Goal: Transaction & Acquisition: Book appointment/travel/reservation

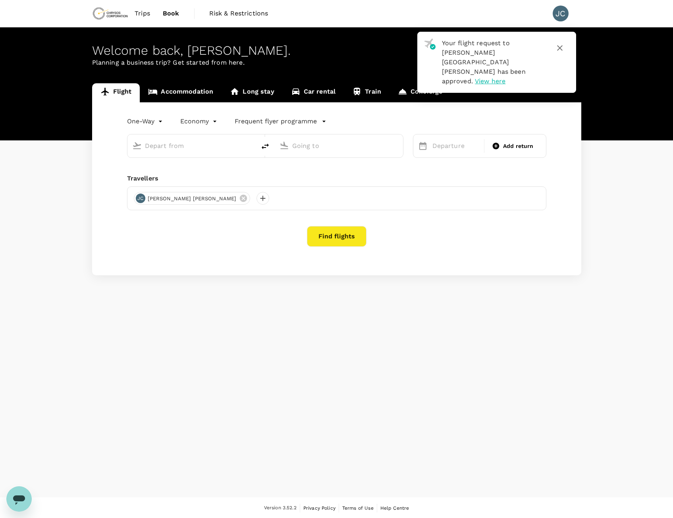
type input "Perth (PER)"
type input "Sydney Kingsford Smith Airport (SYD)"
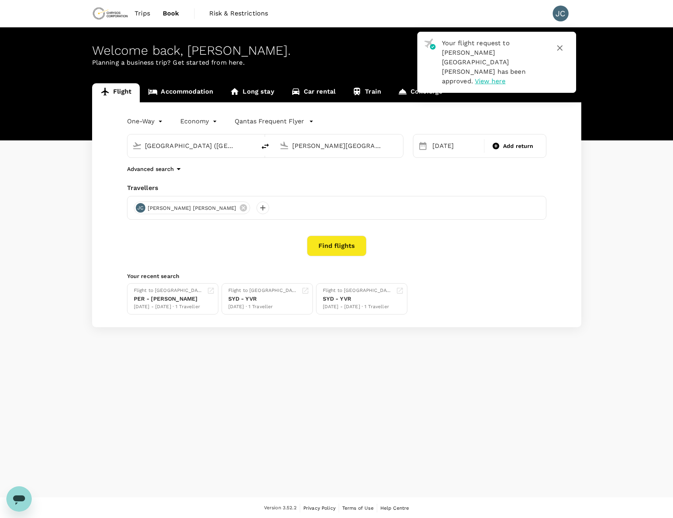
click at [175, 90] on link "Accommodation" at bounding box center [181, 92] width 82 height 19
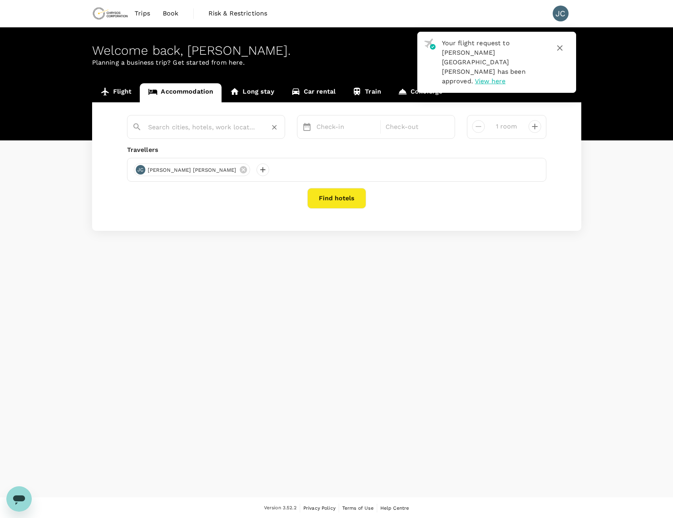
click at [185, 132] on input "text" at bounding box center [203, 127] width 110 height 12
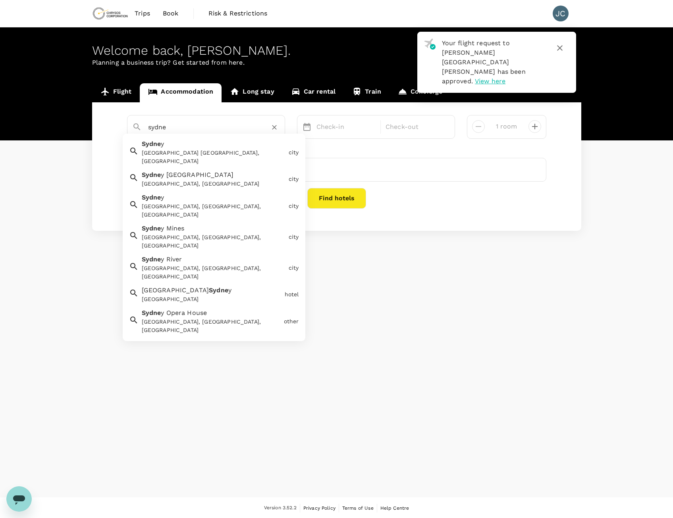
click at [202, 153] on div "Sydney NSW, Australia" at bounding box center [214, 157] width 144 height 17
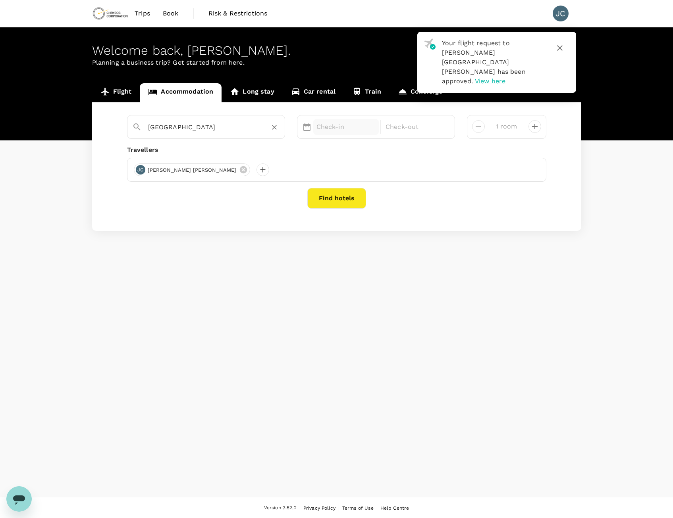
type input "[GEOGRAPHIC_DATA]"
click at [336, 134] on div "Check-in" at bounding box center [346, 127] width 66 height 16
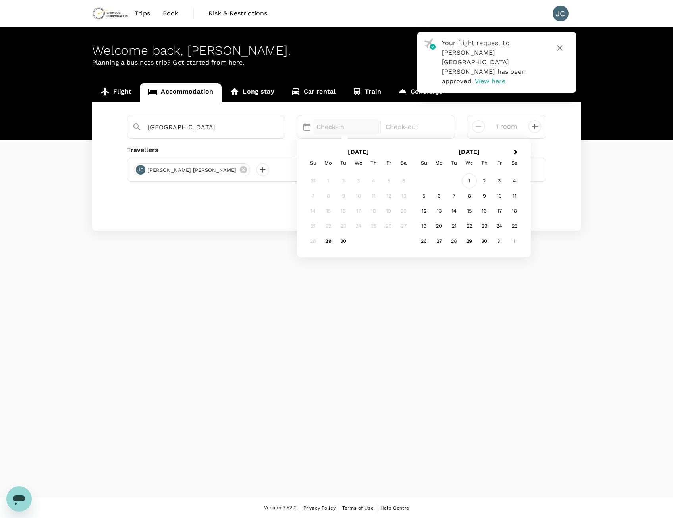
click at [466, 181] on div "1" at bounding box center [469, 180] width 15 height 15
click at [410, 180] on div "4" at bounding box center [403, 180] width 15 height 15
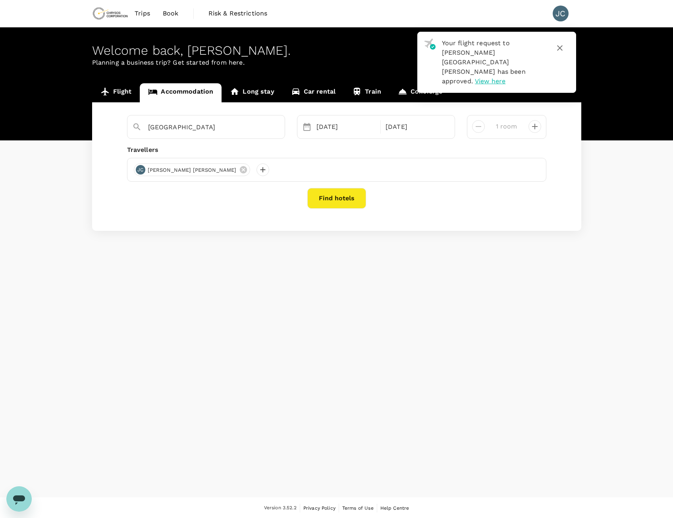
click at [338, 202] on button "Find hotels" at bounding box center [336, 198] width 59 height 21
click at [566, 50] on button "button" at bounding box center [559, 48] width 19 height 19
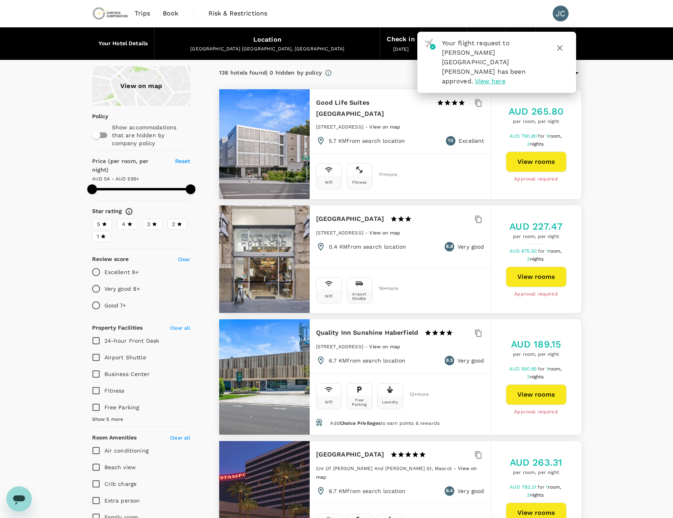
drag, startPoint x: 566, startPoint y: 49, endPoint x: 560, endPoint y: 49, distance: 5.2
click at [566, 49] on button "button" at bounding box center [559, 48] width 19 height 19
type input "598.81"
click at [560, 51] on icon "button" at bounding box center [560, 48] width 10 height 10
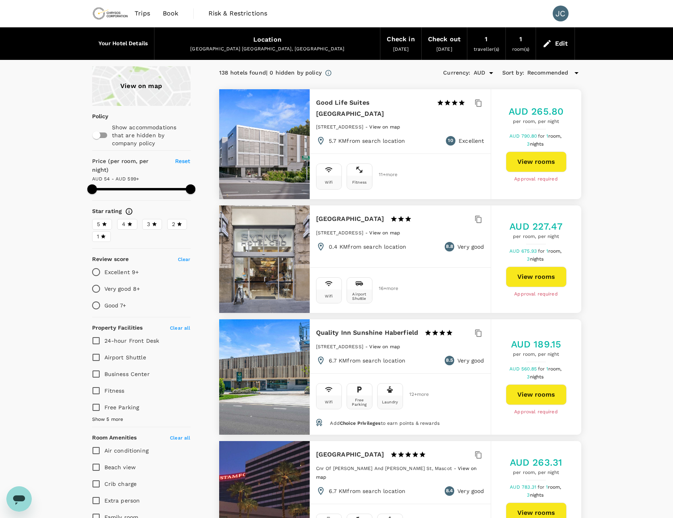
click at [130, 46] on h6 "Your Hotel Details" at bounding box center [123, 43] width 50 height 9
click at [560, 44] on div "Edit" at bounding box center [561, 43] width 13 height 11
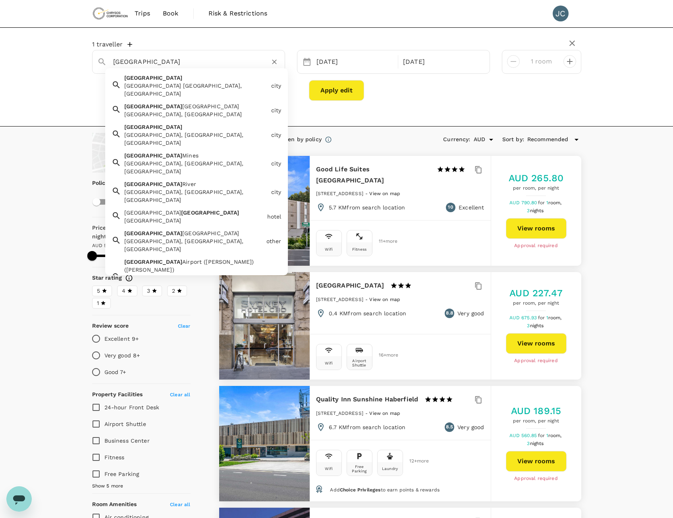
drag, startPoint x: 154, startPoint y: 59, endPoint x: 16, endPoint y: 52, distance: 137.9
click at [17, 52] on div "1 traveller Sydney Sydney Sydney NSW, Australia city Sydney Olympic Park Sydney…" at bounding box center [336, 76] width 673 height 99
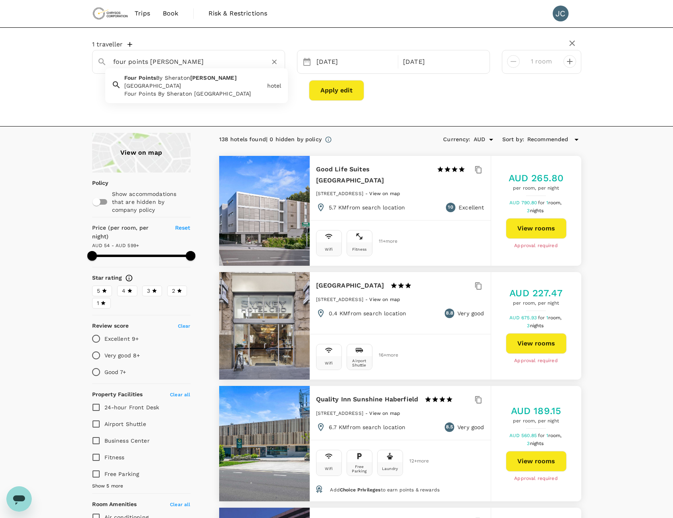
click at [204, 90] on div "Four Points By Sheraton Sydney Central Park" at bounding box center [194, 94] width 140 height 8
type input "Four Points By Sheraton Sydney Central Park"
click at [334, 91] on button "Apply edit" at bounding box center [336, 90] width 55 height 21
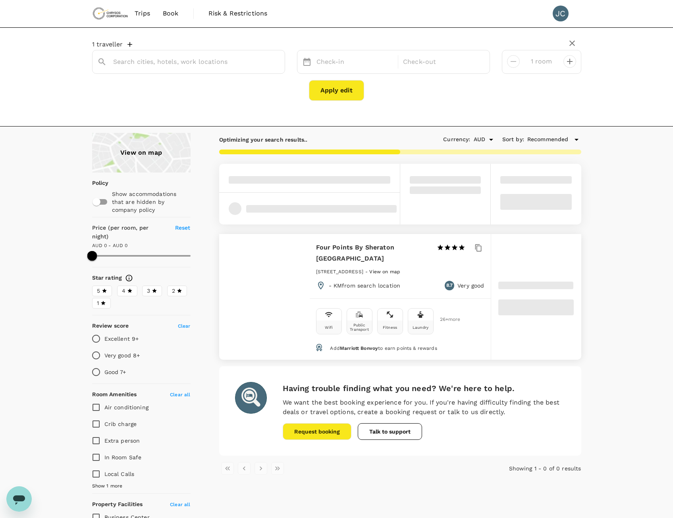
type input "Four Points By Sheraton Sydney Central Park"
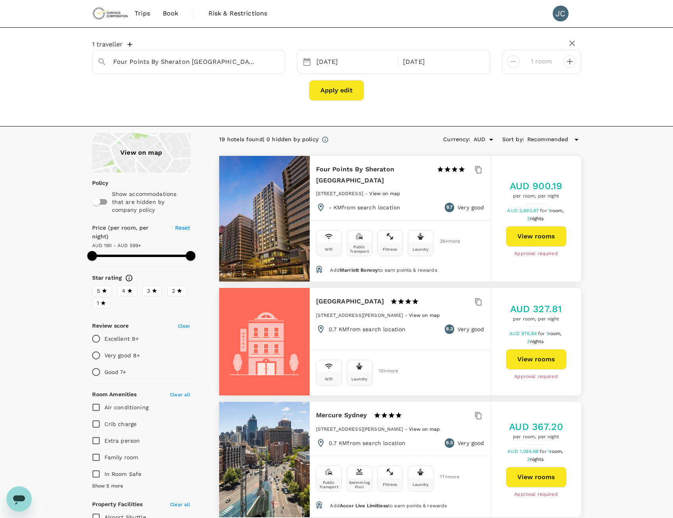
type input "598.36"
click at [195, 70] on div "Four Points By Sheraton Sydney Central Park" at bounding box center [188, 62] width 193 height 24
click at [273, 62] on icon "Clear" at bounding box center [274, 62] width 8 height 8
click at [181, 68] on div at bounding box center [196, 62] width 167 height 13
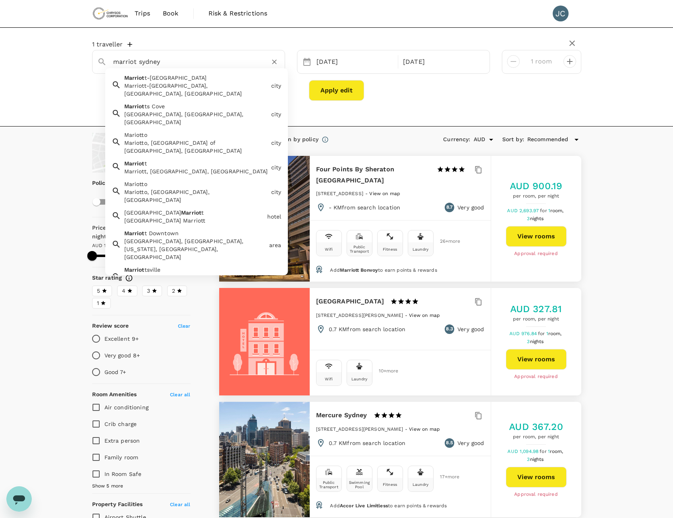
type input "Marriott-Slaterville"
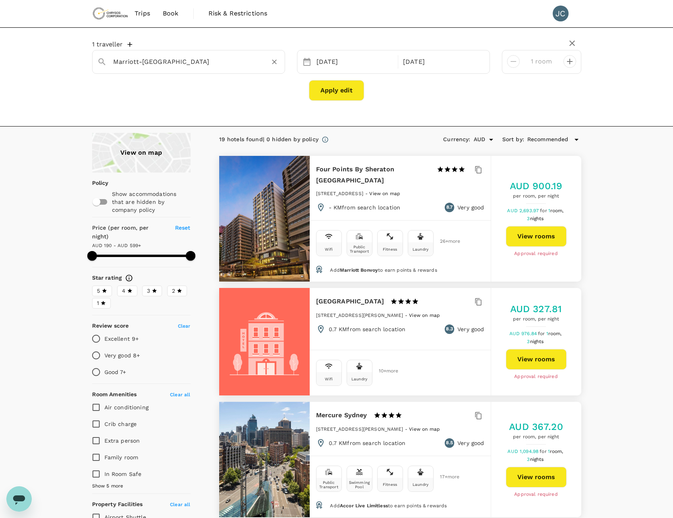
click at [273, 64] on icon "Clear" at bounding box center [274, 62] width 5 height 5
click at [117, 65] on input "text" at bounding box center [185, 62] width 144 height 12
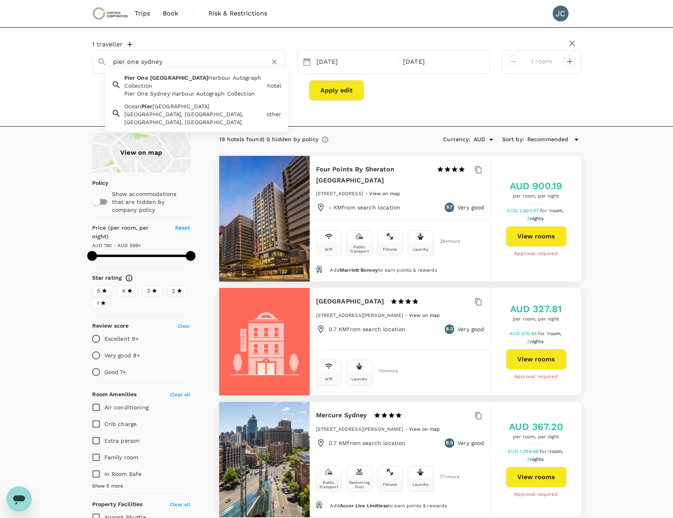
click at [161, 80] on span "[GEOGRAPHIC_DATA]" at bounding box center [179, 78] width 58 height 6
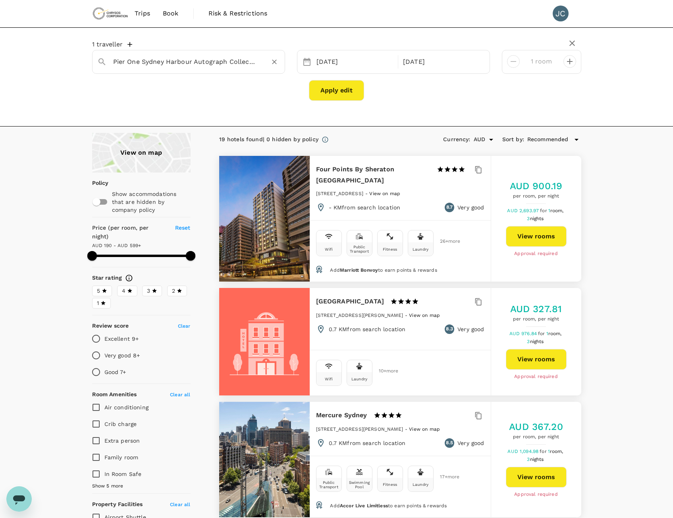
type input "Pier One Sydney Harbour Autograph Collection"
click at [341, 94] on button "Apply edit" at bounding box center [336, 90] width 55 height 21
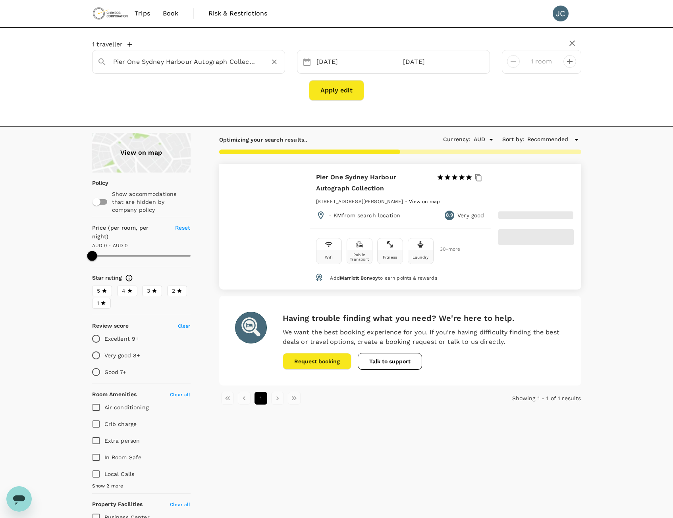
type input "599"
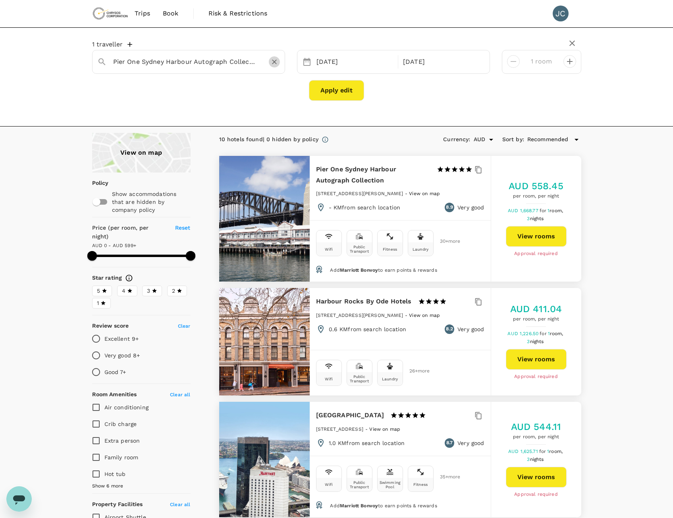
click at [277, 65] on icon "Clear" at bounding box center [274, 62] width 8 height 8
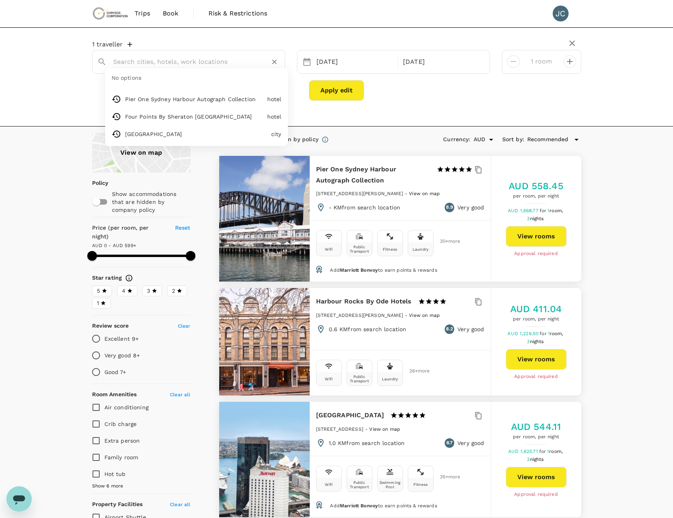
click at [198, 65] on input "text" at bounding box center [185, 62] width 144 height 12
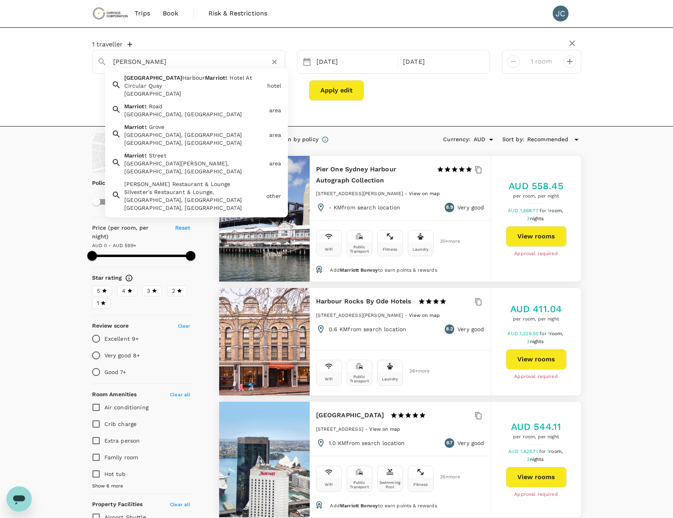
click at [195, 79] on span "t Hotel At Circular Quay" at bounding box center [188, 82] width 128 height 14
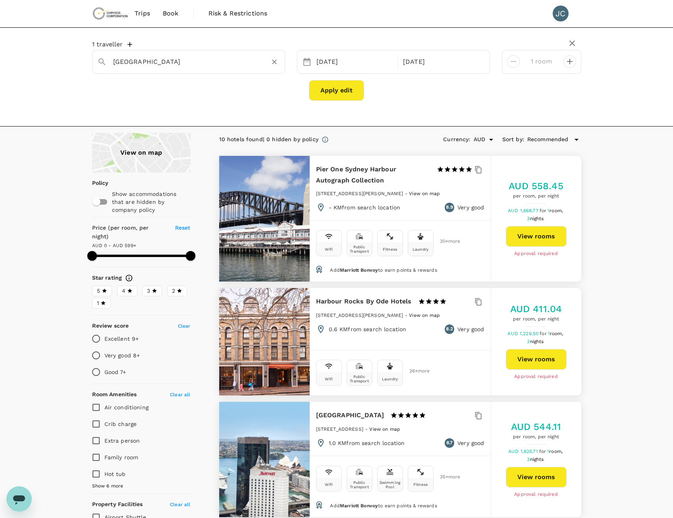
type input "Sydney Harbour Marriott Hotel At Circular Quay"
click at [343, 96] on button "Apply edit" at bounding box center [336, 90] width 55 height 21
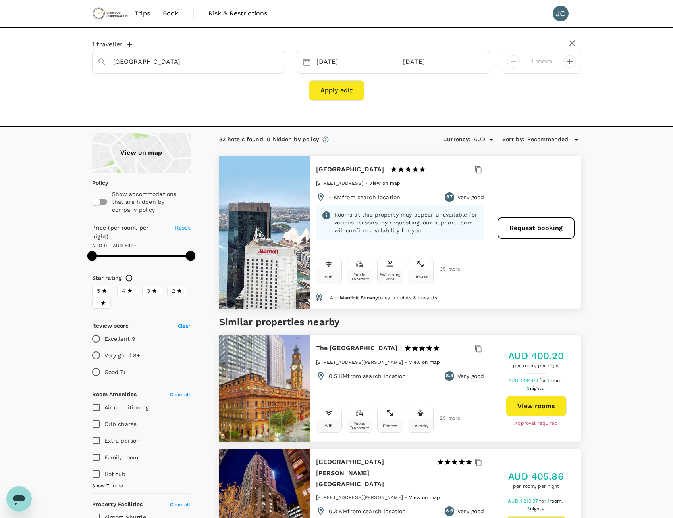
type input "599"
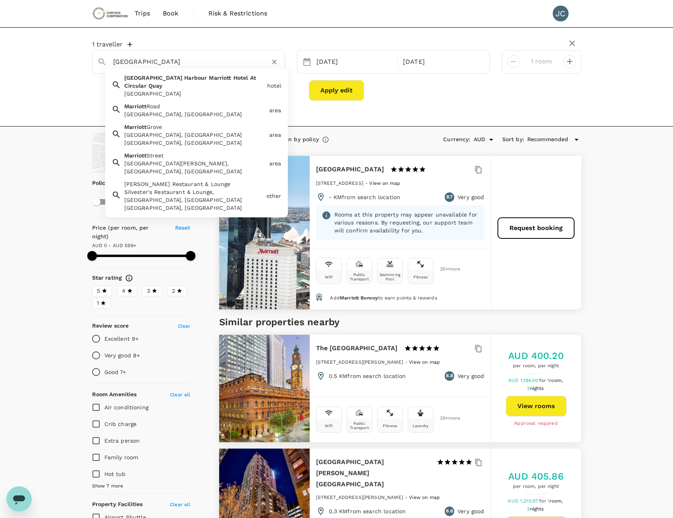
click at [177, 67] on input "Sydney Harbour Marriott Hotel At Circular Quay" at bounding box center [185, 62] width 144 height 12
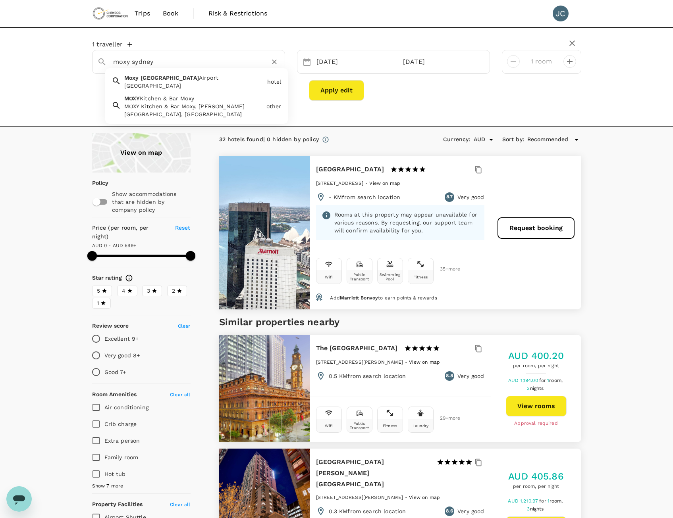
click at [186, 85] on div "Moxy Sydney Airport" at bounding box center [194, 86] width 140 height 8
type input "Moxy Sydney Airport"
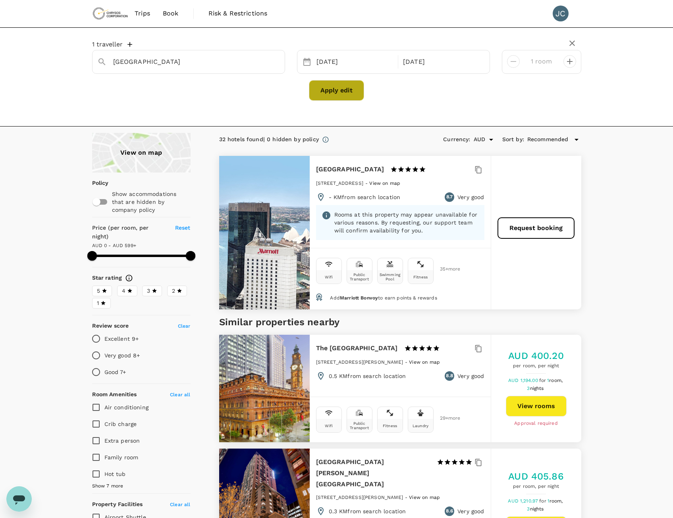
click at [343, 82] on button "Apply edit" at bounding box center [336, 90] width 55 height 21
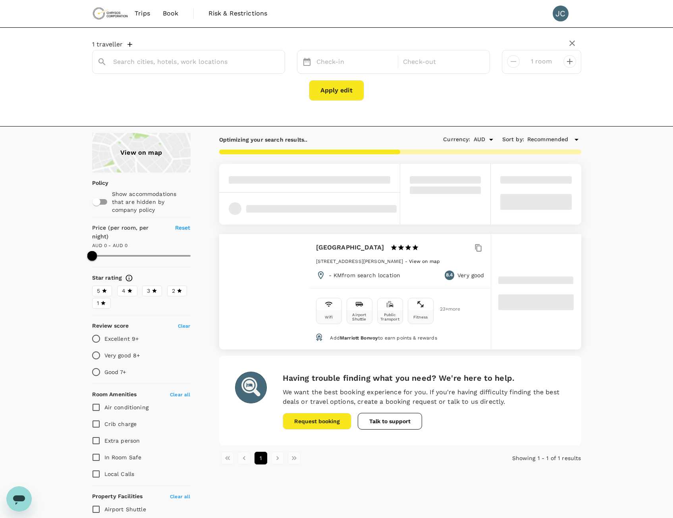
type input "Moxy Sydney Airport"
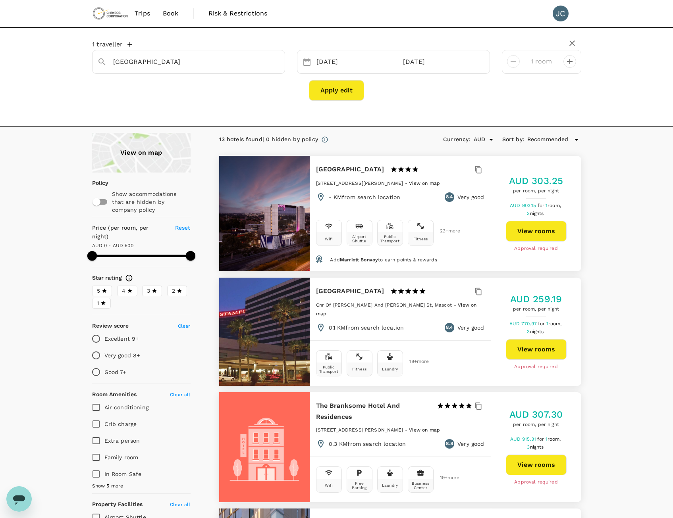
type input "500"
click at [273, 66] on button "Clear" at bounding box center [274, 61] width 11 height 11
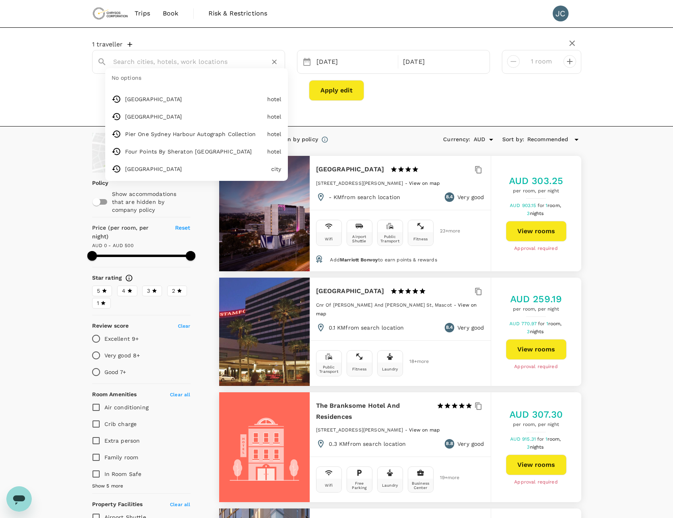
click at [162, 63] on input "text" at bounding box center [185, 62] width 144 height 12
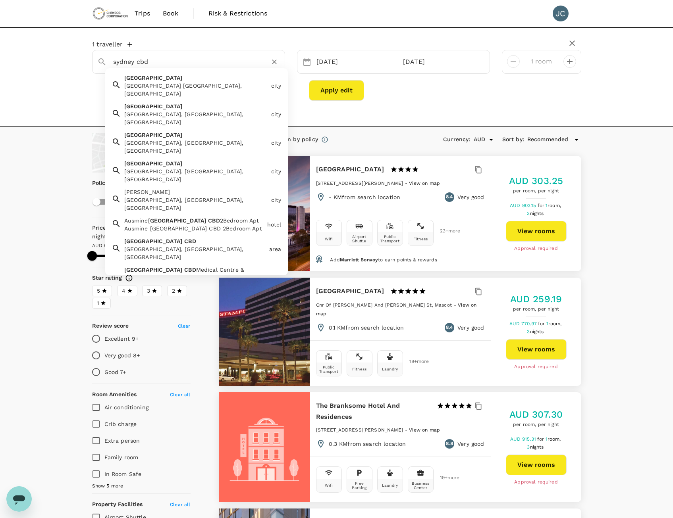
click at [177, 234] on div "Sydney CBD Sydney CBD, NSW, Australia" at bounding box center [193, 247] width 145 height 27
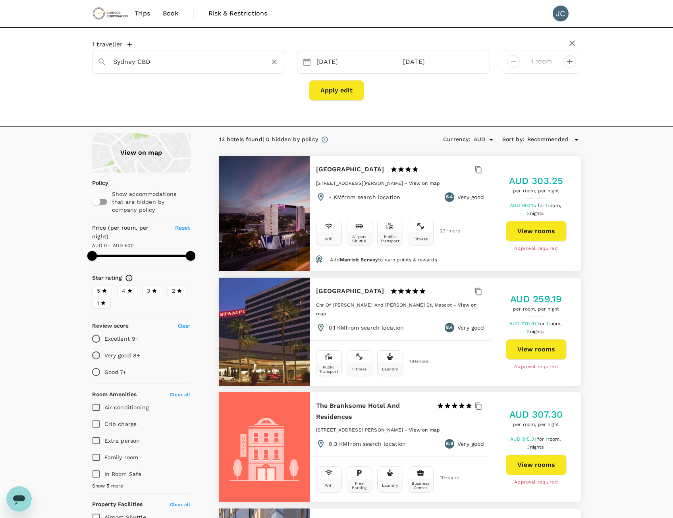
type input "Sydney CBD"
click at [348, 92] on button "Apply edit" at bounding box center [336, 90] width 55 height 21
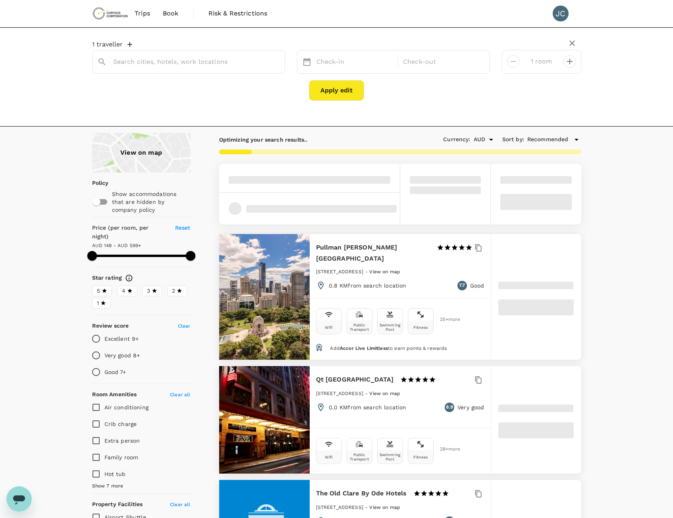
type input "Sydney CBD"
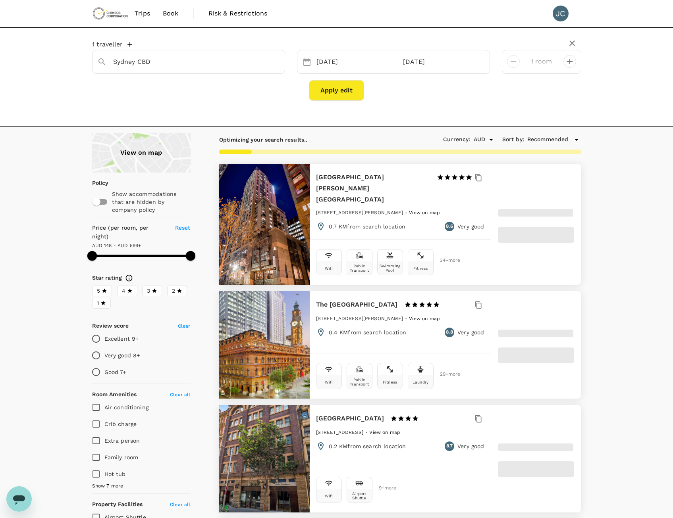
type input "598.68"
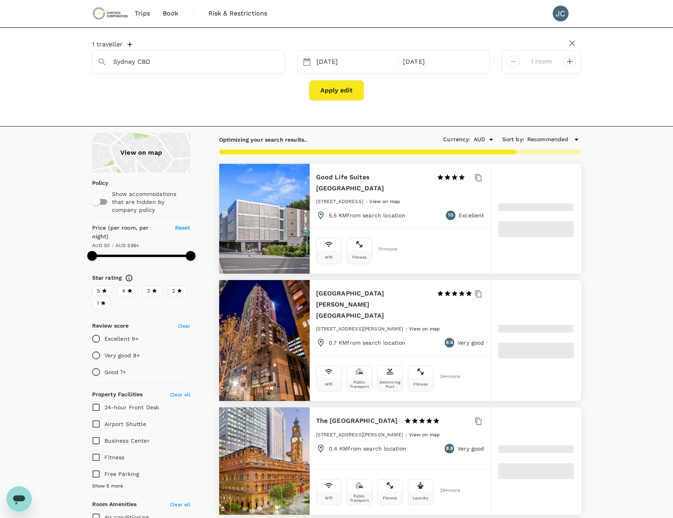
type input "49.68"
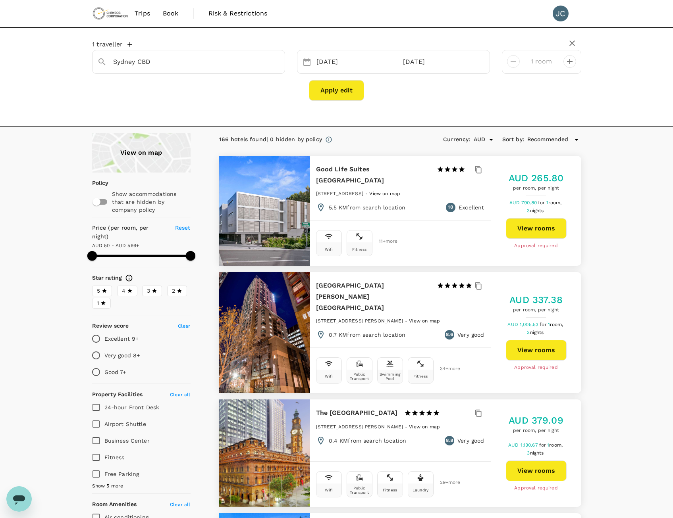
click at [145, 149] on div "View on map" at bounding box center [141, 153] width 98 height 40
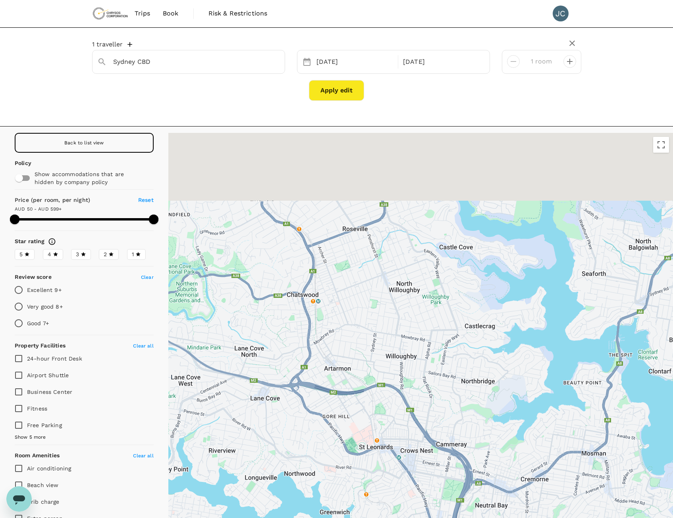
drag, startPoint x: 474, startPoint y: 290, endPoint x: 476, endPoint y: 414, distance: 124.6
click at [476, 414] on div at bounding box center [420, 352] width 505 height 439
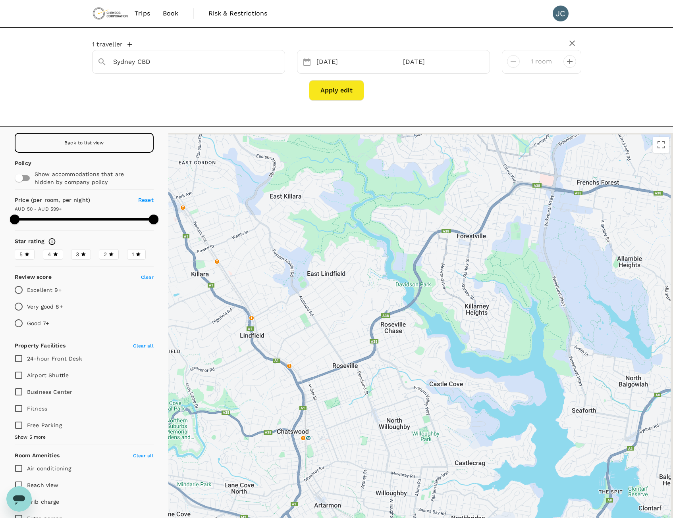
drag, startPoint x: 459, startPoint y: 300, endPoint x: 448, endPoint y: 401, distance: 101.8
click at [448, 401] on div at bounding box center [420, 352] width 505 height 439
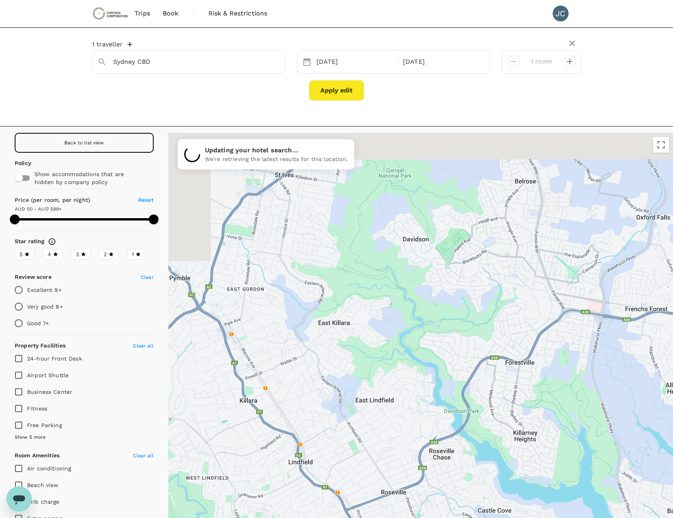
drag, startPoint x: 463, startPoint y: 334, endPoint x: 508, endPoint y: 428, distance: 104.6
click at [508, 428] on div at bounding box center [420, 352] width 505 height 439
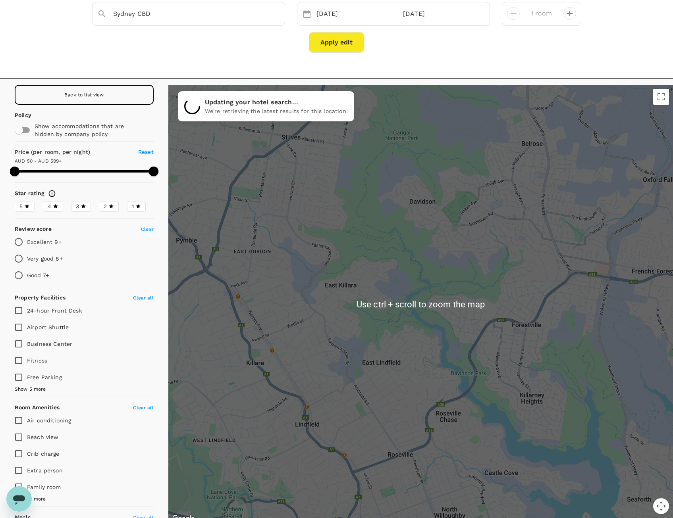
scroll to position [88, 0]
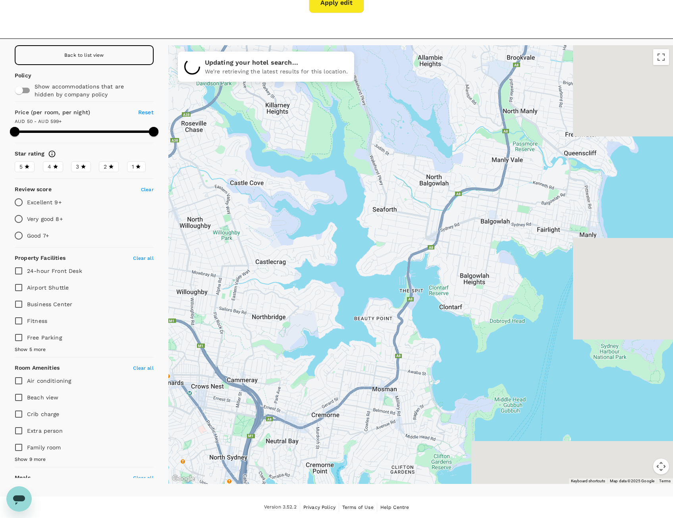
drag, startPoint x: 578, startPoint y: 379, endPoint x: 321, endPoint y: 122, distance: 363.2
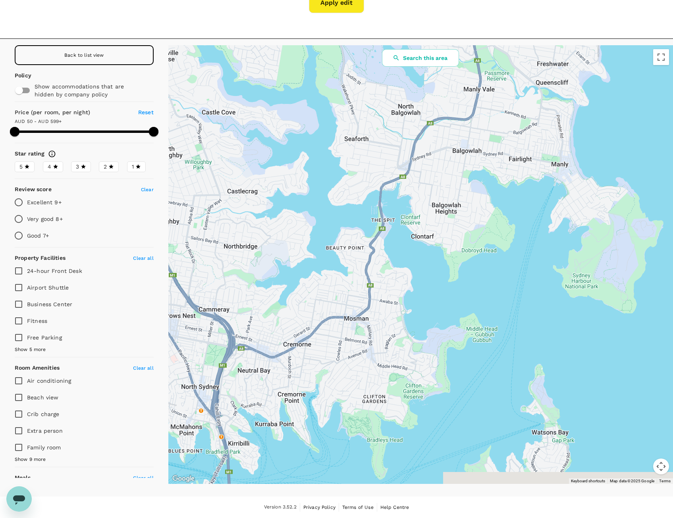
drag, startPoint x: 398, startPoint y: 328, endPoint x: 369, endPoint y: 262, distance: 72.5
click at [369, 262] on div at bounding box center [420, 264] width 505 height 439
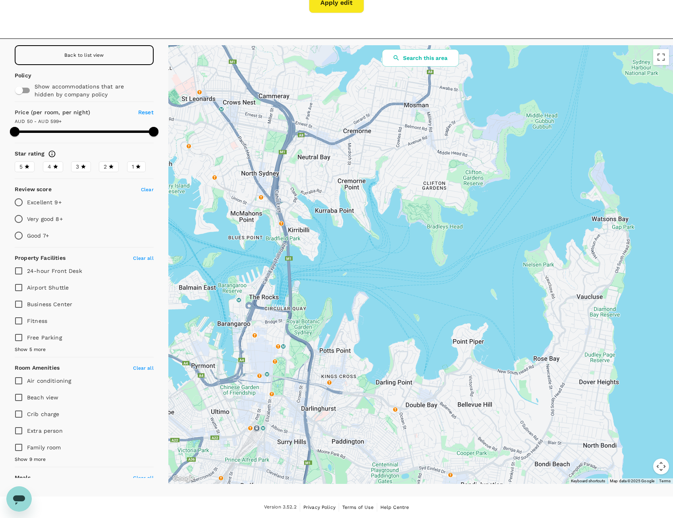
drag, startPoint x: 409, startPoint y: 297, endPoint x: 470, endPoint y: 83, distance: 222.8
click at [470, 83] on div at bounding box center [420, 264] width 505 height 439
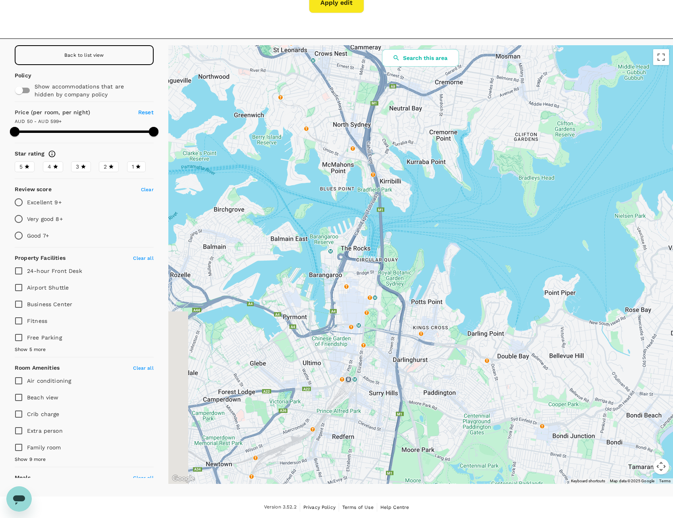
drag, startPoint x: 420, startPoint y: 251, endPoint x: 512, endPoint y: 201, distance: 105.1
click at [512, 201] on div at bounding box center [420, 264] width 505 height 439
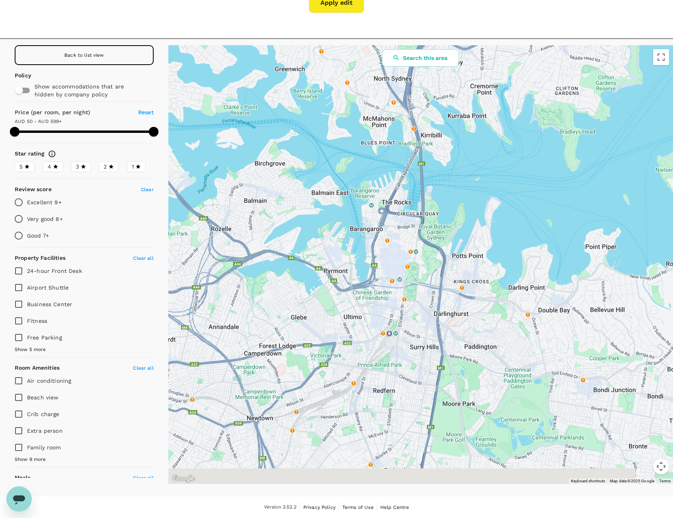
drag, startPoint x: 432, startPoint y: 331, endPoint x: 472, endPoint y: 286, distance: 60.5
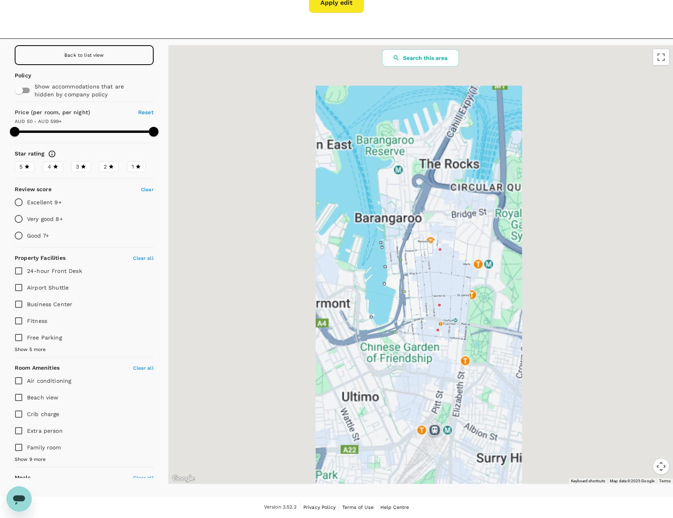
drag, startPoint x: 456, startPoint y: 192, endPoint x: 443, endPoint y: 241, distance: 51.2
click at [443, 241] on div at bounding box center [420, 264] width 505 height 439
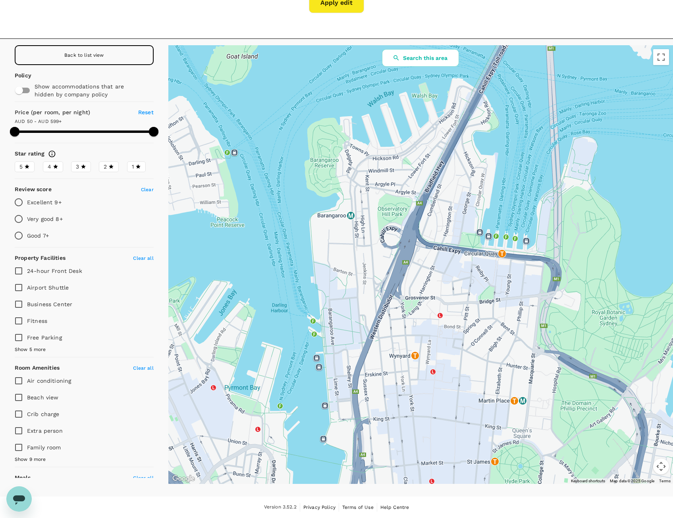
drag, startPoint x: 456, startPoint y: 204, endPoint x: 450, endPoint y: 309, distance: 104.6
click at [450, 308] on div at bounding box center [420, 264] width 505 height 439
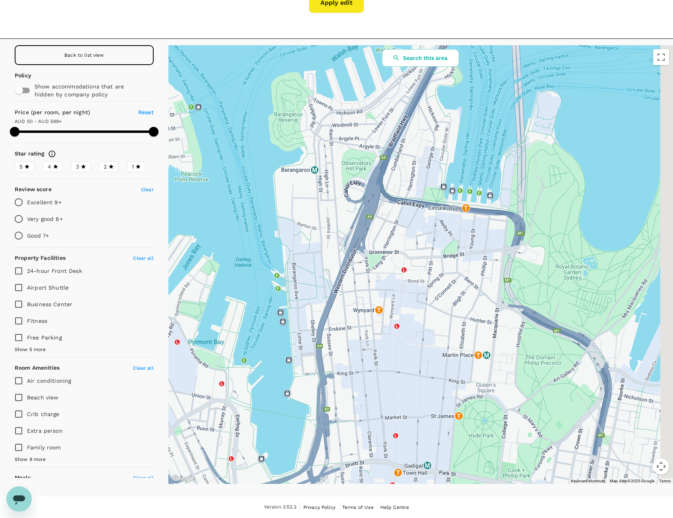
drag, startPoint x: 559, startPoint y: 285, endPoint x: 505, endPoint y: 239, distance: 71.0
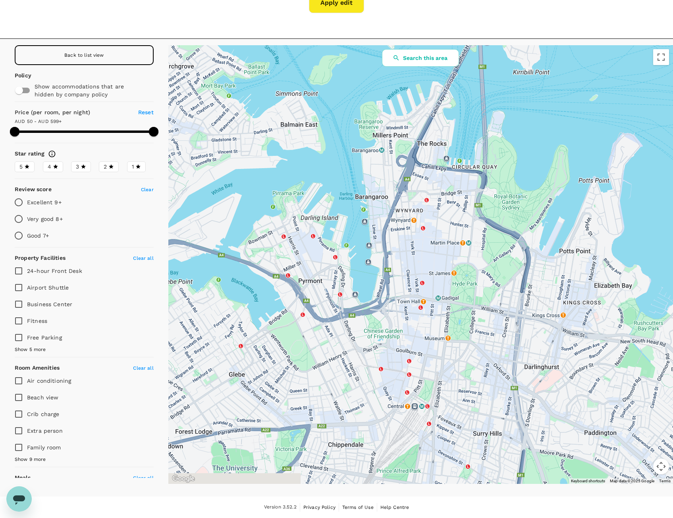
drag, startPoint x: 529, startPoint y: 277, endPoint x: 503, endPoint y: 240, distance: 45.6
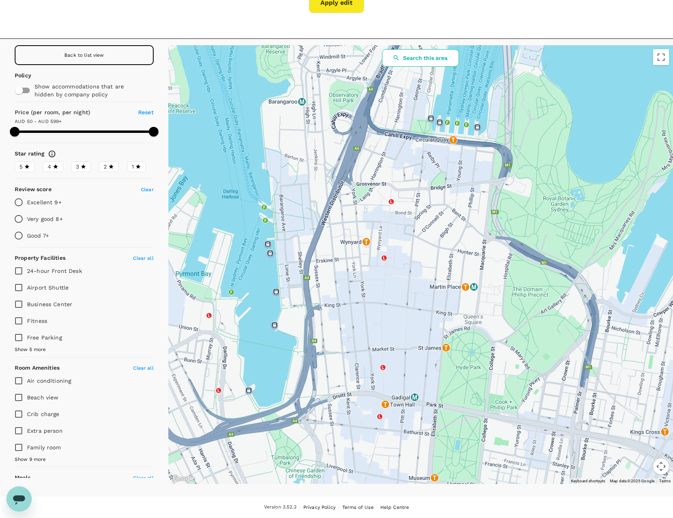
click at [424, 66] on button "Search this area" at bounding box center [420, 57] width 77 height 17
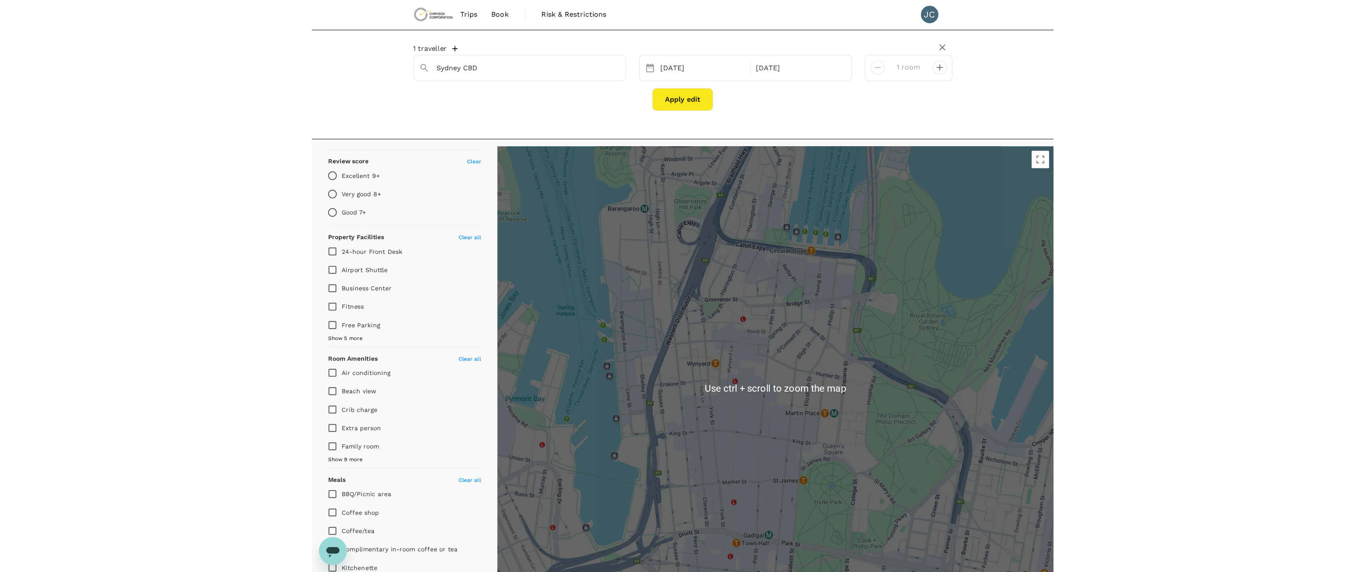
scroll to position [0, 0]
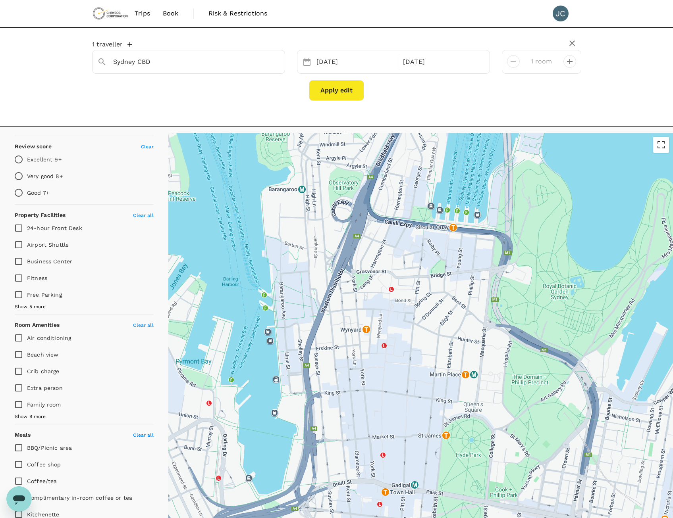
drag, startPoint x: 664, startPoint y: 150, endPoint x: 666, endPoint y: 182, distance: 32.2
click at [664, 150] on button "Toggle fullscreen view" at bounding box center [661, 145] width 16 height 16
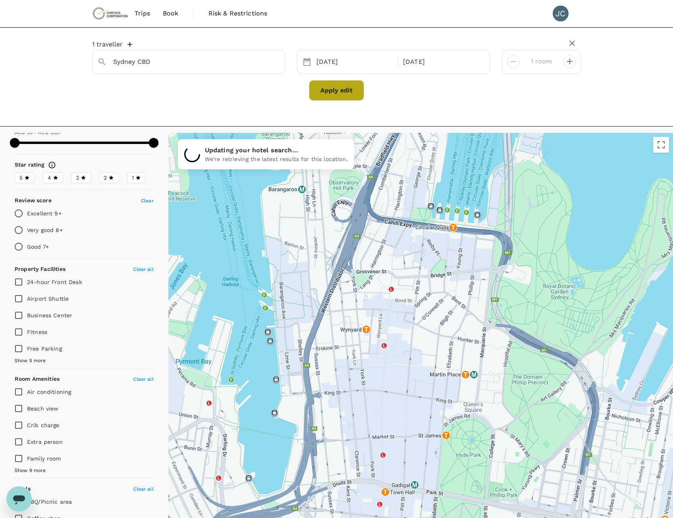
click at [335, 95] on button "Apply edit" at bounding box center [336, 90] width 55 height 21
type input "598.68"
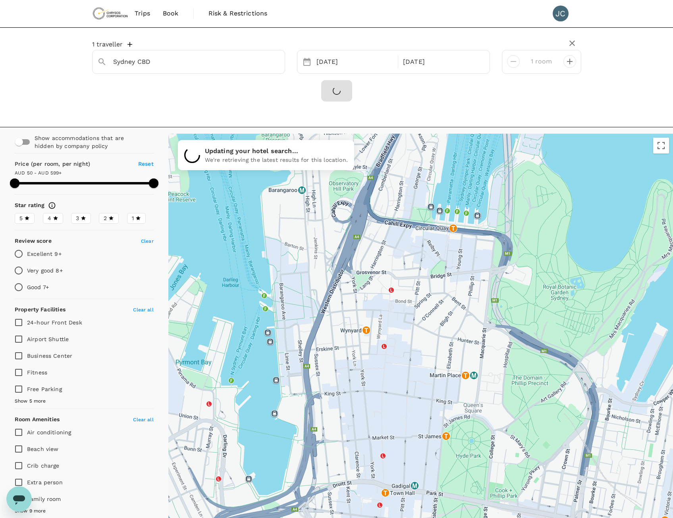
scroll to position [0, 0]
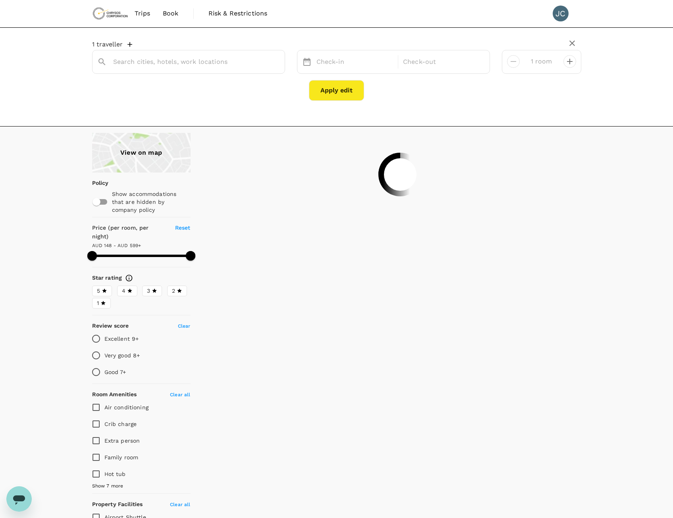
type input "Sydney CBD"
type input "598.68"
type input "49.68"
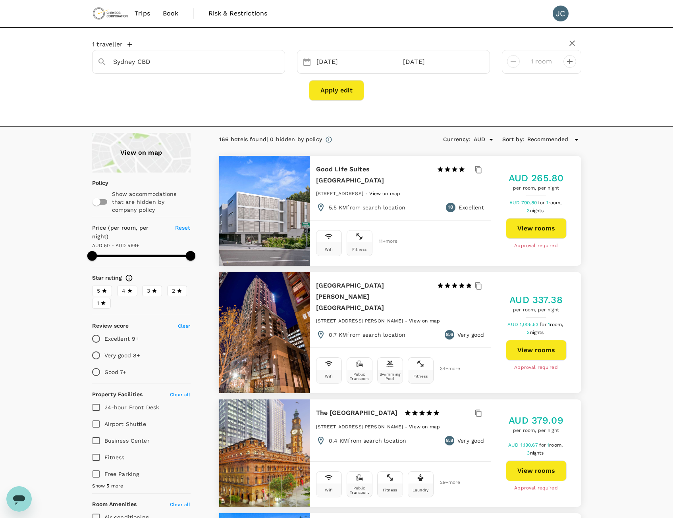
click at [139, 165] on div "View on map" at bounding box center [141, 153] width 98 height 40
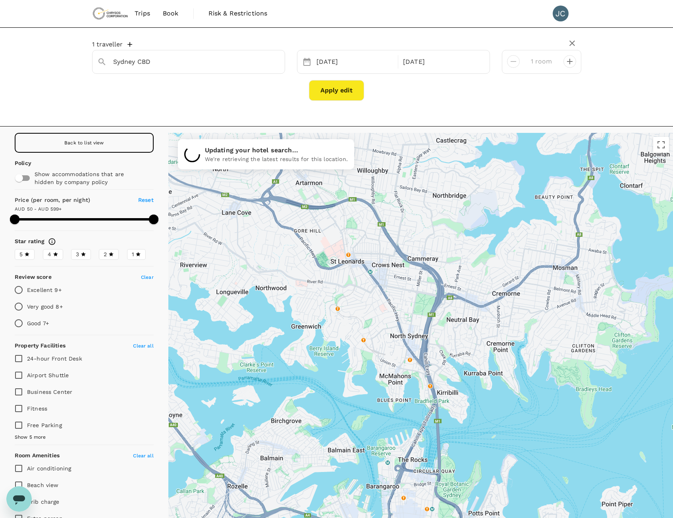
drag, startPoint x: 593, startPoint y: 336, endPoint x: 565, endPoint y: 228, distance: 111.5
click at [565, 228] on div at bounding box center [420, 352] width 505 height 439
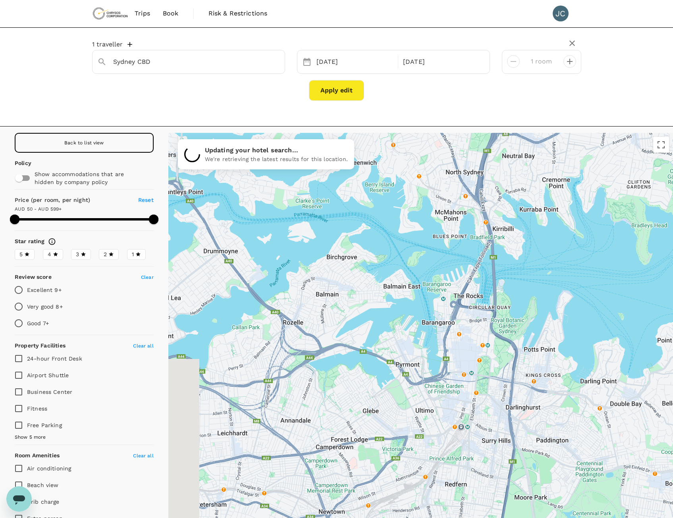
drag, startPoint x: 477, startPoint y: 424, endPoint x: 532, endPoint y: 262, distance: 170.8
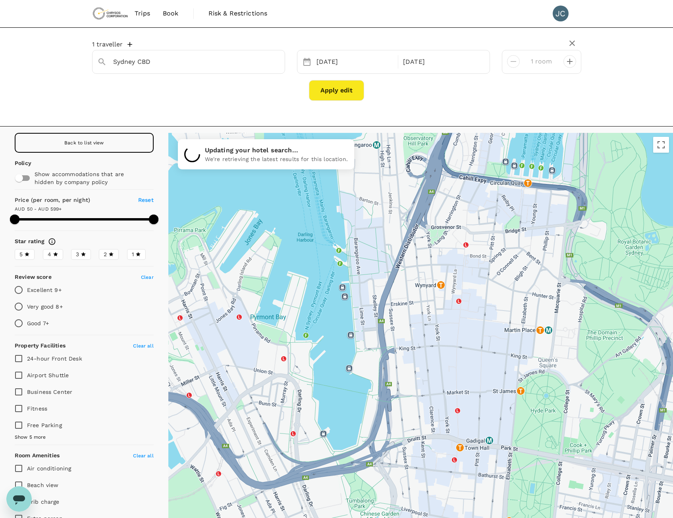
drag, startPoint x: 552, startPoint y: 250, endPoint x: 517, endPoint y: 340, distance: 95.8
click at [517, 340] on div at bounding box center [420, 352] width 505 height 439
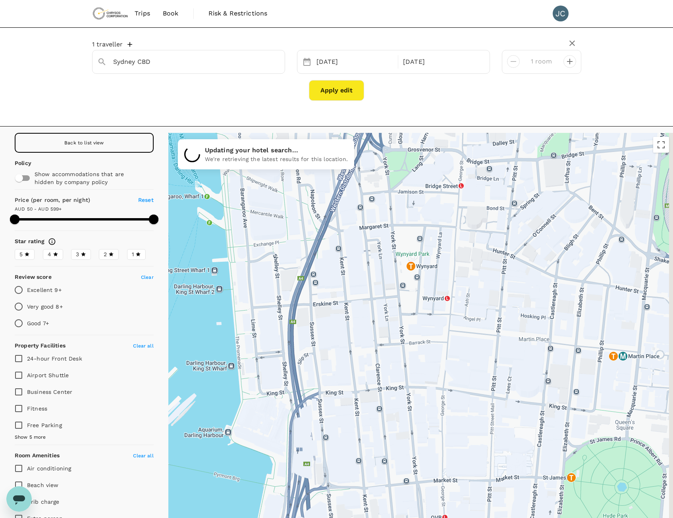
drag, startPoint x: 573, startPoint y: 278, endPoint x: 555, endPoint y: 252, distance: 32.0
click at [555, 252] on div at bounding box center [420, 352] width 505 height 439
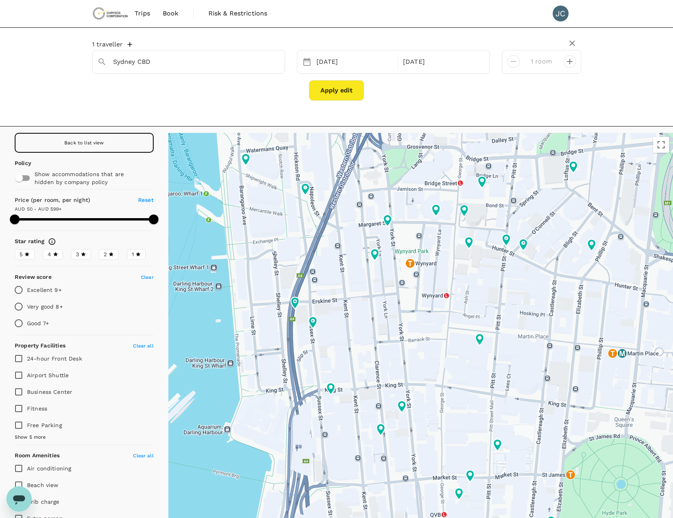
click at [115, 135] on div "Back to list view" at bounding box center [84, 143] width 139 height 20
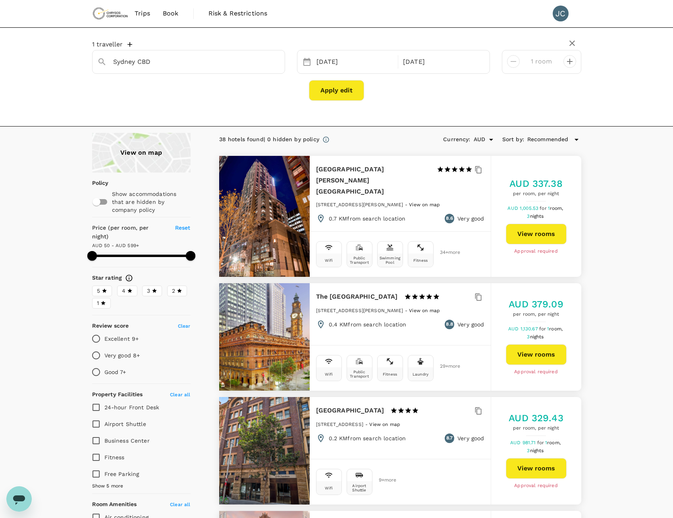
click at [137, 156] on div "View on map" at bounding box center [141, 153] width 98 height 40
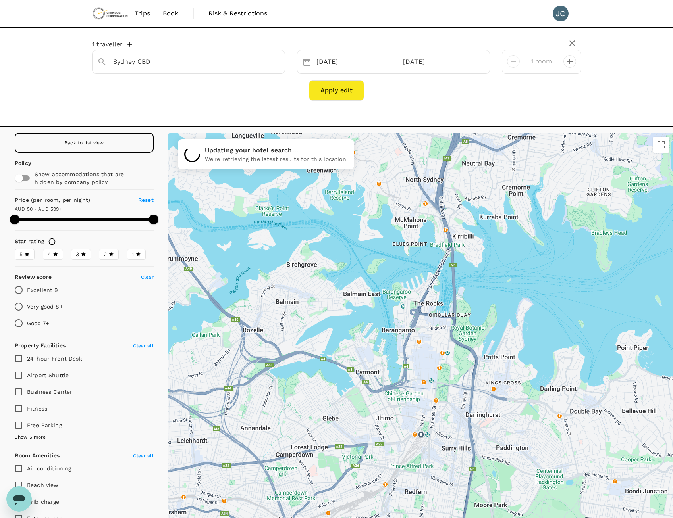
drag, startPoint x: 472, startPoint y: 351, endPoint x: 478, endPoint y: 278, distance: 73.2
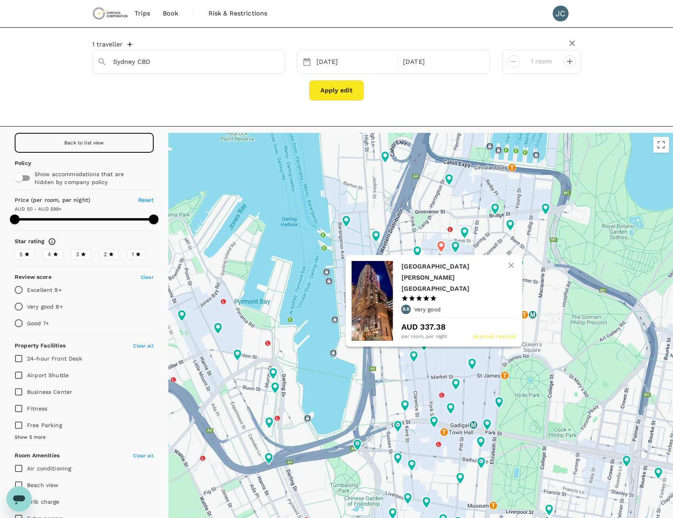
click at [438, 248] on icon at bounding box center [441, 247] width 8 height 12
click at [428, 306] on p "Very good" at bounding box center [427, 310] width 27 height 8
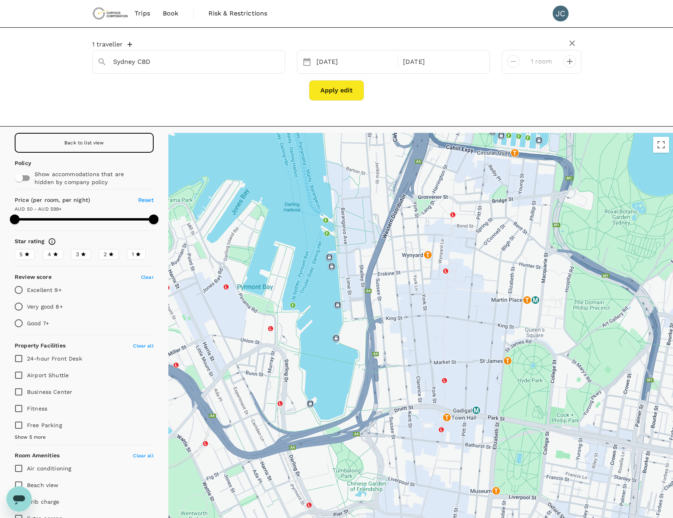
drag, startPoint x: 587, startPoint y: 363, endPoint x: 593, endPoint y: 330, distance: 33.5
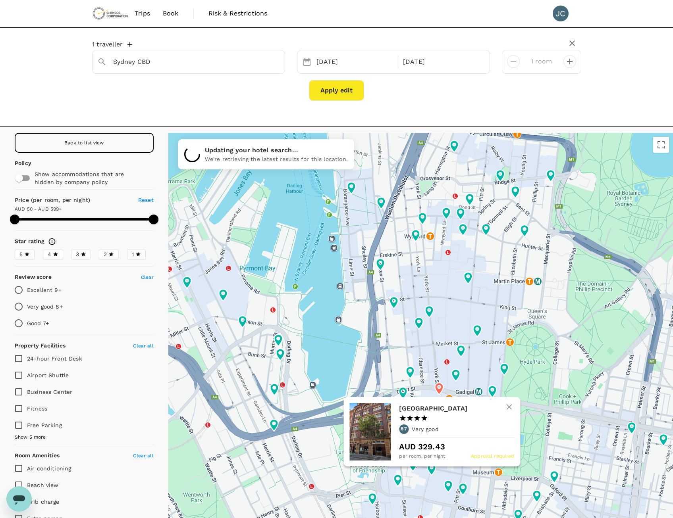
type input "598.68"
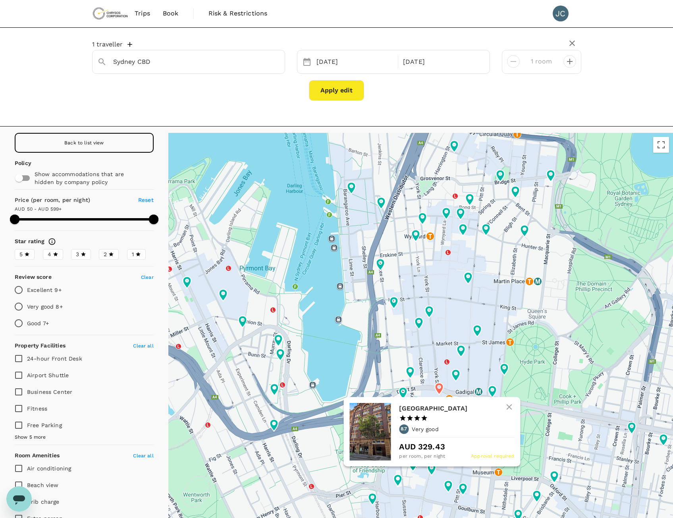
click at [425, 410] on h6 "Sydney Hotel Qvb" at bounding box center [453, 408] width 109 height 11
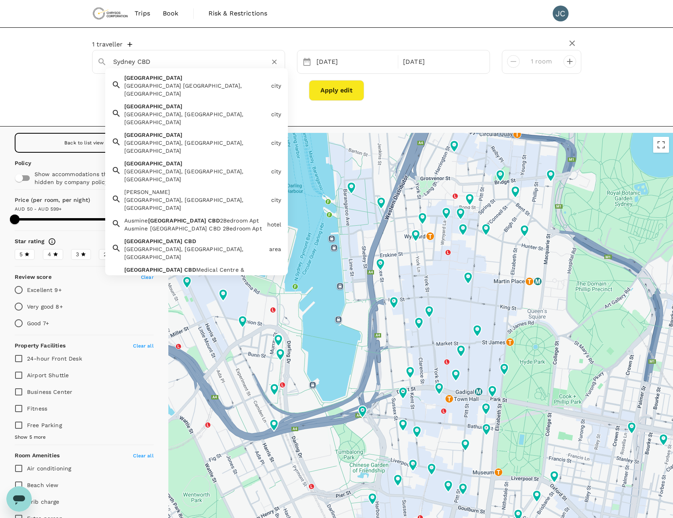
drag, startPoint x: 233, startPoint y: 58, endPoint x: -2, endPoint y: 58, distance: 234.6
click at [0, 58] on html "Trips Book Risk & Restrictions JC 1 traveller Sydney CBD Sydney Sydney NSW, Aus…" at bounding box center [336, 303] width 673 height 606
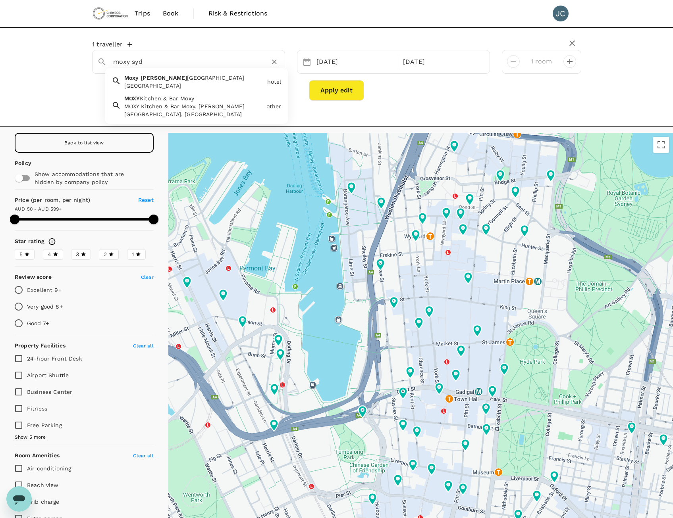
click at [190, 82] on div "Moxy Syd ney Airport Moxy Sydney Airport" at bounding box center [192, 80] width 143 height 19
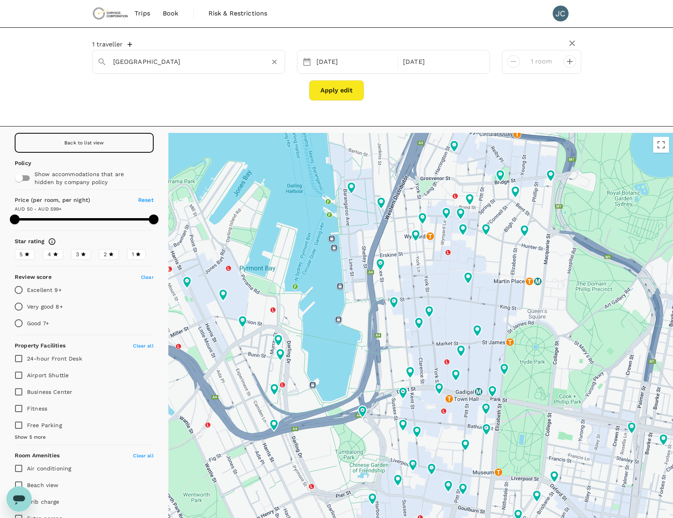
type input "Moxy Sydney Airport"
click at [337, 95] on button "Apply edit" at bounding box center [336, 90] width 55 height 21
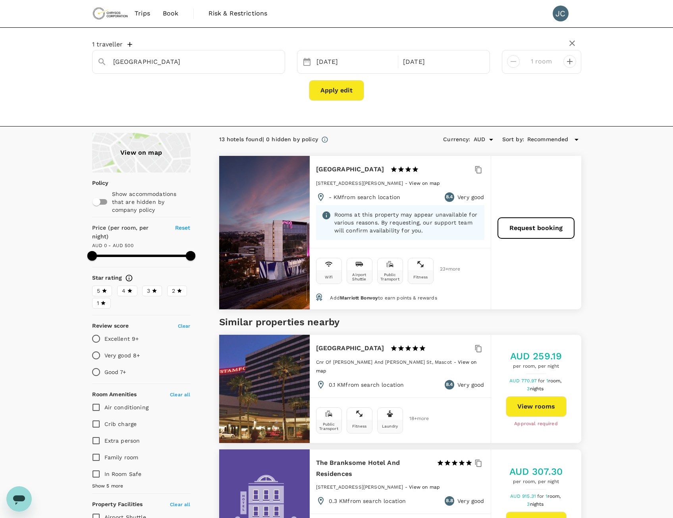
click at [286, 208] on div at bounding box center [264, 233] width 91 height 154
click at [343, 171] on h6 "Moxy Sydney Airport" at bounding box center [350, 169] width 68 height 11
click at [287, 207] on div at bounding box center [264, 233] width 91 height 154
drag, startPoint x: 530, startPoint y: 231, endPoint x: 518, endPoint y: 296, distance: 66.6
click at [509, 295] on div "Request booking" at bounding box center [536, 233] width 91 height 154
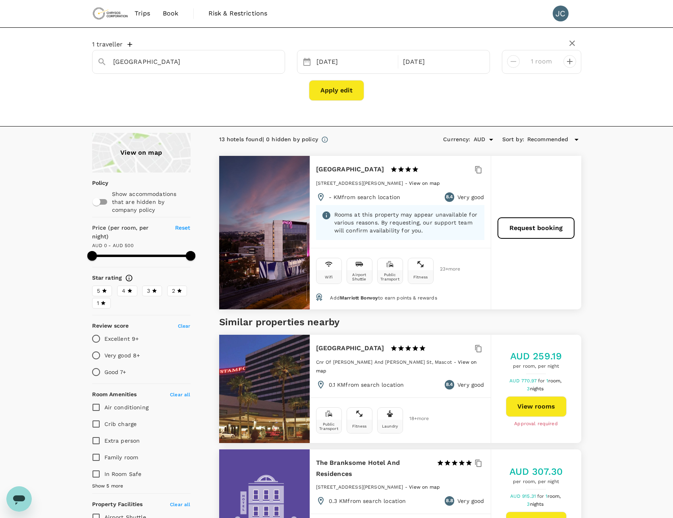
click at [524, 297] on div "Request booking" at bounding box center [536, 233] width 91 height 154
click at [262, 226] on div at bounding box center [264, 233] width 91 height 154
click at [371, 164] on div "Moxy Sydney Airport 1 Star 2 Stars 3 Stars 4 Stars 5 Stars 56 Baxter Road, Masc…" at bounding box center [400, 202] width 181 height 92
click at [366, 290] on div "Wifi Airport Shuttle Public Transport Fitness 23 + more" at bounding box center [400, 271] width 181 height 46
click at [347, 300] on span "Marriott Bonvoy" at bounding box center [359, 298] width 38 height 6
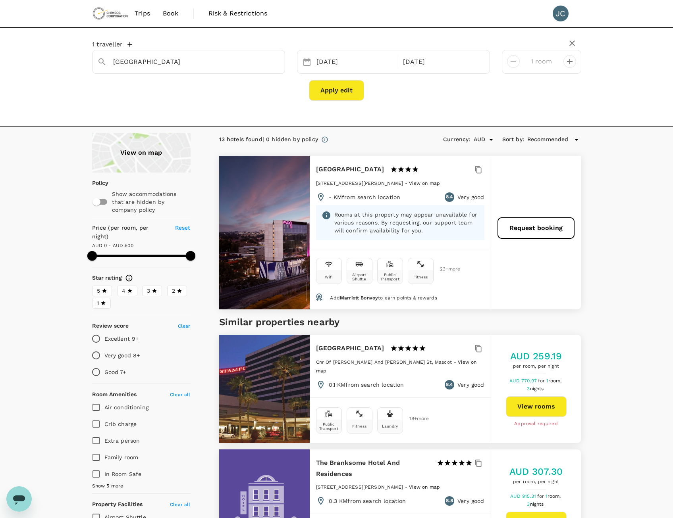
drag, startPoint x: 347, startPoint y: 300, endPoint x: 516, endPoint y: 215, distance: 189.2
click at [516, 215] on div "Request booking" at bounding box center [536, 233] width 91 height 154
click at [542, 235] on button "Request booking" at bounding box center [536, 228] width 76 height 21
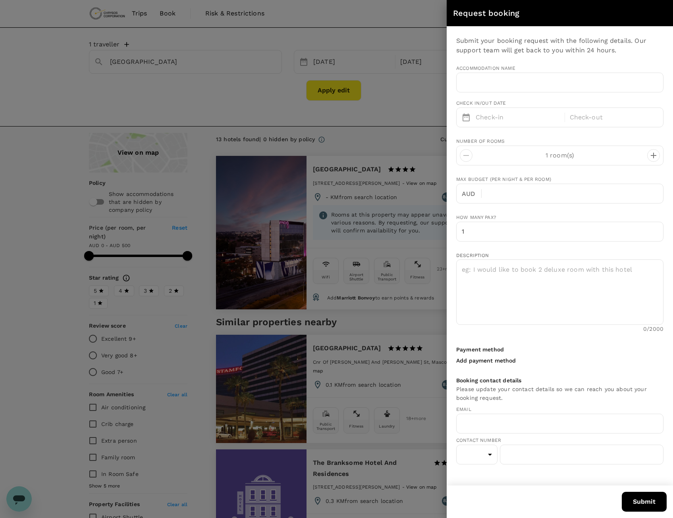
type input "Moxy Sydney Airport"
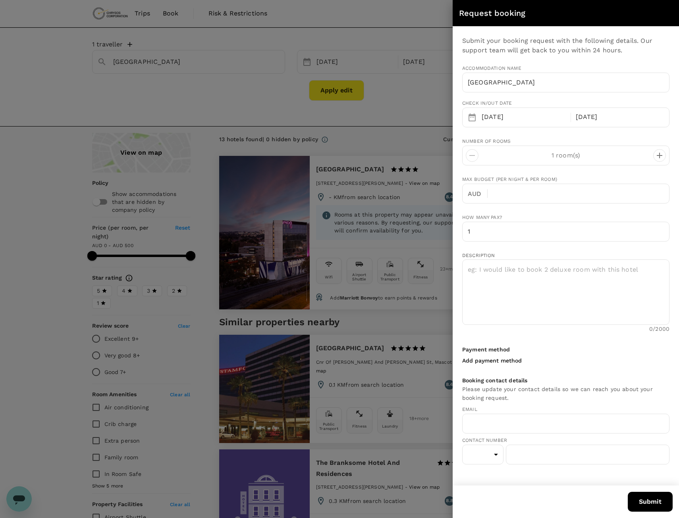
click at [353, 162] on div at bounding box center [339, 259] width 679 height 518
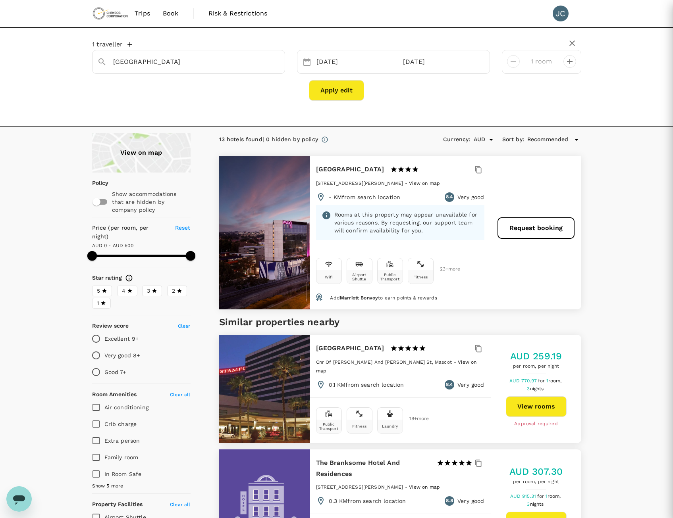
type input "joel.chuah@chrysoscorp.com"
type input "61"
type input "0423017430"
click at [266, 239] on div at bounding box center [264, 233] width 91 height 154
type input "500"
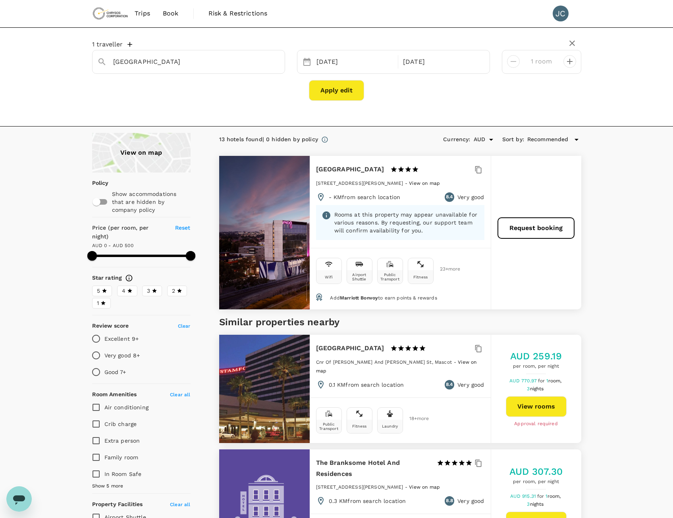
click at [97, 13] on img at bounding box center [110, 13] width 37 height 17
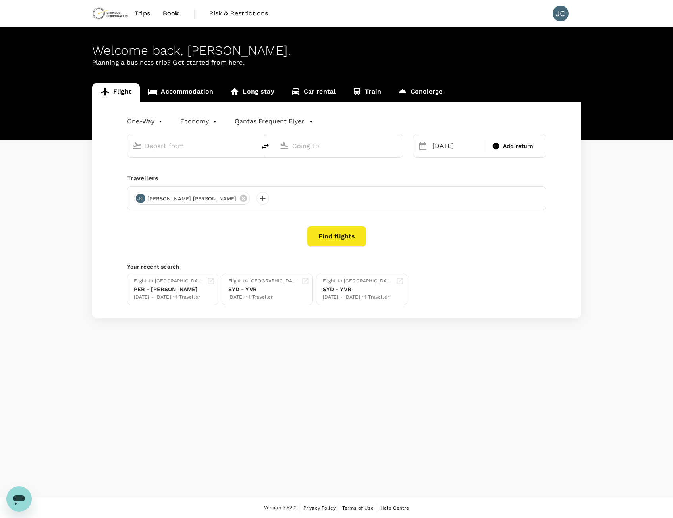
type input "Perth (PER)"
type input "Sydney Kingsford Smith Airport (SYD)"
type input "Perth (PER)"
type input "Sydney Kingsford Smith Airport (SYD)"
click at [185, 94] on link "Accommodation" at bounding box center [181, 92] width 82 height 19
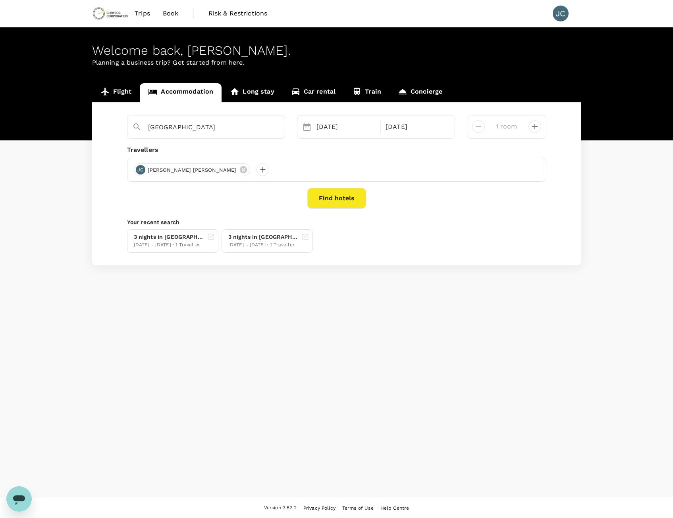
click at [334, 201] on button "Find hotels" at bounding box center [336, 198] width 59 height 21
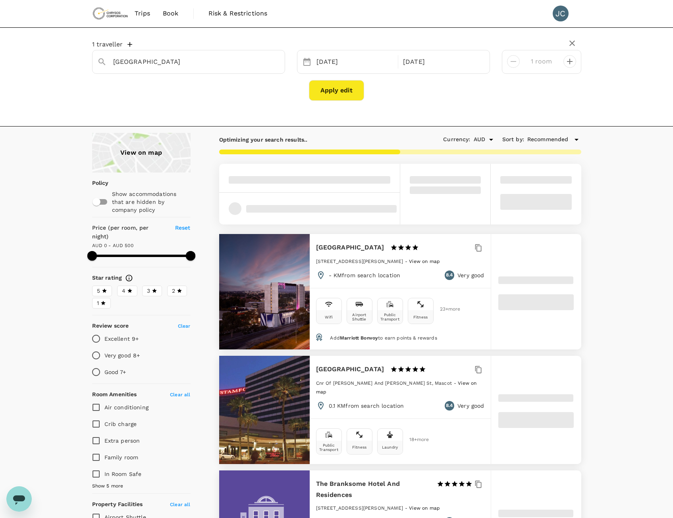
type input "Moxy Sydney Airport"
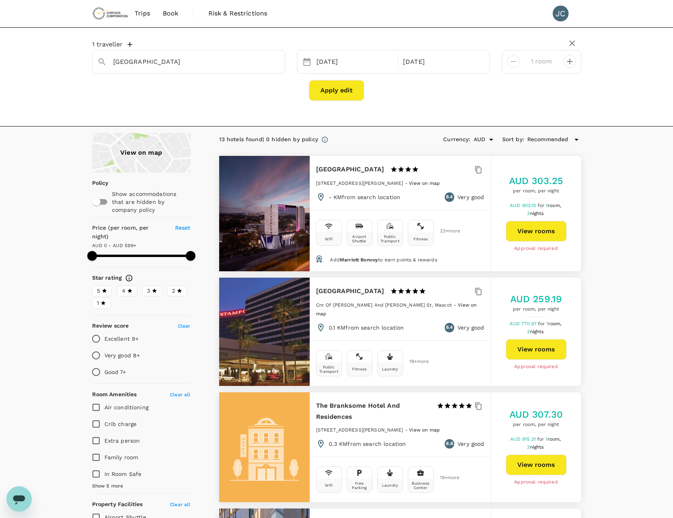
type input "599"
drag, startPoint x: 362, startPoint y: 169, endPoint x: 341, endPoint y: 175, distance: 21.7
click at [362, 169] on h6 "Moxy Sydney Airport" at bounding box center [350, 169] width 68 height 11
click at [263, 193] on div at bounding box center [264, 214] width 91 height 116
click at [538, 230] on button "View rooms" at bounding box center [536, 231] width 61 height 21
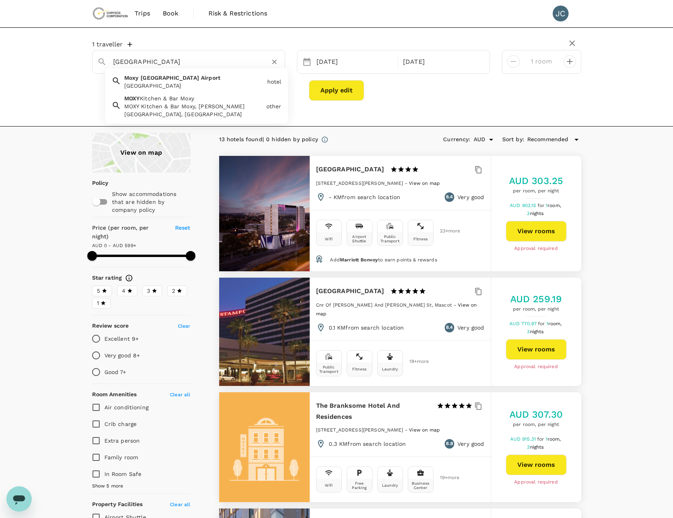
click at [181, 58] on input "Moxy Sydney Airport" at bounding box center [185, 62] width 144 height 12
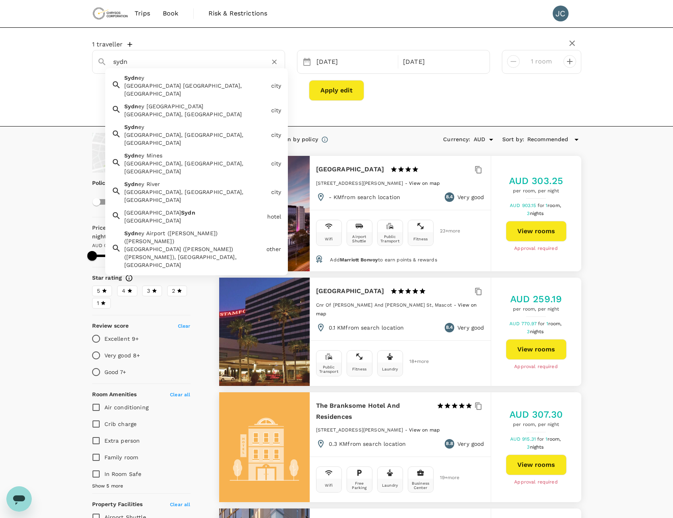
click at [172, 85] on div "Sydney NSW, Australia" at bounding box center [196, 90] width 144 height 16
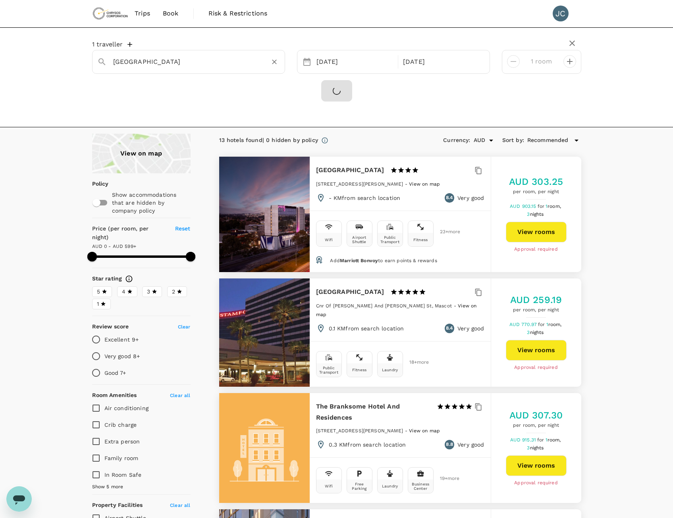
type input "[GEOGRAPHIC_DATA]"
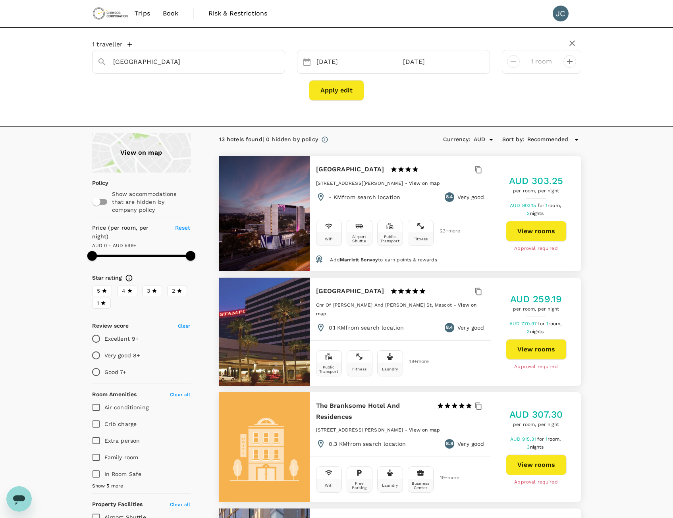
type input "599"
click at [329, 98] on button "Apply edit" at bounding box center [336, 90] width 55 height 21
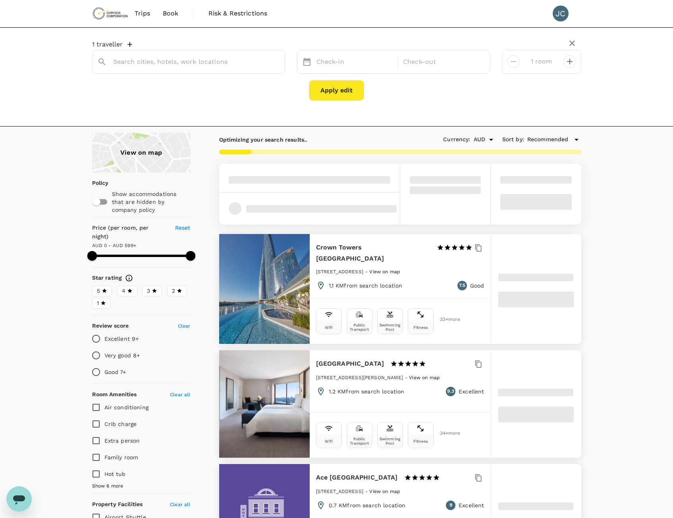
type input "[GEOGRAPHIC_DATA]"
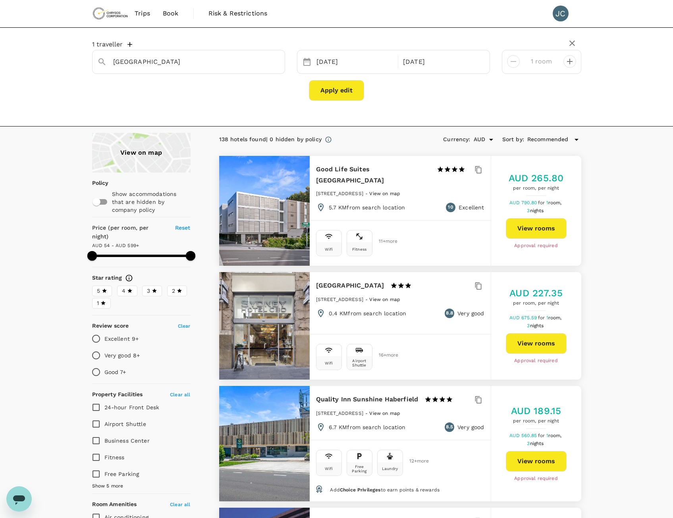
click at [548, 140] on span "Recommended" at bounding box center [547, 139] width 41 height 9
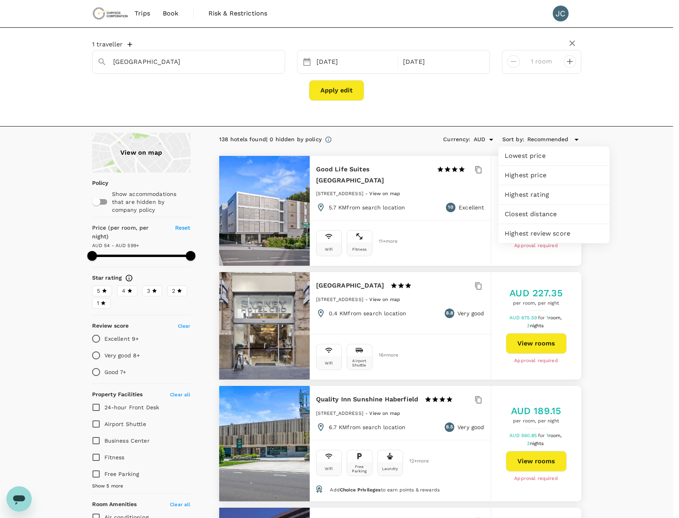
click at [544, 160] on span "Lowest price" at bounding box center [554, 156] width 98 height 10
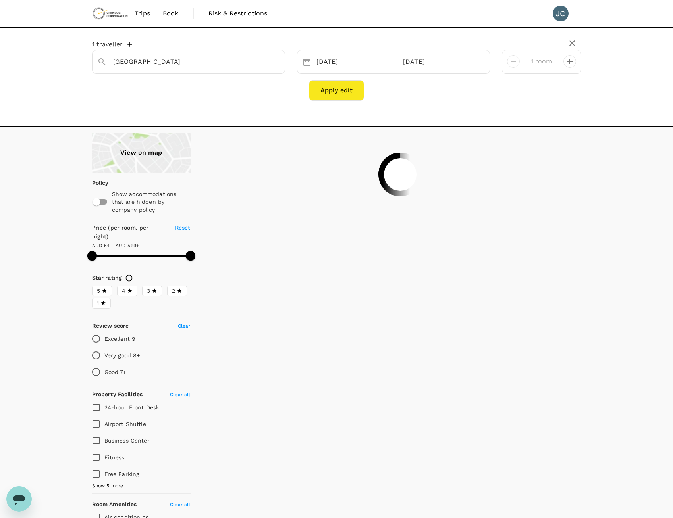
type input "598.81"
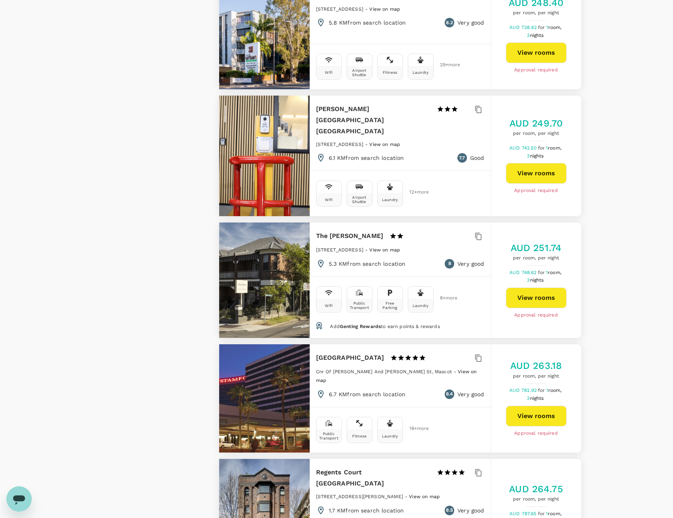
scroll to position [1588, 0]
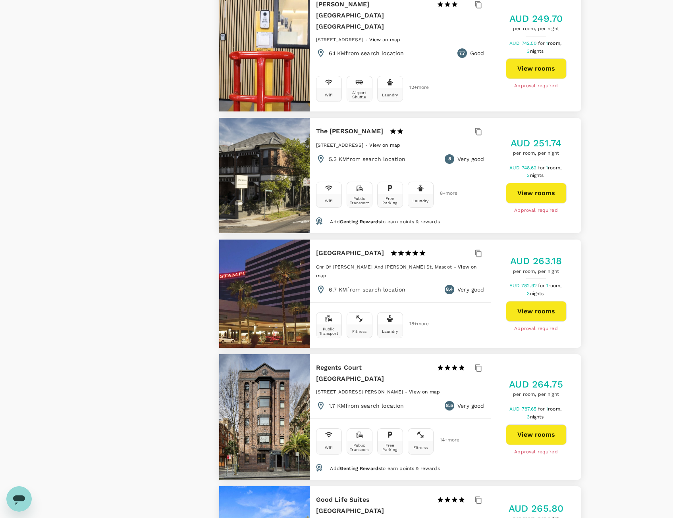
click at [291, 281] on div at bounding box center [264, 294] width 91 height 108
click at [528, 302] on button "View rooms" at bounding box center [536, 311] width 61 height 21
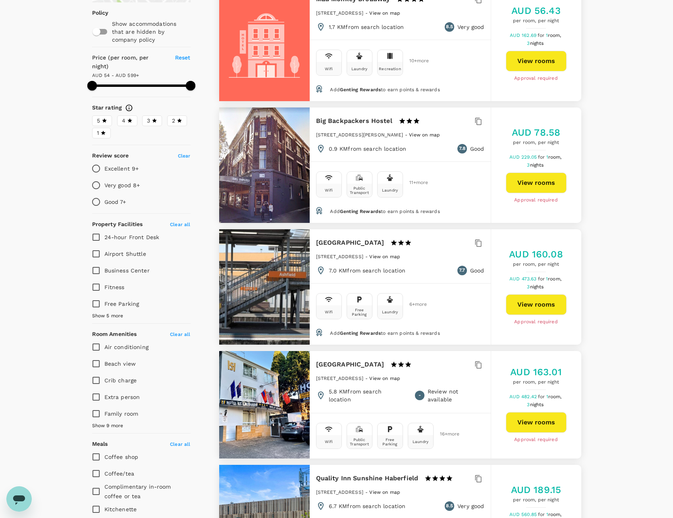
scroll to position [0, 0]
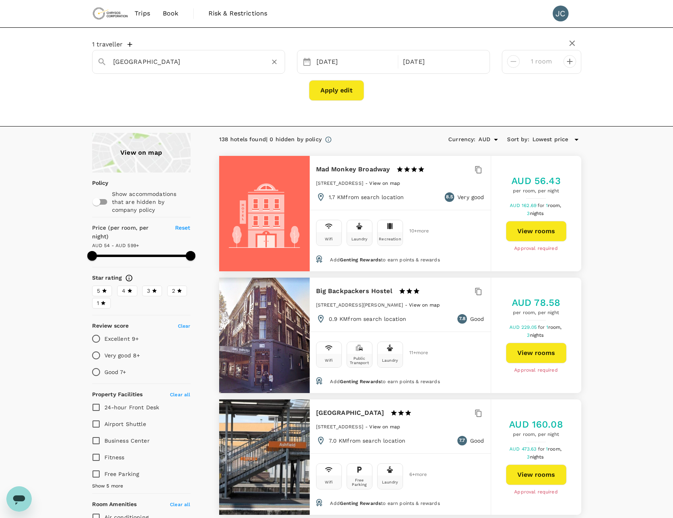
click at [191, 65] on input "[GEOGRAPHIC_DATA]" at bounding box center [185, 62] width 144 height 12
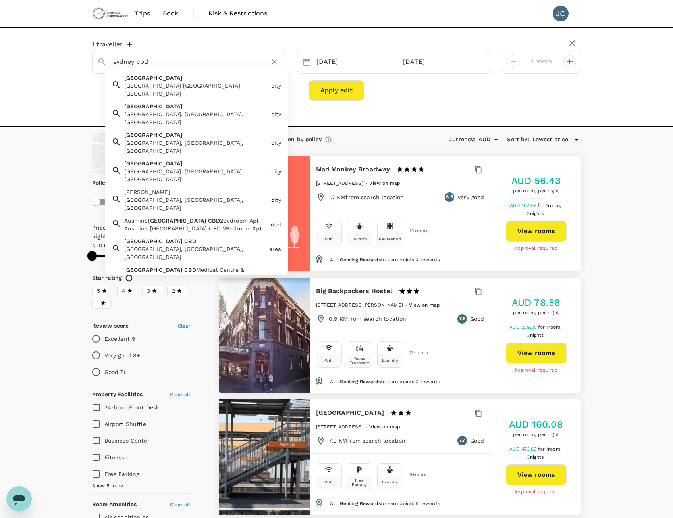
click at [192, 245] on div "Sydney CBD, NSW, Australia" at bounding box center [195, 253] width 142 height 16
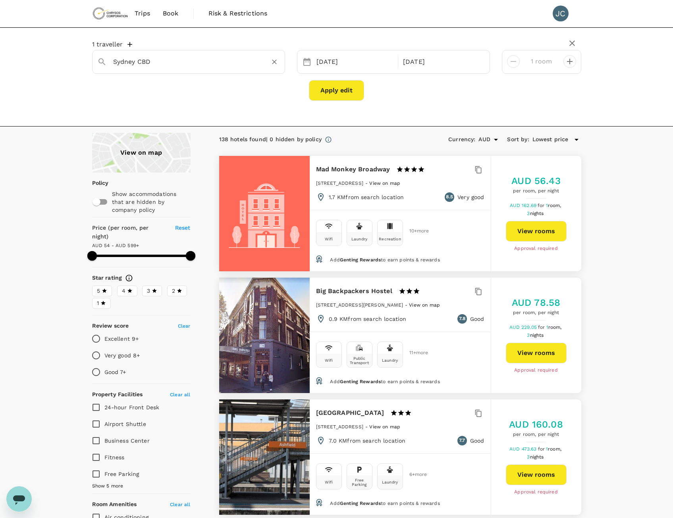
type input "Sydney CBD"
click at [335, 95] on button "Apply edit" at bounding box center [336, 90] width 55 height 21
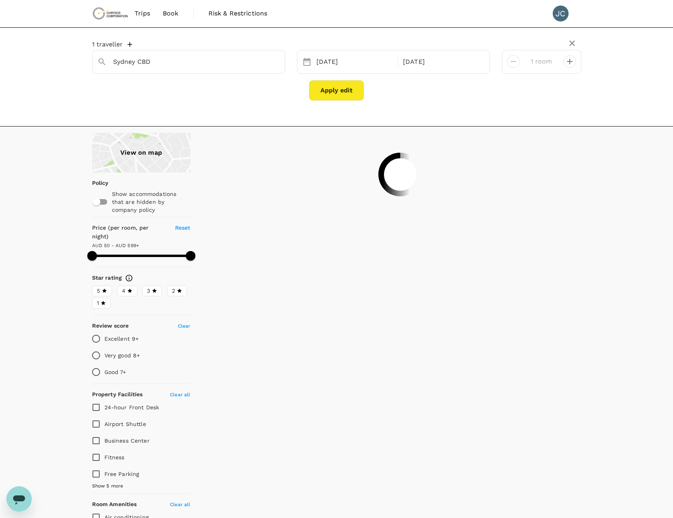
type input "598.68"
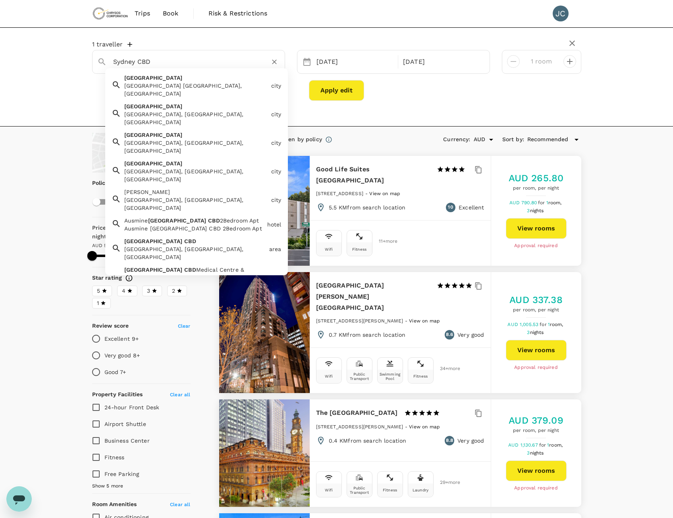
click at [158, 65] on input "Sydney CBD" at bounding box center [185, 62] width 144 height 12
click at [169, 245] on div "Sydney CBD, NSW, Australia" at bounding box center [195, 253] width 142 height 16
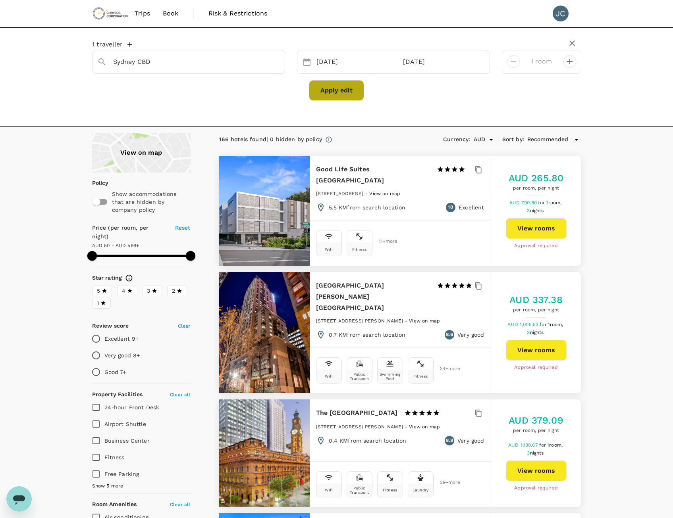
click at [338, 91] on button "Apply edit" at bounding box center [336, 90] width 55 height 21
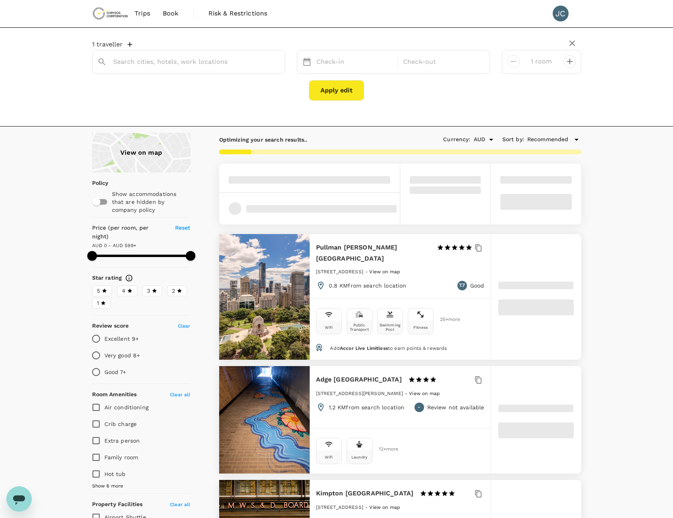
type input "Sydney CBD"
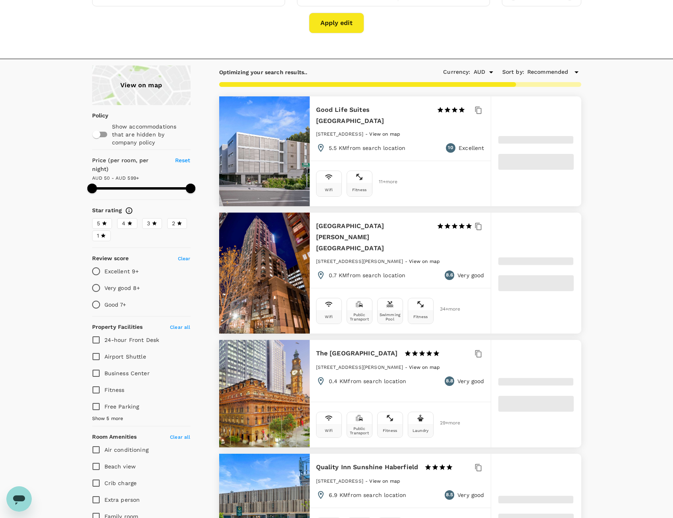
scroll to position [79, 0]
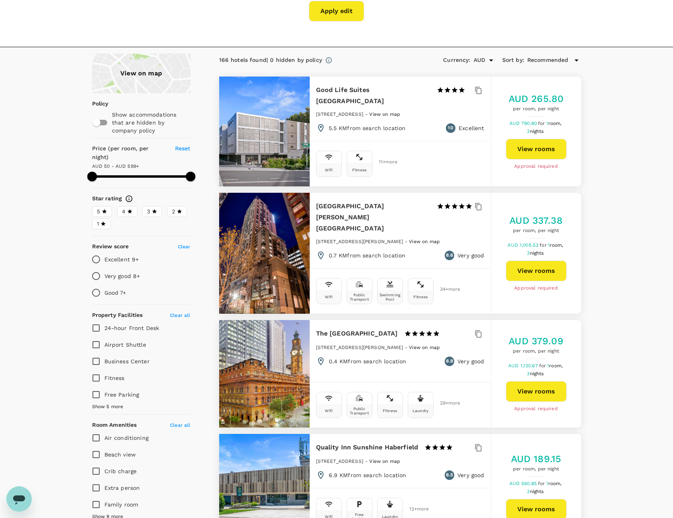
click at [146, 77] on div "View on map" at bounding box center [141, 74] width 98 height 40
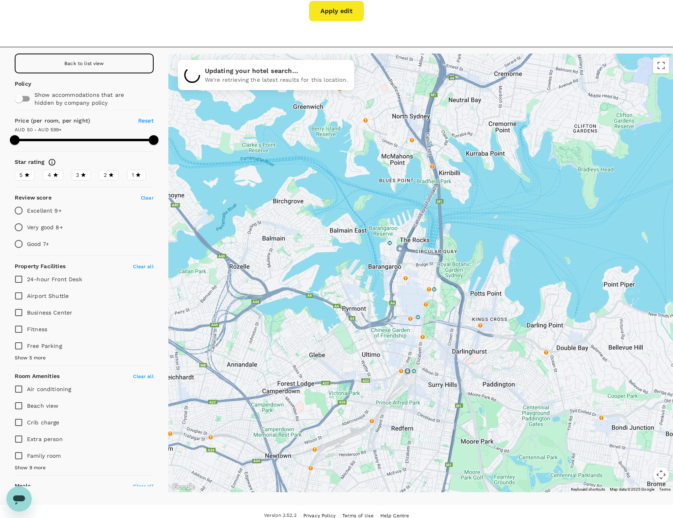
drag, startPoint x: 549, startPoint y: 363, endPoint x: 529, endPoint y: 106, distance: 258.0
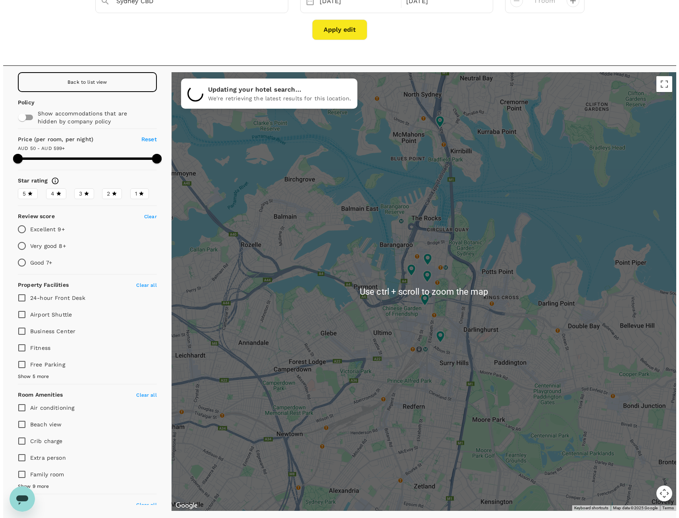
scroll to position [79, 0]
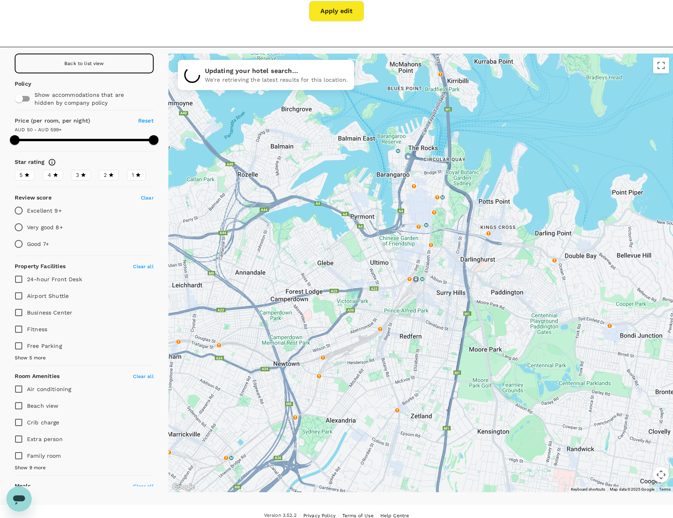
drag, startPoint x: 559, startPoint y: 297, endPoint x: 559, endPoint y: 228, distance: 68.7
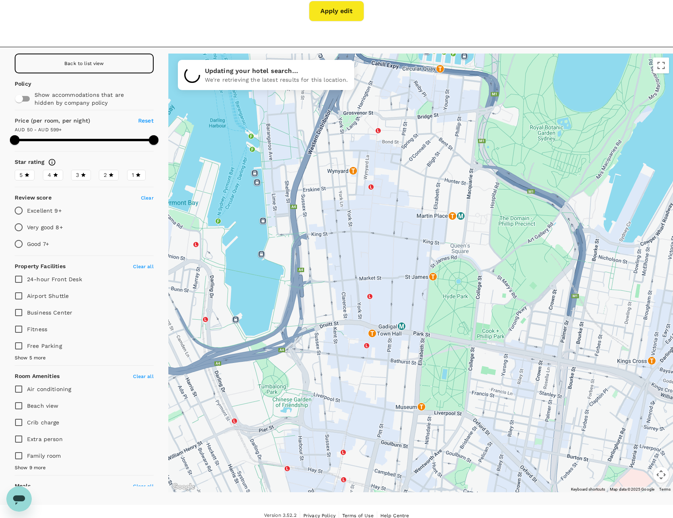
drag, startPoint x: 487, startPoint y: 169, endPoint x: 464, endPoint y: 152, distance: 29.5
click at [464, 152] on div at bounding box center [420, 273] width 505 height 439
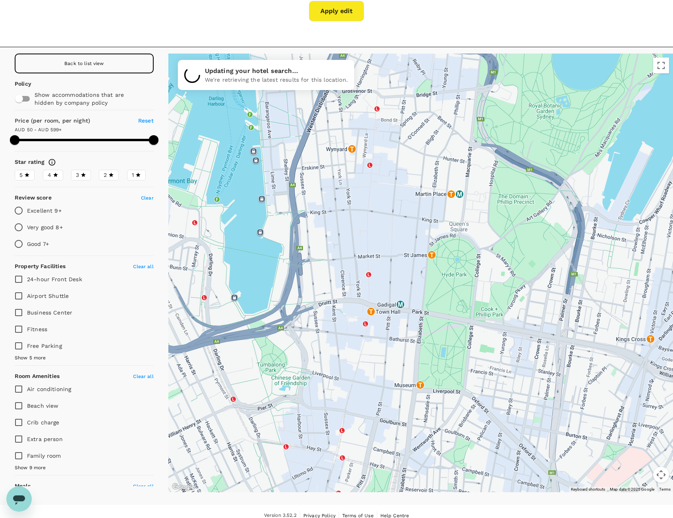
drag, startPoint x: 482, startPoint y: 319, endPoint x: 487, endPoint y: 286, distance: 33.3
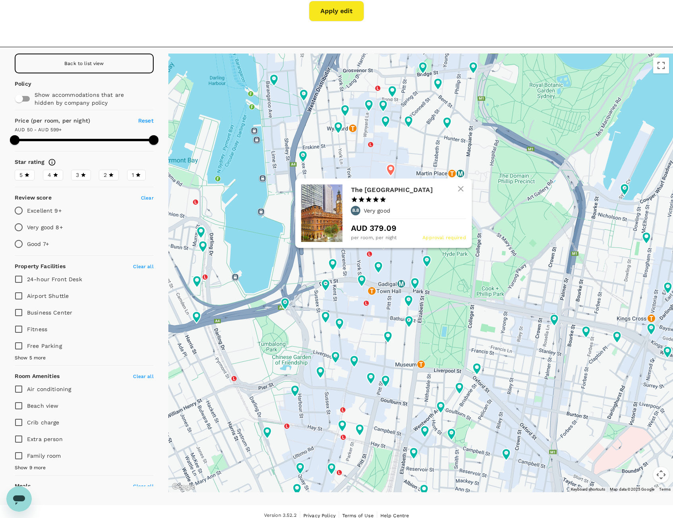
click at [388, 173] on icon at bounding box center [391, 170] width 8 height 12
click at [428, 219] on hr at bounding box center [408, 219] width 115 height 0
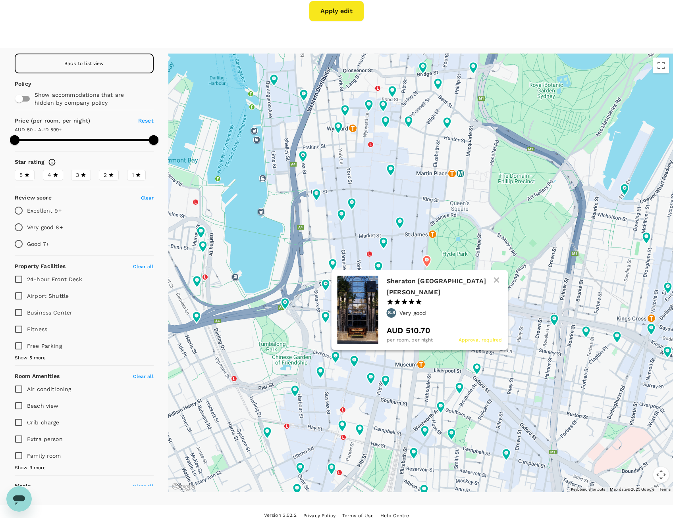
type input "598.68"
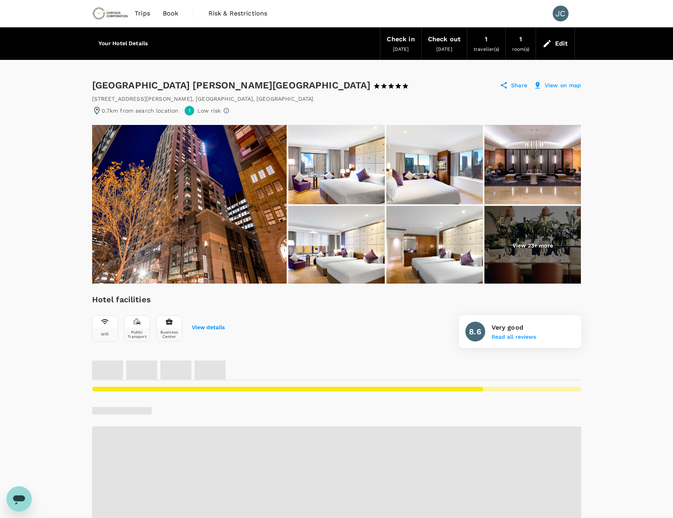
click at [143, 180] on img at bounding box center [189, 204] width 194 height 159
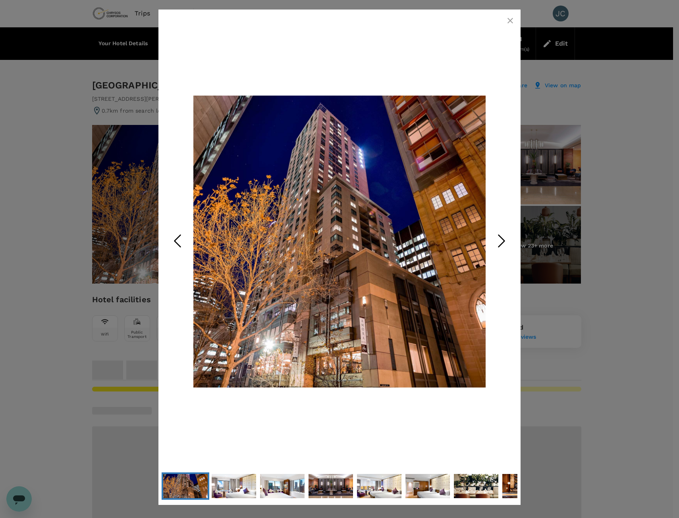
click at [500, 241] on icon "Next Slide" at bounding box center [501, 241] width 24 height 24
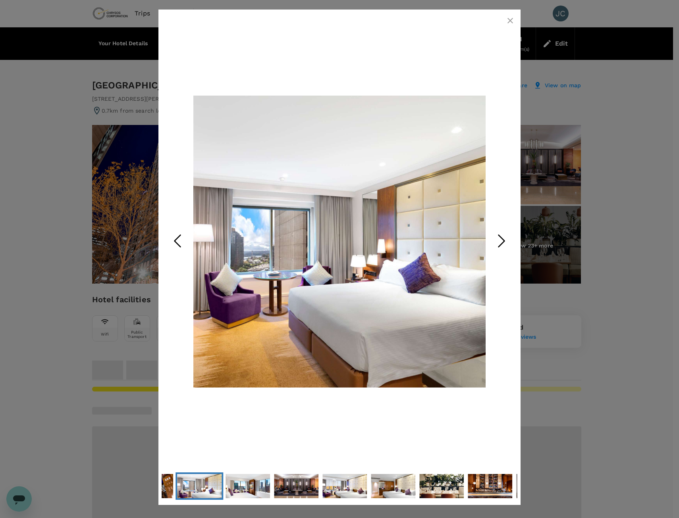
click at [500, 241] on icon "Next Slide" at bounding box center [501, 241] width 24 height 24
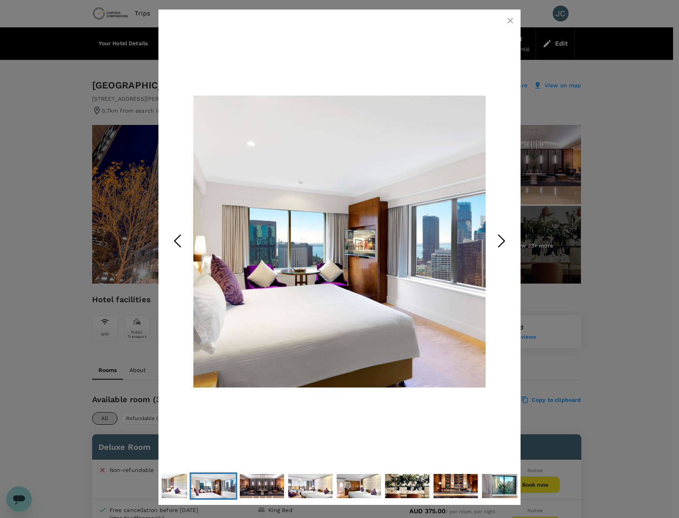
click at [501, 243] on icon "Next Slide" at bounding box center [501, 241] width 24 height 24
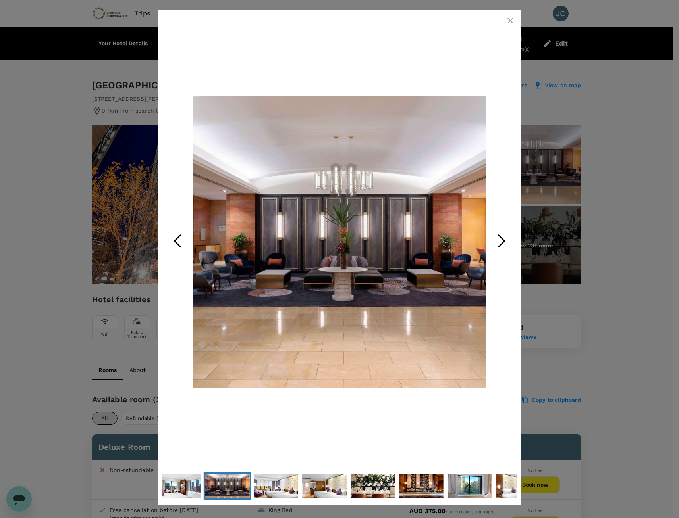
click at [501, 243] on icon "Next Slide" at bounding box center [501, 241] width 24 height 24
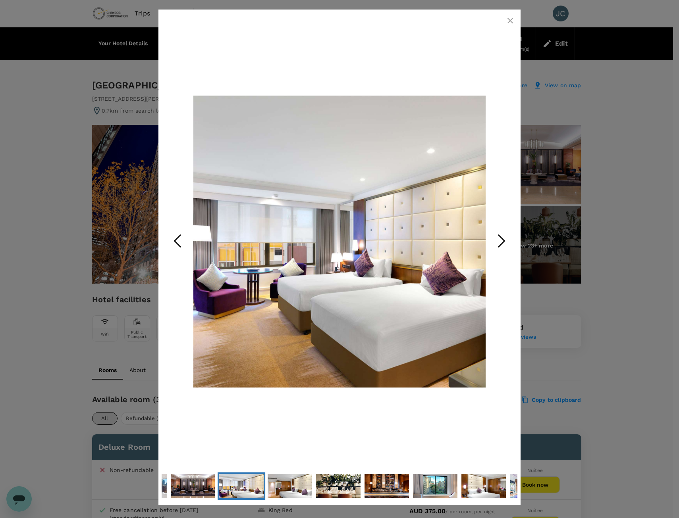
click at [501, 243] on icon "Next Slide" at bounding box center [501, 241] width 24 height 24
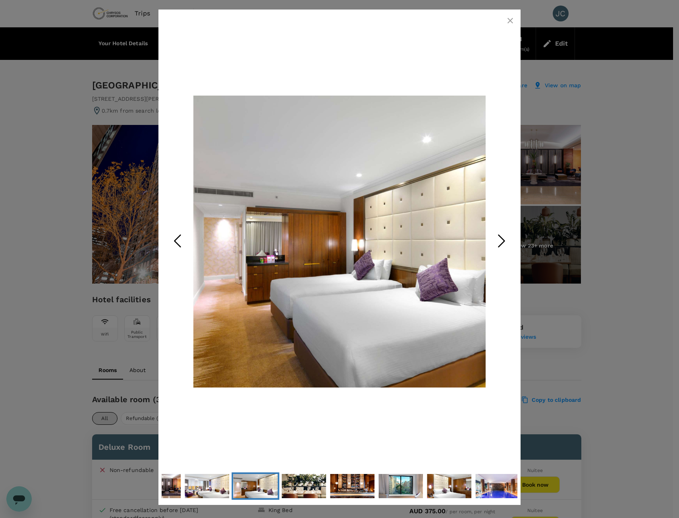
click at [501, 243] on icon "Next Slide" at bounding box center [501, 241] width 24 height 24
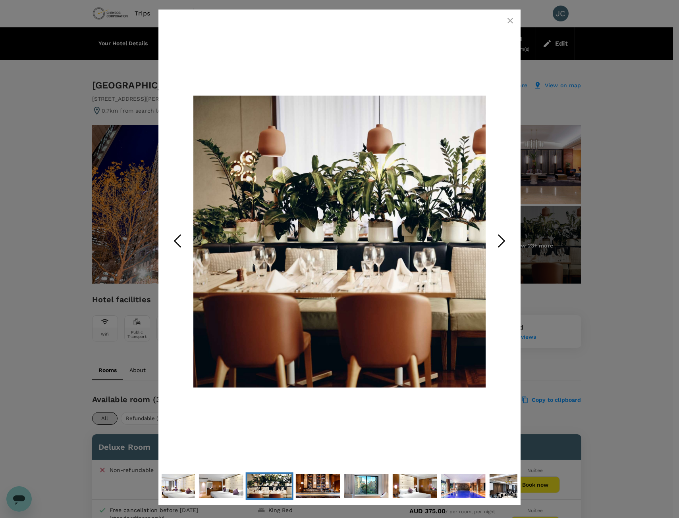
click at [501, 243] on icon "Next Slide" at bounding box center [501, 241] width 24 height 24
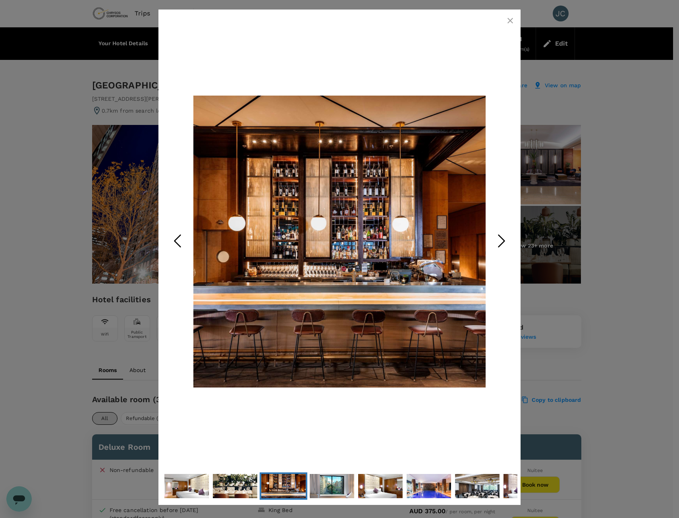
click at [501, 243] on icon "Next Slide" at bounding box center [501, 241] width 24 height 24
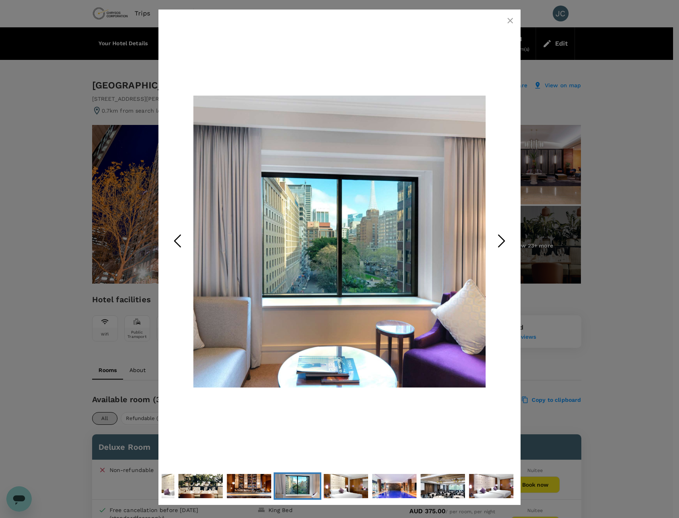
click at [501, 243] on icon "Next Slide" at bounding box center [501, 241] width 24 height 24
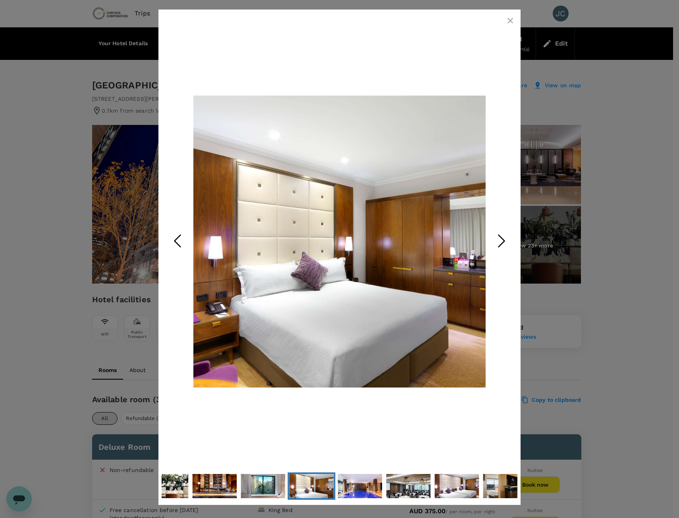
click at [501, 243] on icon "Next Slide" at bounding box center [501, 241] width 24 height 24
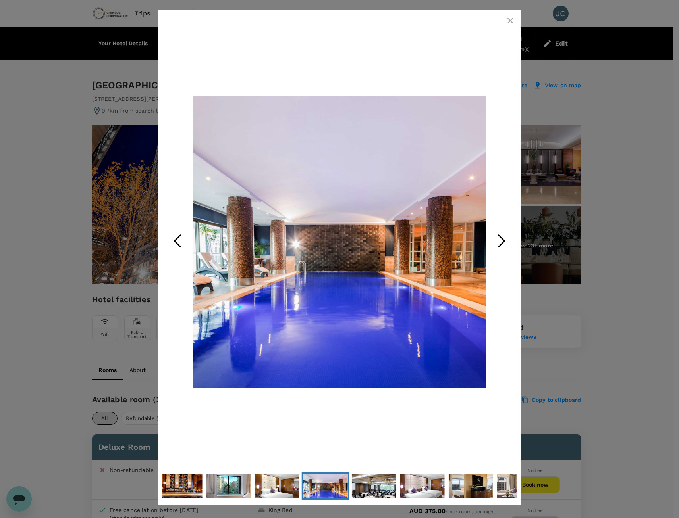
click at [501, 243] on icon "Next Slide" at bounding box center [501, 241] width 24 height 24
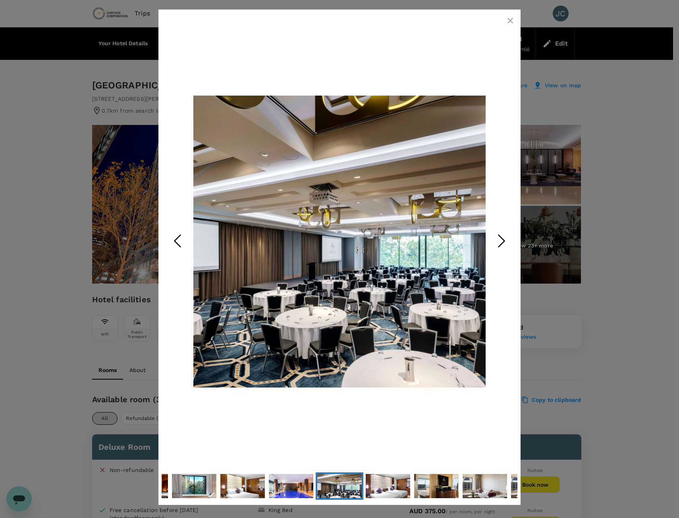
click at [501, 243] on icon "Next Slide" at bounding box center [501, 241] width 24 height 24
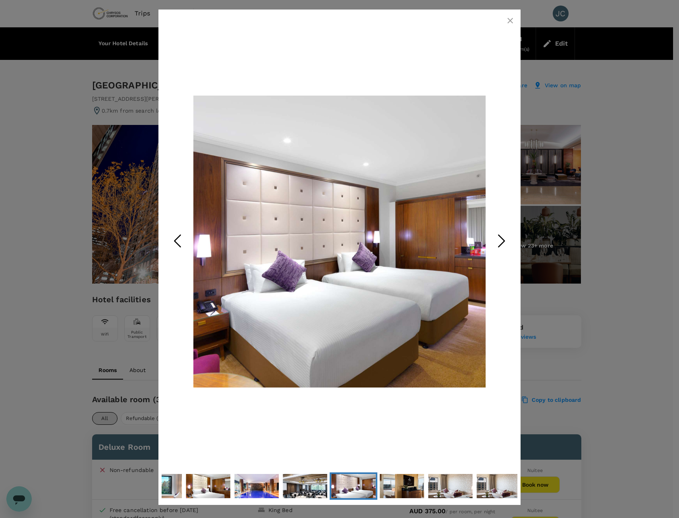
click at [501, 243] on icon "Next Slide" at bounding box center [501, 241] width 24 height 24
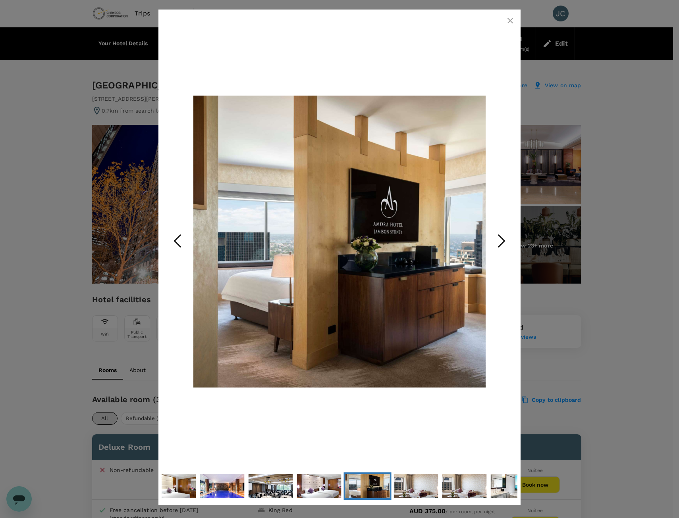
click at [501, 243] on icon "Next Slide" at bounding box center [501, 241] width 24 height 24
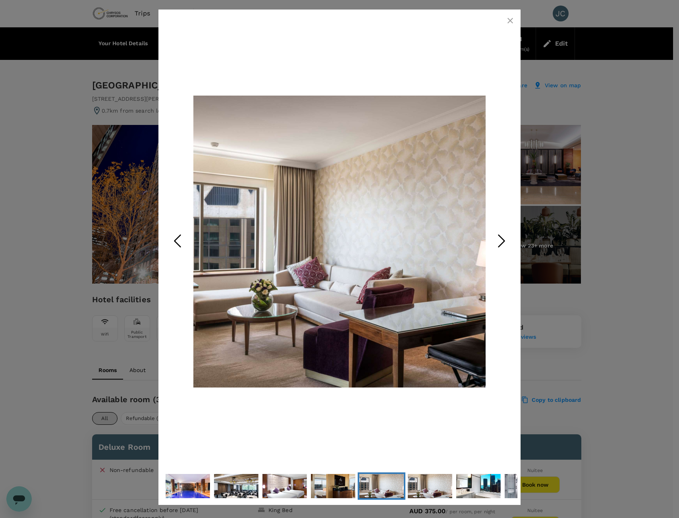
click at [501, 243] on icon "Next Slide" at bounding box center [501, 241] width 24 height 24
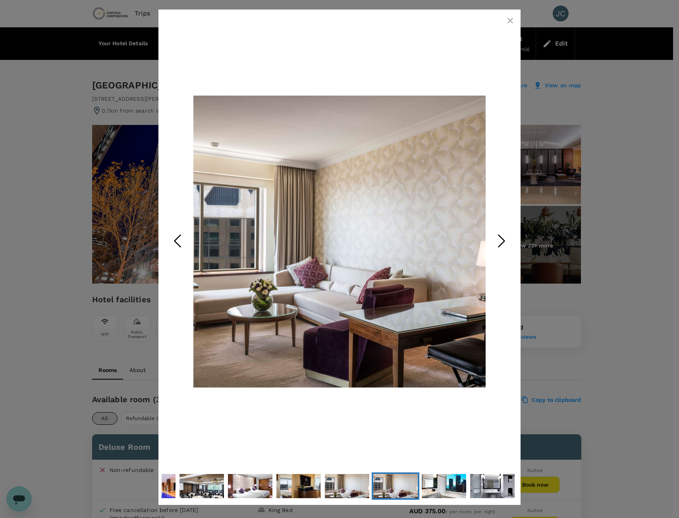
click at [501, 243] on icon "Next Slide" at bounding box center [501, 241] width 24 height 24
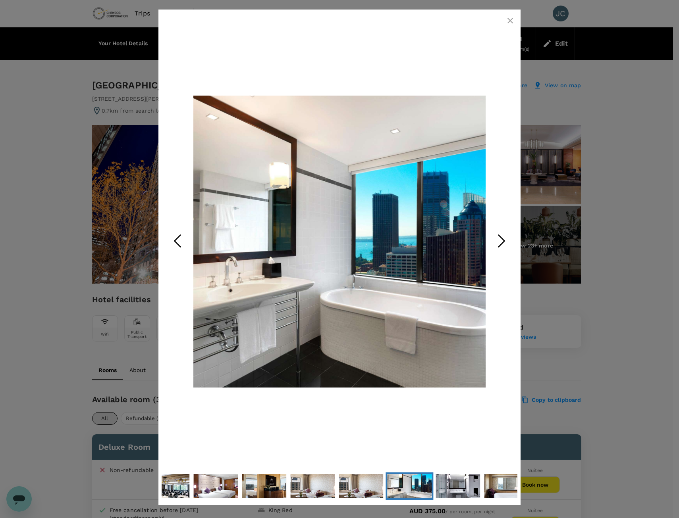
click at [501, 243] on icon "Next Slide" at bounding box center [501, 241] width 24 height 24
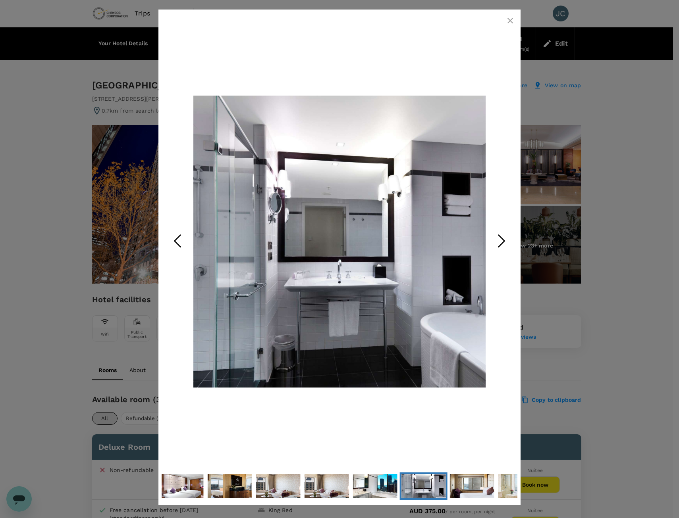
click at [501, 243] on icon "Next Slide" at bounding box center [501, 241] width 24 height 24
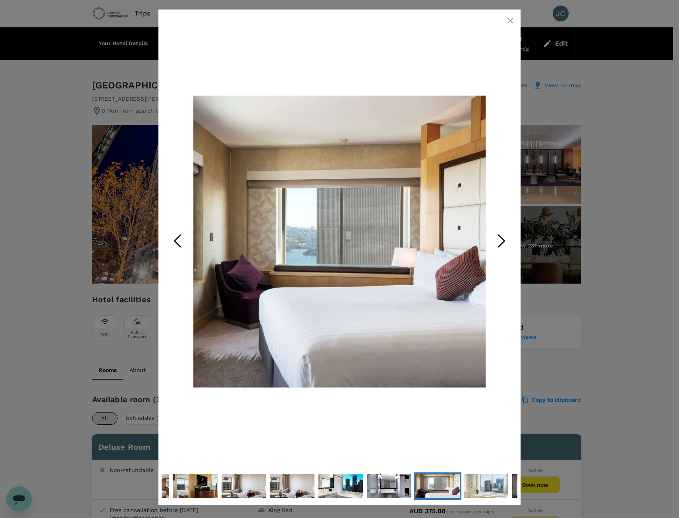
click at [501, 243] on icon "Next Slide" at bounding box center [501, 241] width 24 height 24
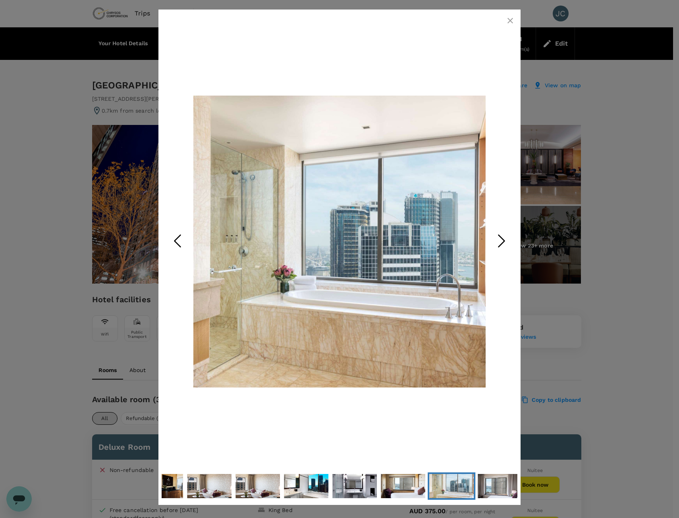
click at [501, 243] on icon "Next Slide" at bounding box center [501, 241] width 24 height 24
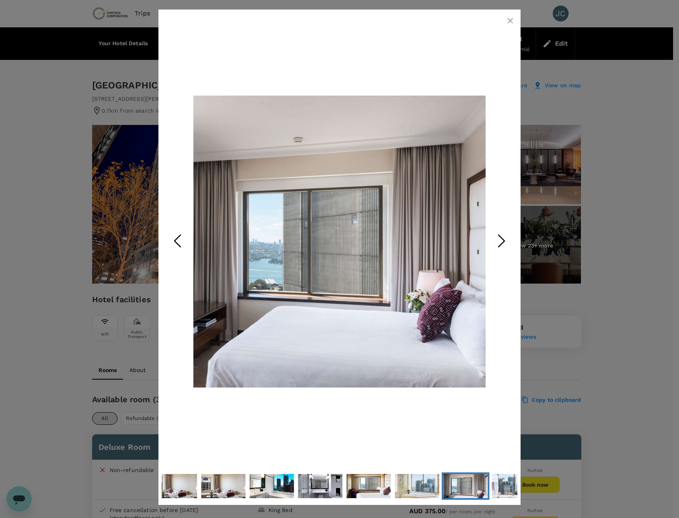
click at [501, 243] on icon "Next Slide" at bounding box center [501, 241] width 24 height 24
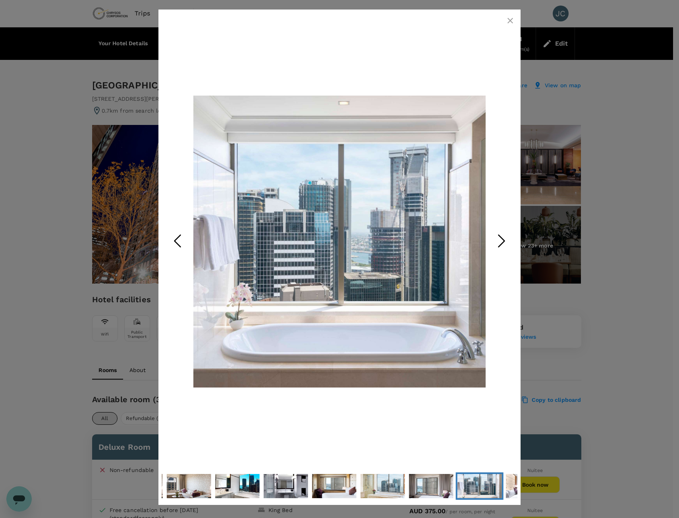
click at [501, 243] on icon "Next Slide" at bounding box center [501, 241] width 24 height 24
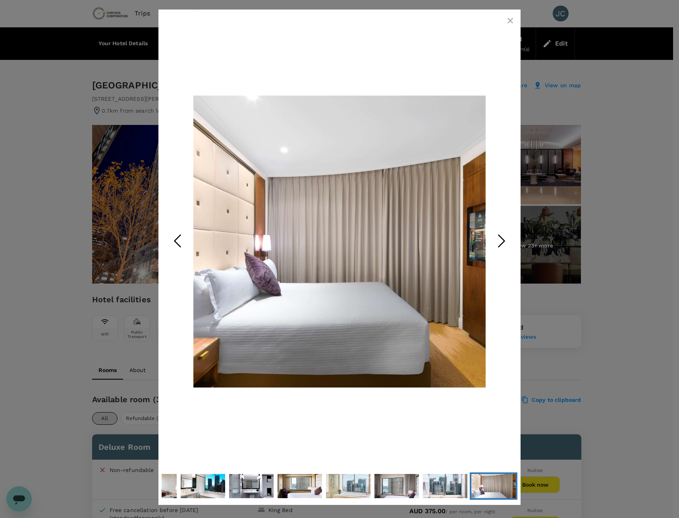
click at [583, 187] on div at bounding box center [339, 259] width 679 height 518
click at [601, 206] on div at bounding box center [339, 259] width 679 height 518
click at [507, 22] on icon "button" at bounding box center [510, 21] width 10 height 10
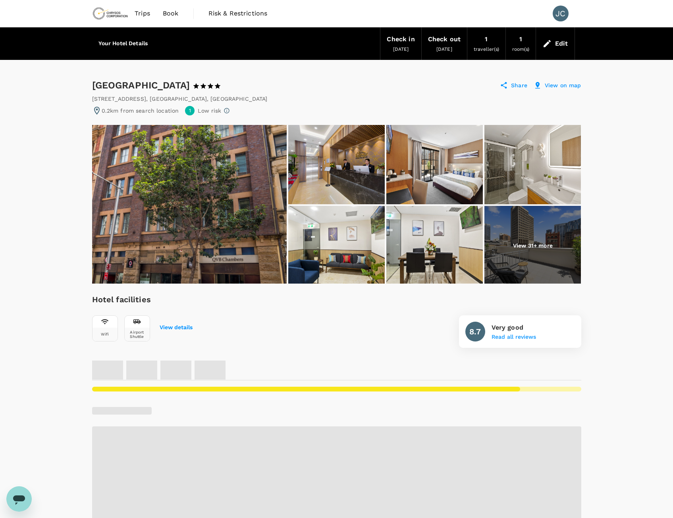
click at [193, 168] on img at bounding box center [189, 204] width 194 height 159
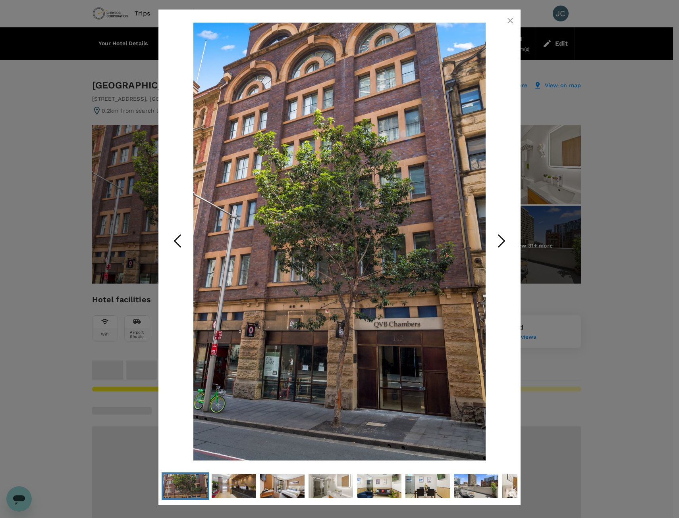
click at [497, 241] on icon "Next Slide" at bounding box center [501, 241] width 24 height 24
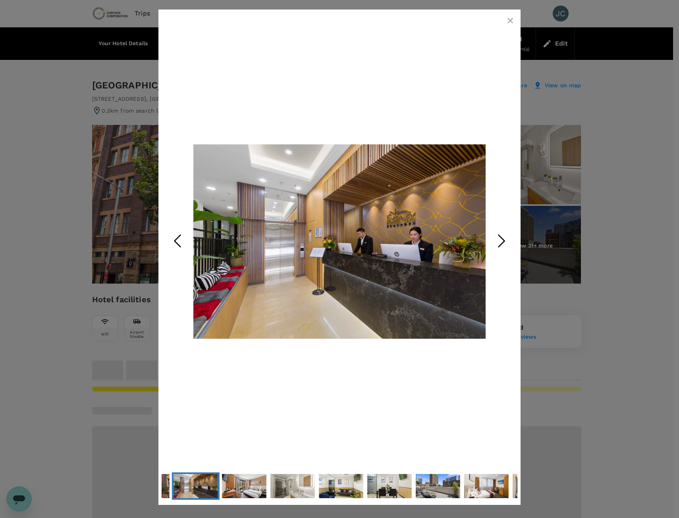
click at [497, 241] on icon "Next Slide" at bounding box center [501, 241] width 24 height 24
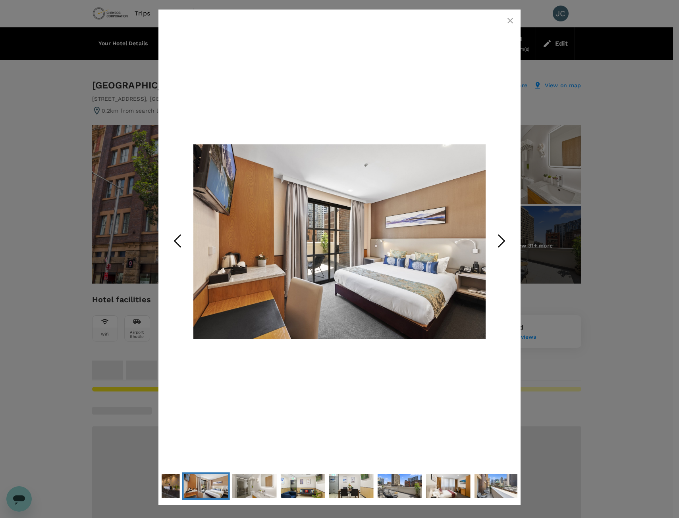
click at [496, 241] on icon "Next Slide" at bounding box center [501, 241] width 24 height 24
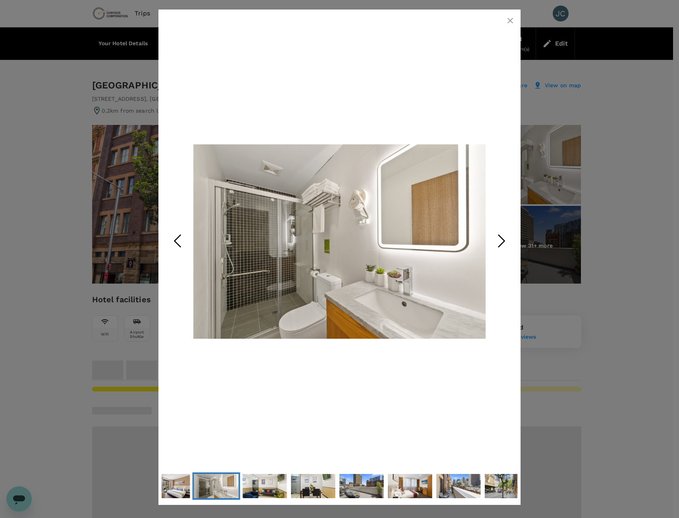
click at [496, 241] on icon "Next Slide" at bounding box center [501, 241] width 24 height 24
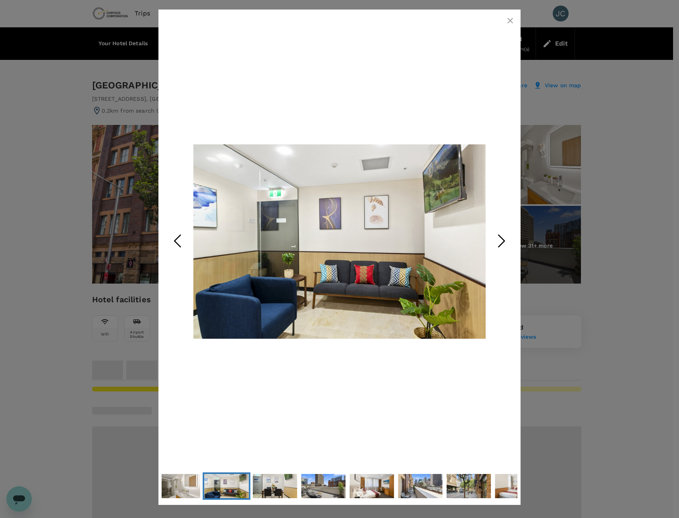
click at [496, 241] on icon "Next Slide" at bounding box center [501, 241] width 24 height 24
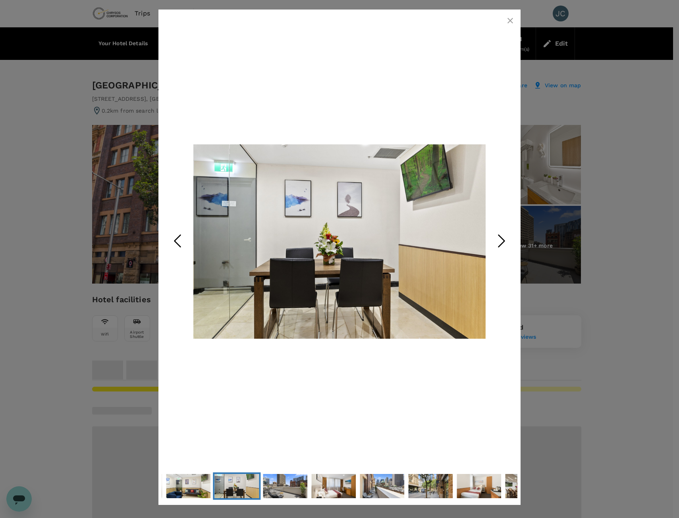
click at [496, 241] on icon "Next Slide" at bounding box center [501, 241] width 24 height 24
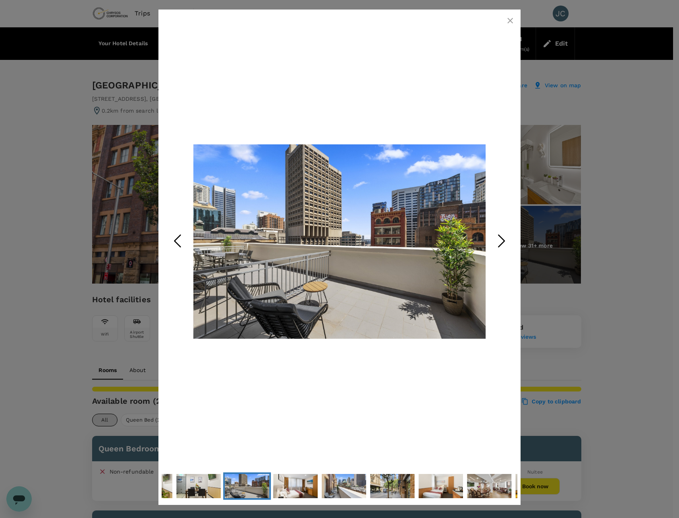
click at [496, 241] on icon "Next Slide" at bounding box center [501, 241] width 24 height 24
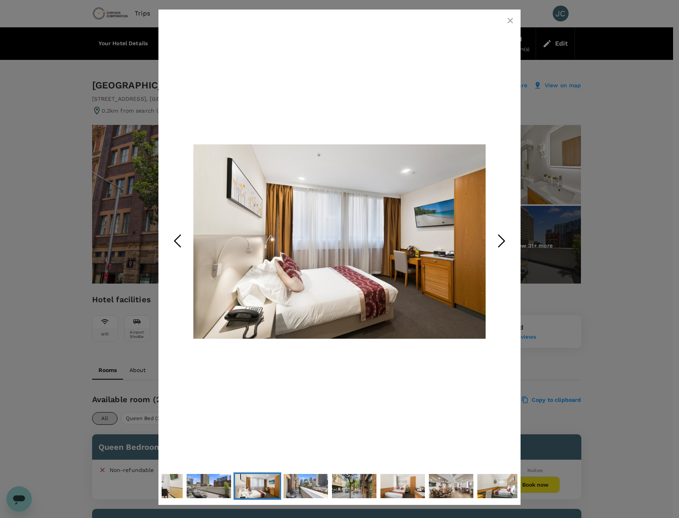
click at [496, 241] on icon "Next Slide" at bounding box center [501, 241] width 24 height 24
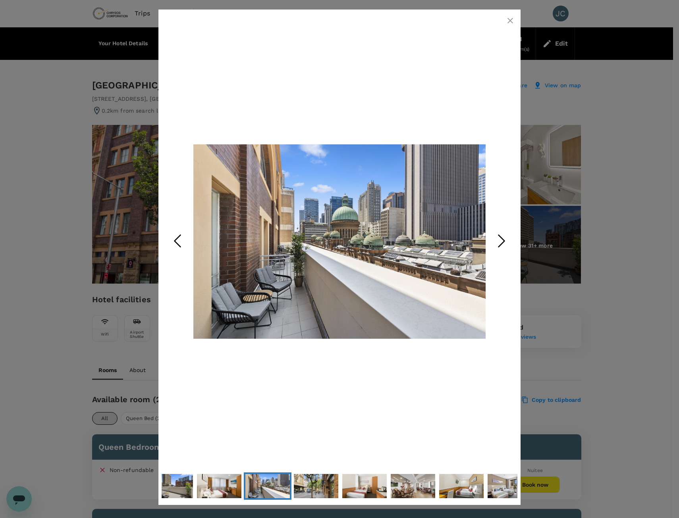
click at [496, 241] on icon "Next Slide" at bounding box center [501, 241] width 24 height 24
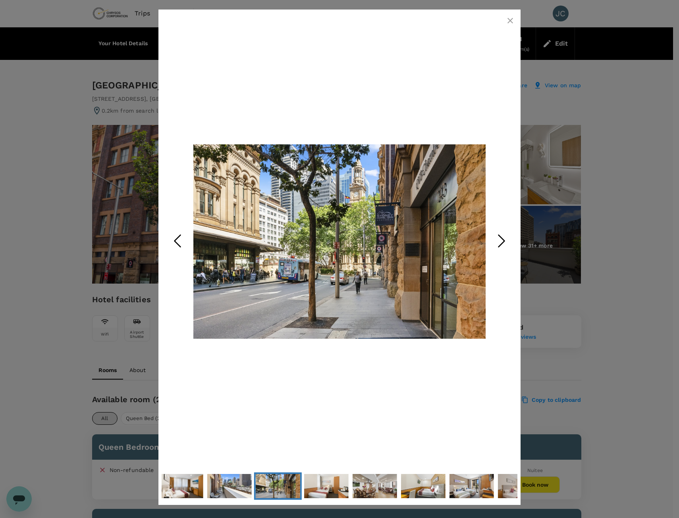
click at [619, 254] on div at bounding box center [339, 259] width 679 height 518
click at [504, 19] on button "button" at bounding box center [510, 21] width 16 height 16
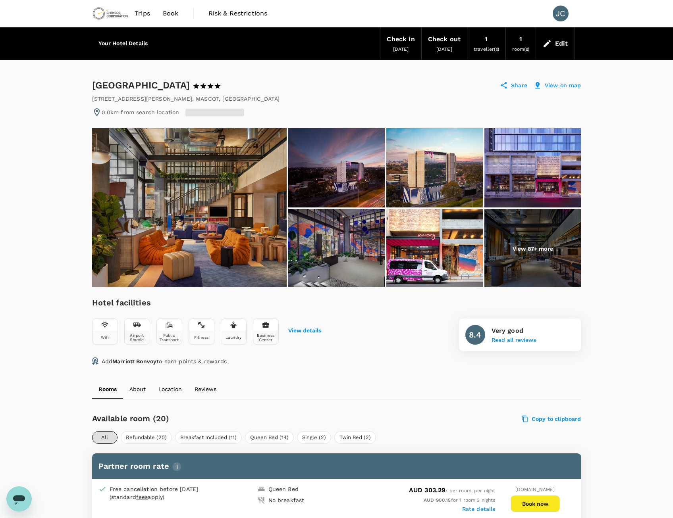
click at [235, 197] on img at bounding box center [189, 207] width 194 height 159
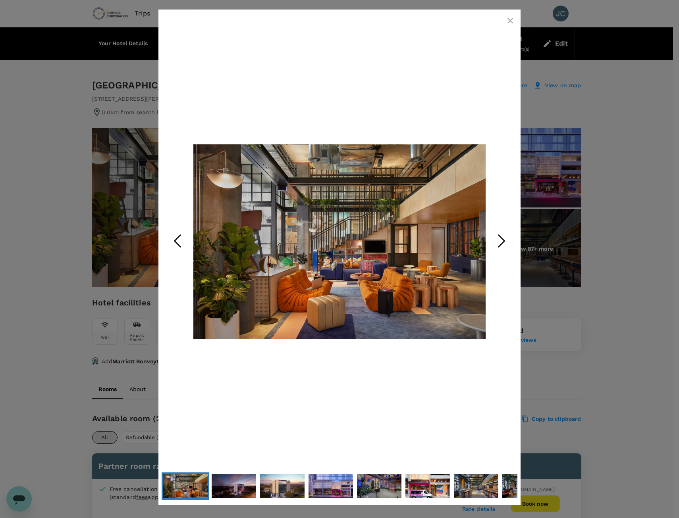
click at [497, 243] on icon "Next Slide" at bounding box center [501, 241] width 24 height 24
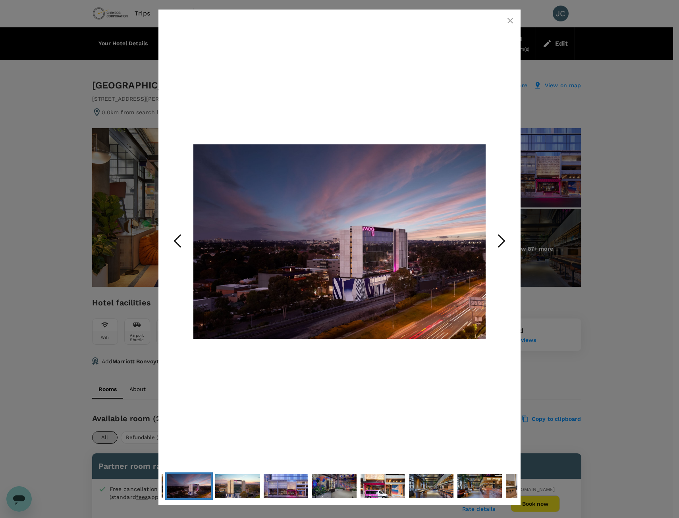
click at [497, 243] on icon "Next Slide" at bounding box center [501, 241] width 24 height 24
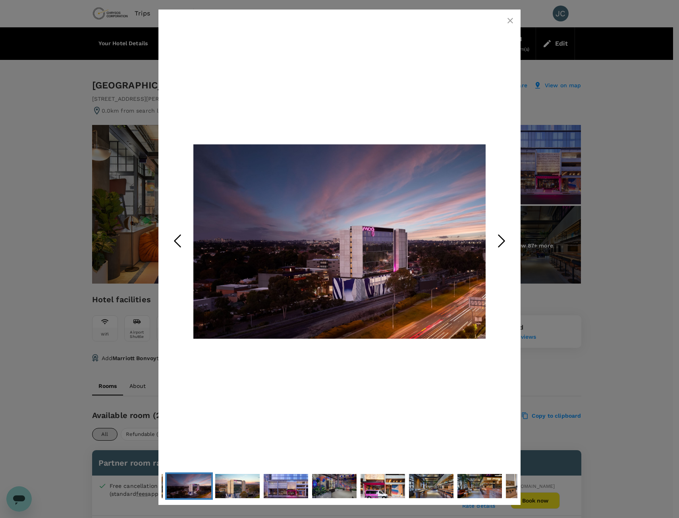
click at [497, 243] on icon "Next Slide" at bounding box center [501, 241] width 24 height 24
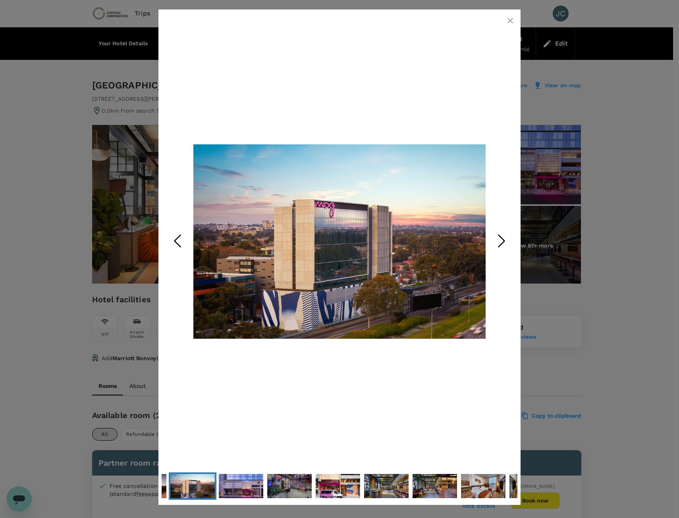
click at [501, 242] on icon "Next Slide" at bounding box center [501, 241] width 24 height 24
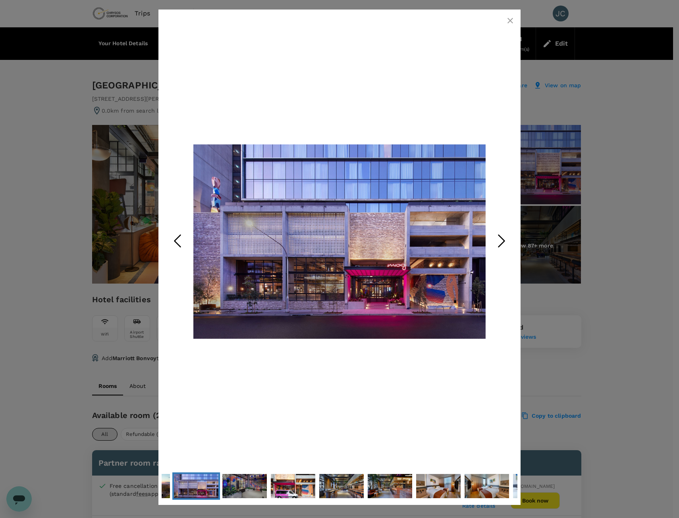
click at [501, 242] on icon "Next Slide" at bounding box center [501, 241] width 24 height 24
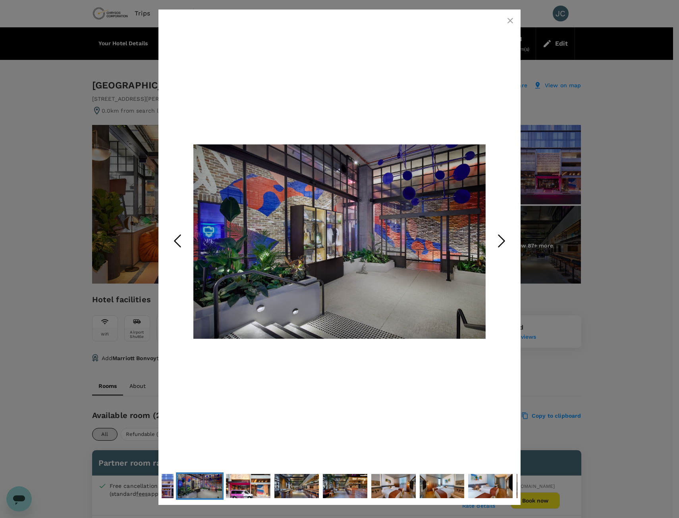
click at [501, 242] on icon "Next Slide" at bounding box center [501, 241] width 24 height 24
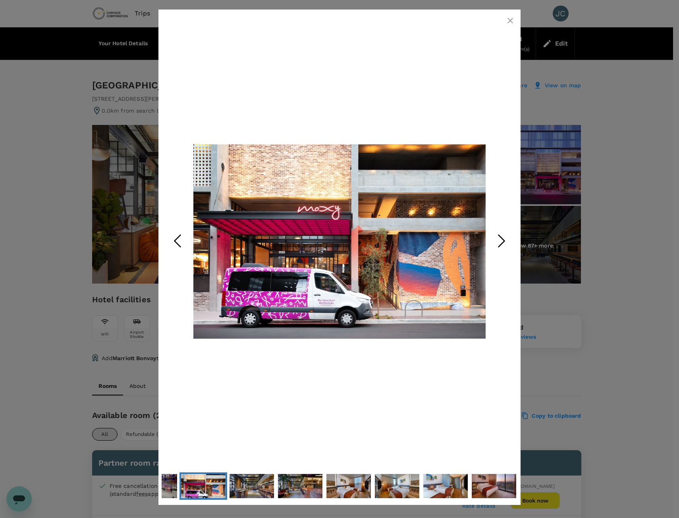
click at [501, 242] on icon "Next Slide" at bounding box center [501, 241] width 24 height 24
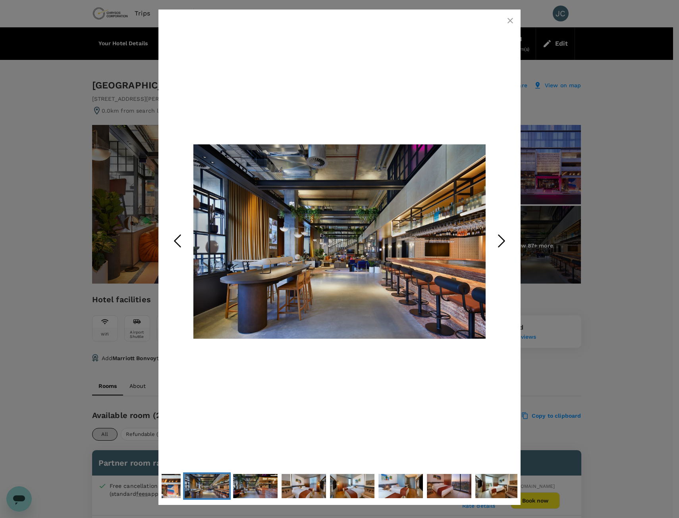
click at [501, 242] on icon "Next Slide" at bounding box center [501, 241] width 24 height 24
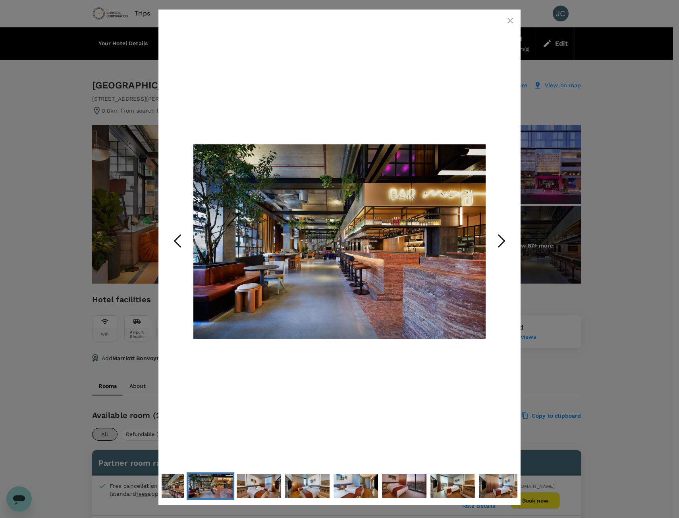
click at [501, 242] on icon "Next Slide" at bounding box center [501, 241] width 24 height 24
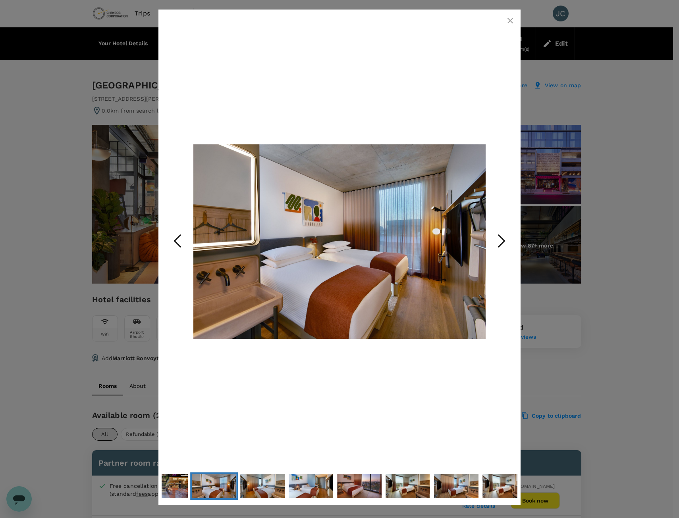
click at [501, 242] on icon "Next Slide" at bounding box center [501, 241] width 24 height 24
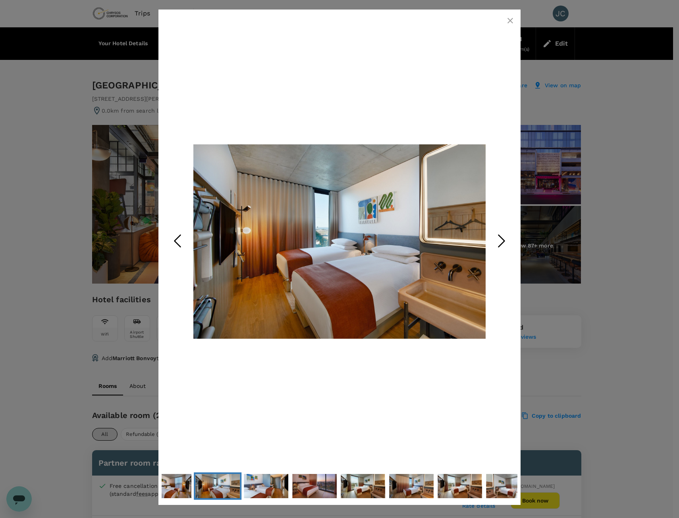
click at [501, 242] on icon "Next Slide" at bounding box center [501, 241] width 24 height 24
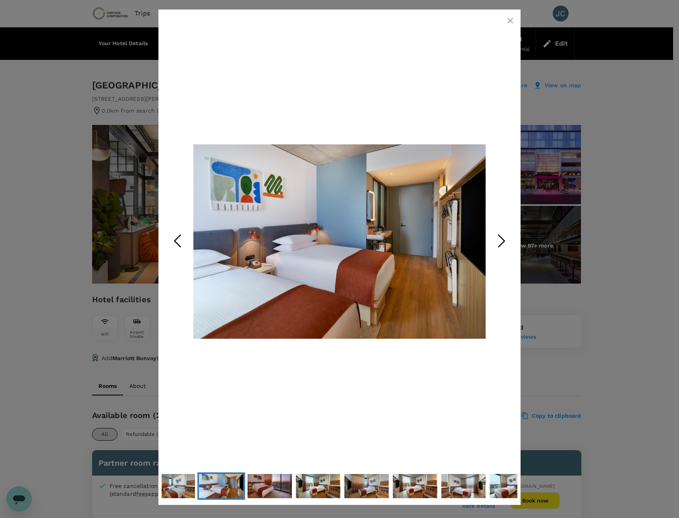
click at [501, 242] on icon "Next Slide" at bounding box center [501, 241] width 24 height 24
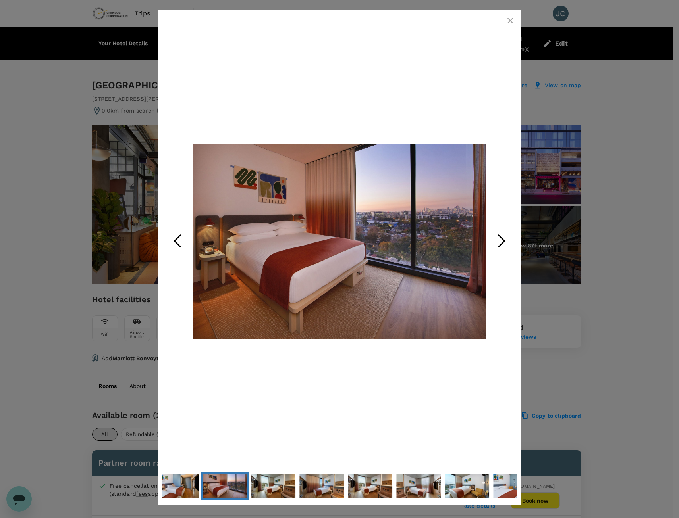
click at [501, 242] on icon "Next Slide" at bounding box center [501, 241] width 24 height 24
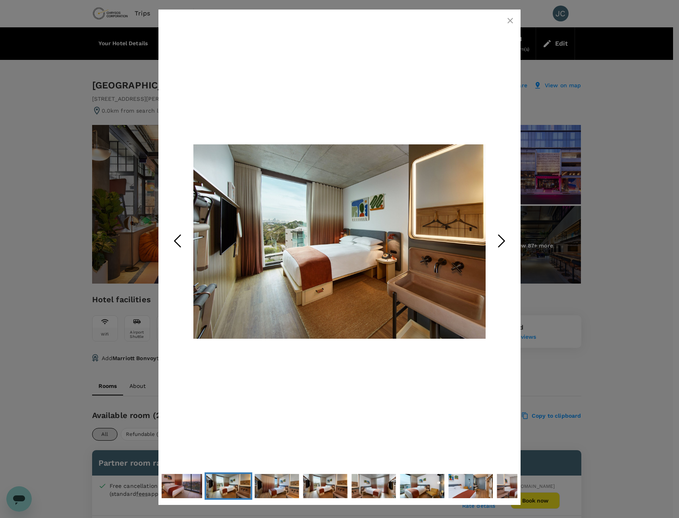
click at [501, 242] on icon "Next Slide" at bounding box center [501, 241] width 24 height 24
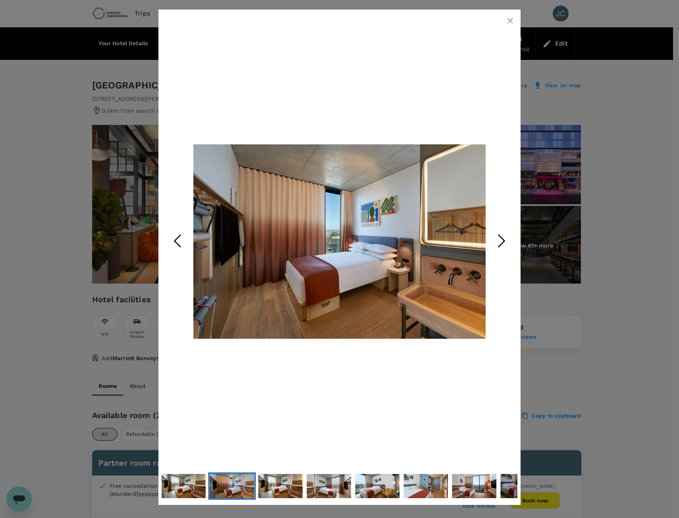
click at [501, 242] on icon "Next Slide" at bounding box center [501, 241] width 24 height 24
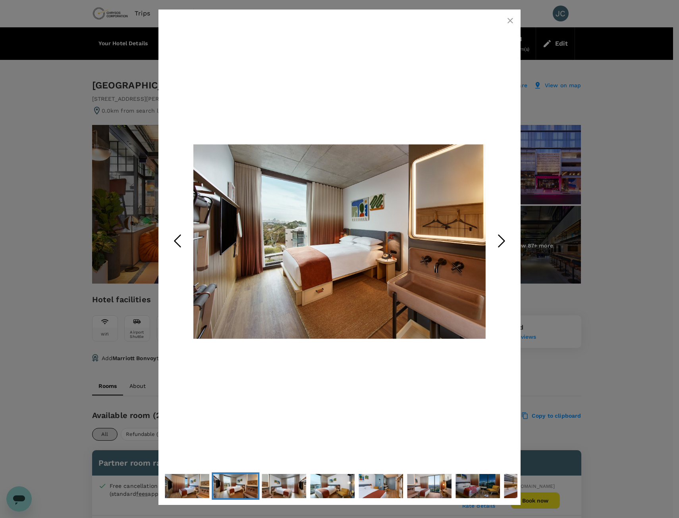
click at [501, 242] on icon "Next Slide" at bounding box center [501, 241] width 24 height 24
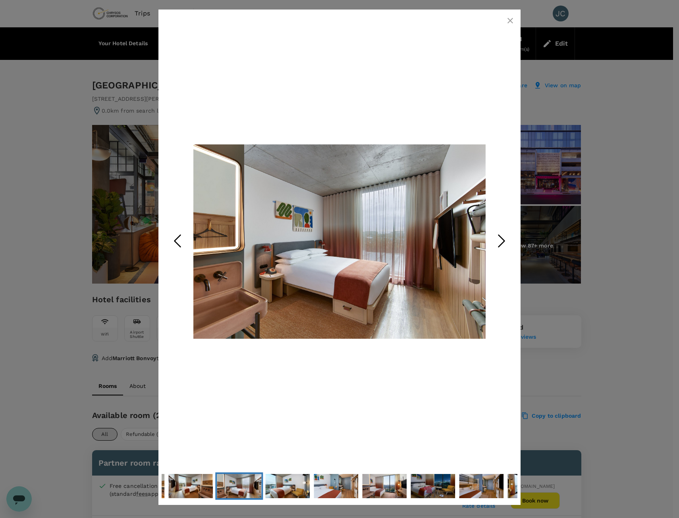
click at [501, 242] on icon "Next Slide" at bounding box center [501, 241] width 24 height 24
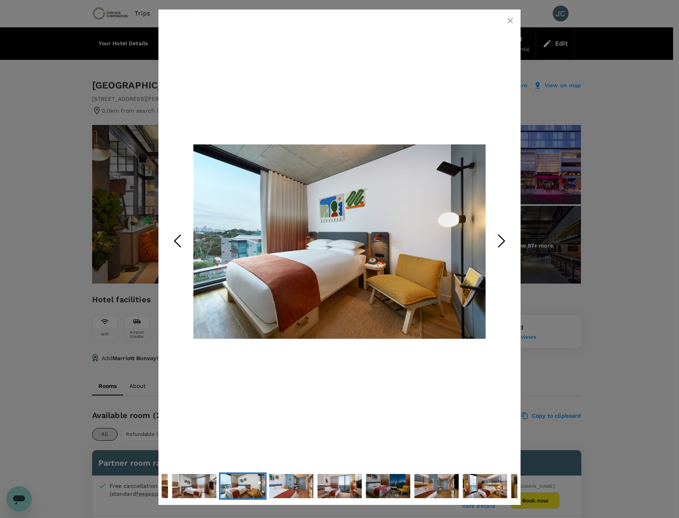
click at [501, 242] on icon "Next Slide" at bounding box center [501, 241] width 24 height 24
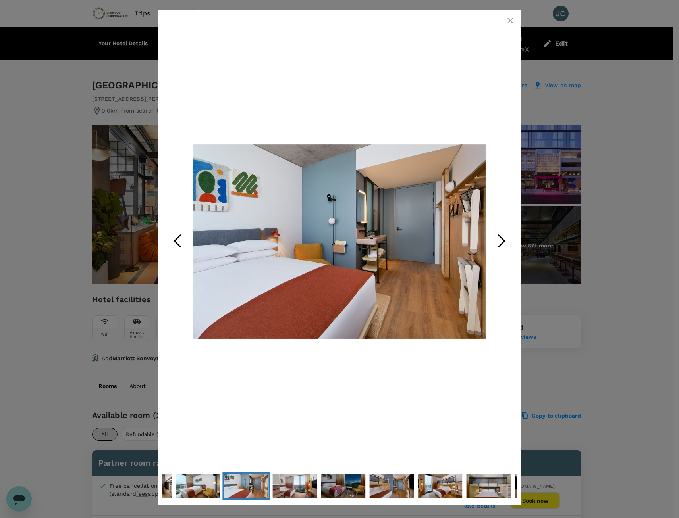
click at [501, 242] on icon "Next Slide" at bounding box center [501, 241] width 24 height 24
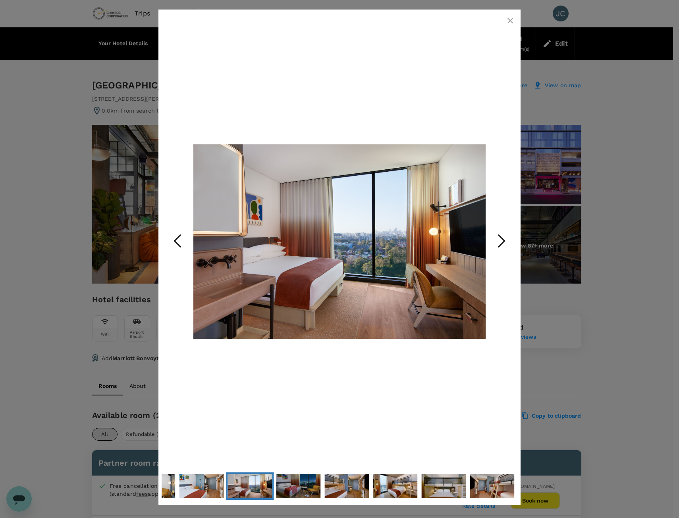
click at [501, 242] on icon "Next Slide" at bounding box center [501, 241] width 24 height 24
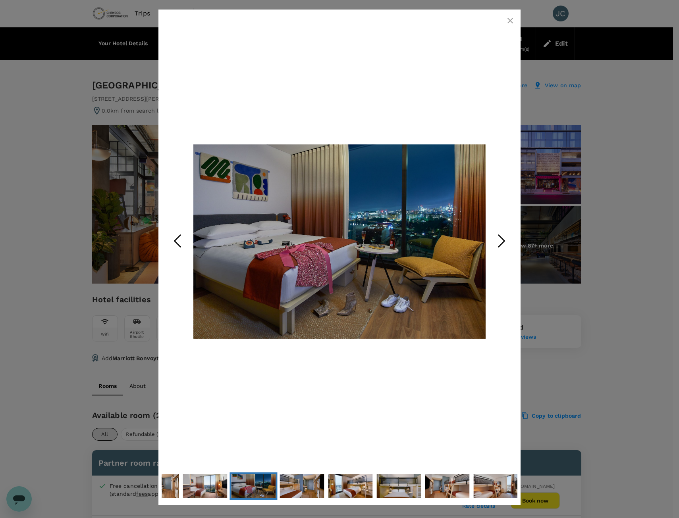
click at [501, 242] on icon "Next Slide" at bounding box center [501, 241] width 24 height 24
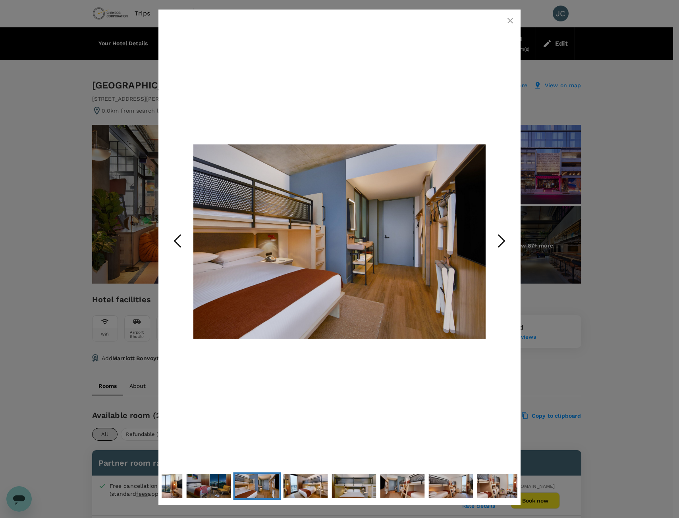
click at [501, 242] on icon "Next Slide" at bounding box center [501, 241] width 24 height 24
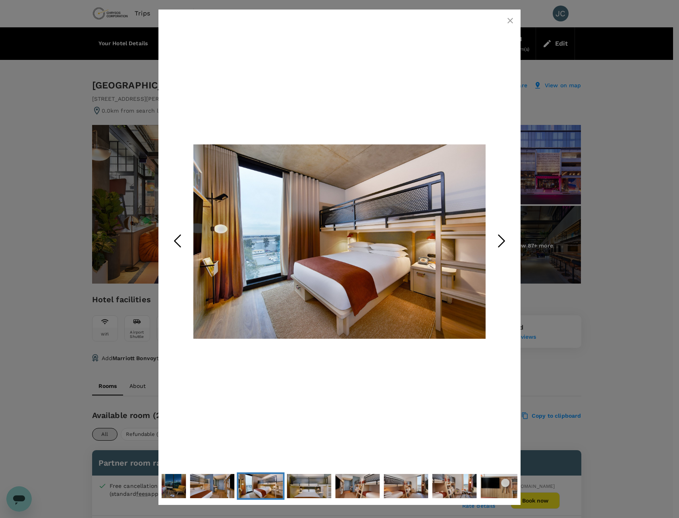
click at [501, 242] on icon "Next Slide" at bounding box center [501, 241] width 24 height 24
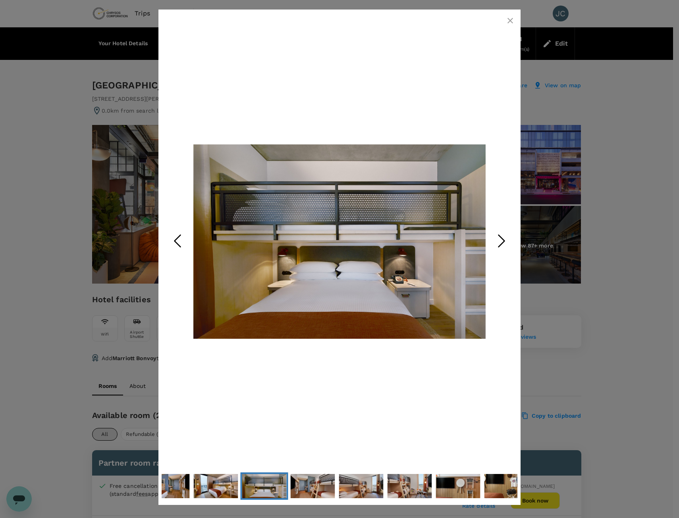
click at [494, 239] on icon "Next Slide" at bounding box center [501, 241] width 24 height 24
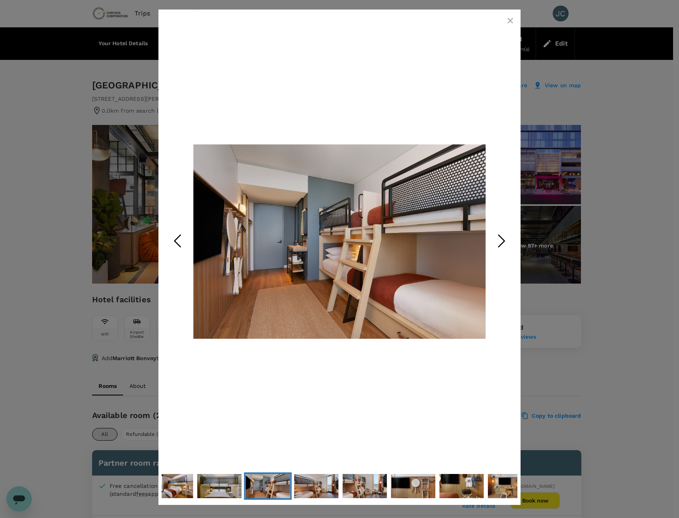
click at [594, 297] on div at bounding box center [339, 259] width 679 height 518
click at [506, 22] on icon "button" at bounding box center [510, 21] width 10 height 10
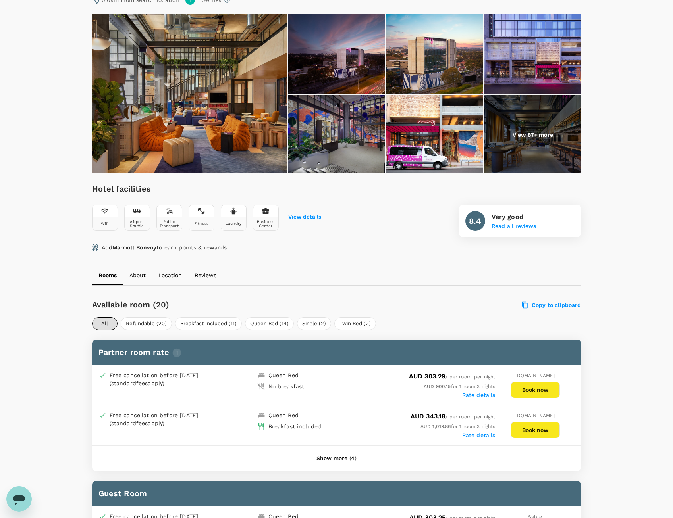
scroll to position [79, 0]
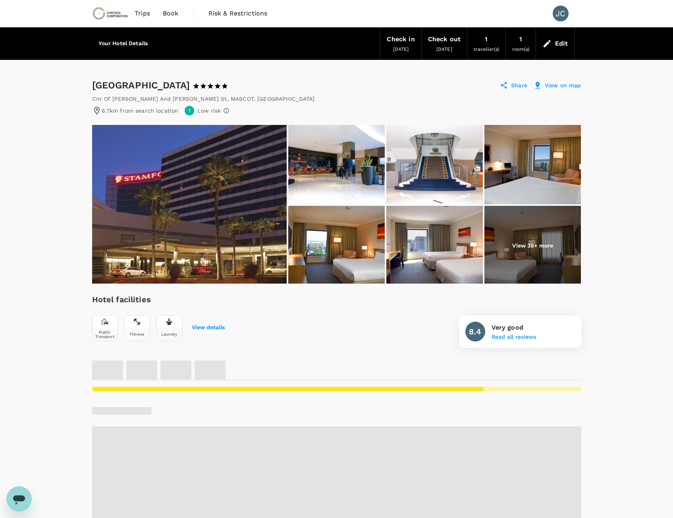
click at [242, 189] on img at bounding box center [189, 204] width 194 height 159
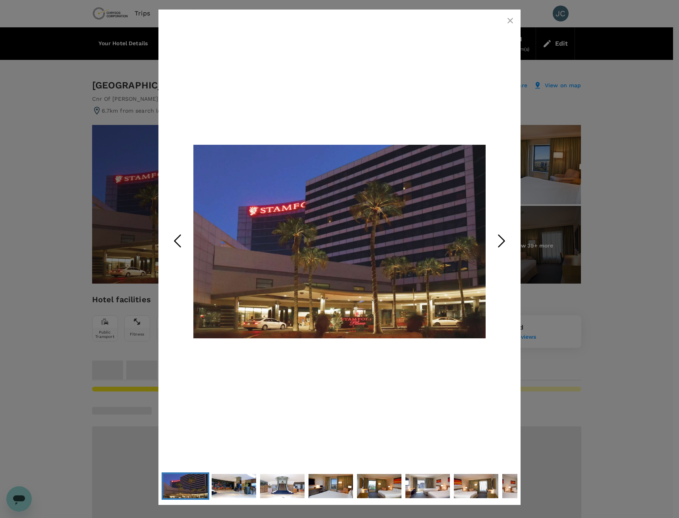
click at [504, 242] on icon "Next Slide" at bounding box center [501, 241] width 24 height 24
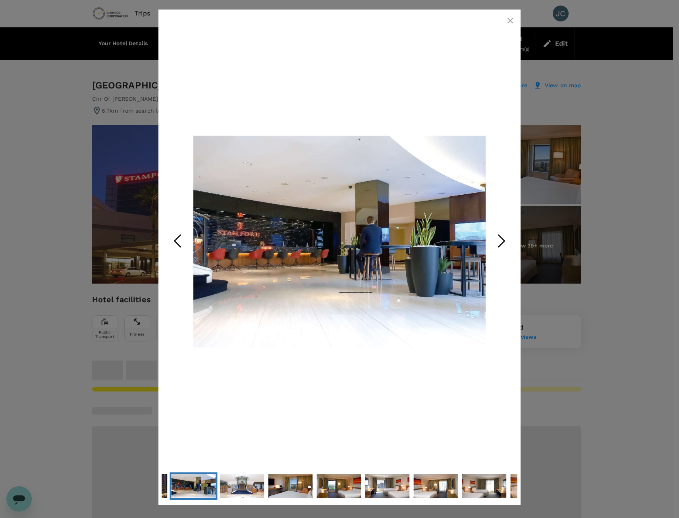
click at [497, 242] on icon "Next Slide" at bounding box center [501, 241] width 24 height 24
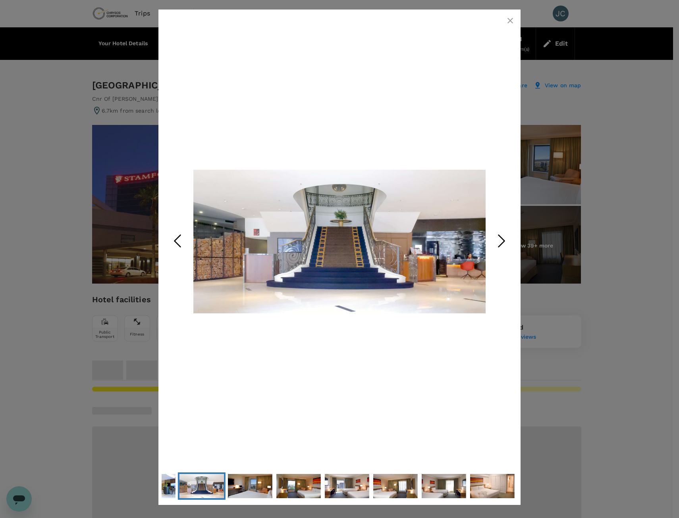
click at [497, 242] on icon "Next Slide" at bounding box center [501, 241] width 24 height 24
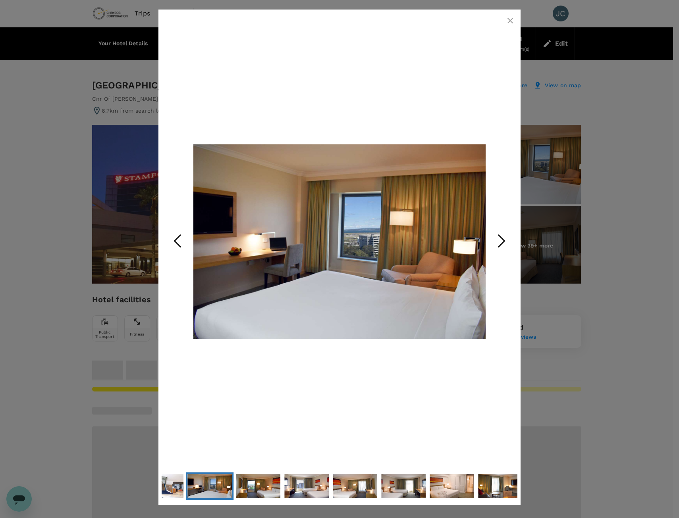
click at [497, 242] on icon "Next Slide" at bounding box center [501, 241] width 24 height 24
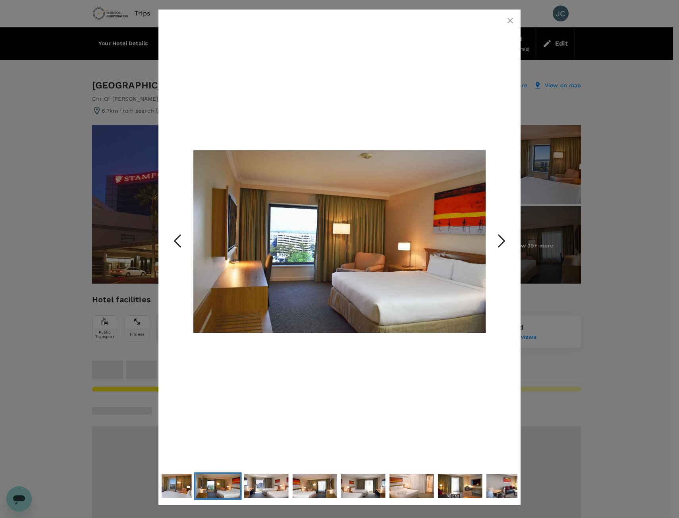
click at [497, 242] on icon "Next Slide" at bounding box center [501, 241] width 24 height 24
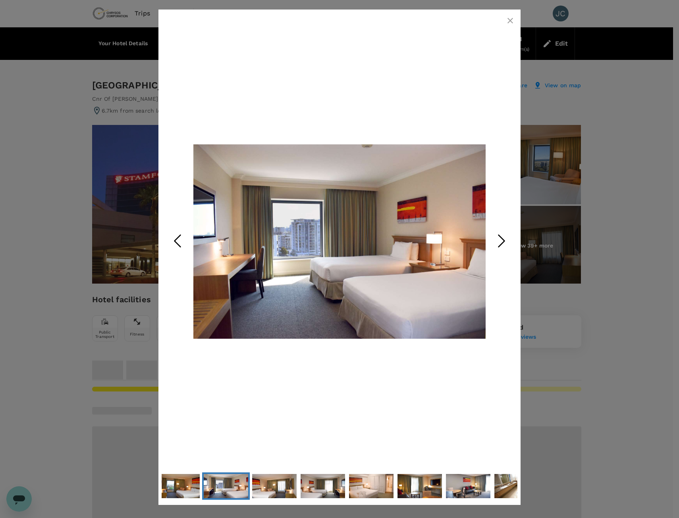
click at [497, 242] on icon "Next Slide" at bounding box center [501, 241] width 24 height 24
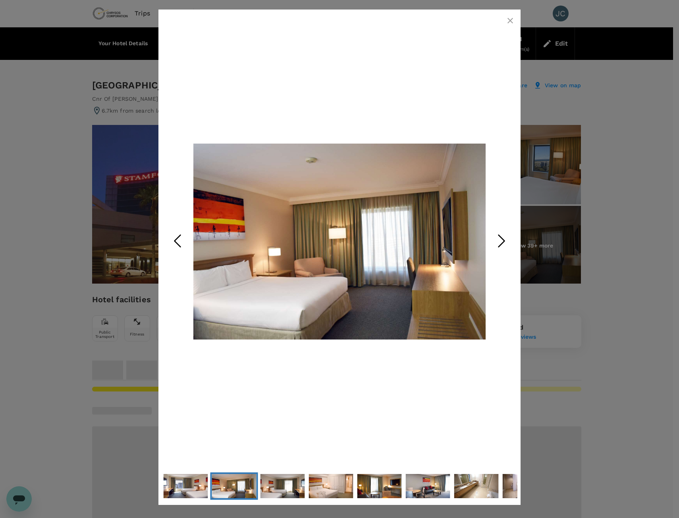
click at [497, 242] on icon "Next Slide" at bounding box center [501, 241] width 24 height 24
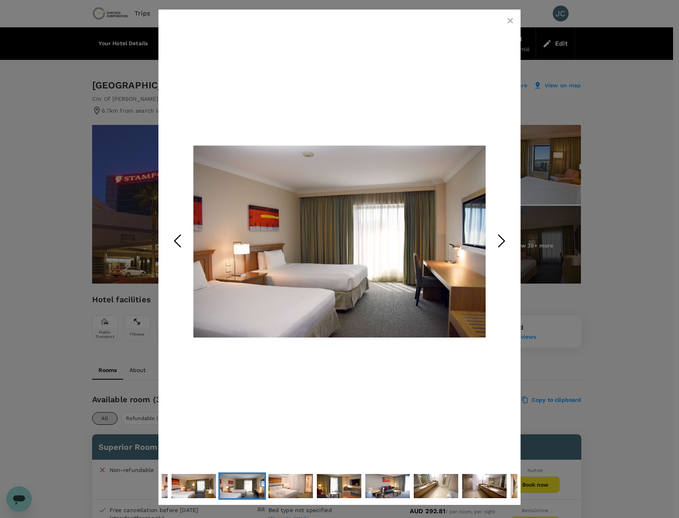
click at [497, 242] on icon "Next Slide" at bounding box center [501, 241] width 24 height 24
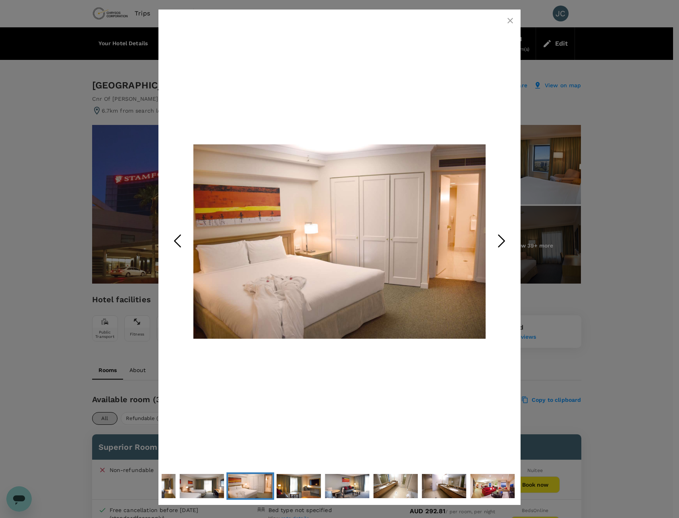
click at [497, 242] on icon "Next Slide" at bounding box center [501, 241] width 24 height 24
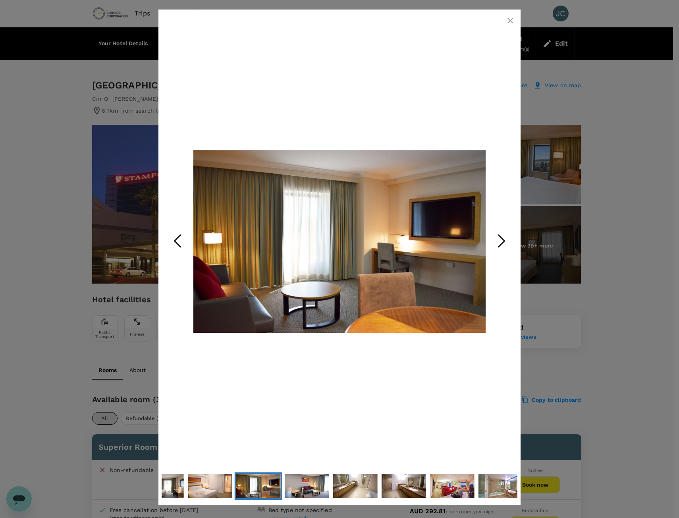
click at [497, 242] on icon "Next Slide" at bounding box center [501, 241] width 24 height 24
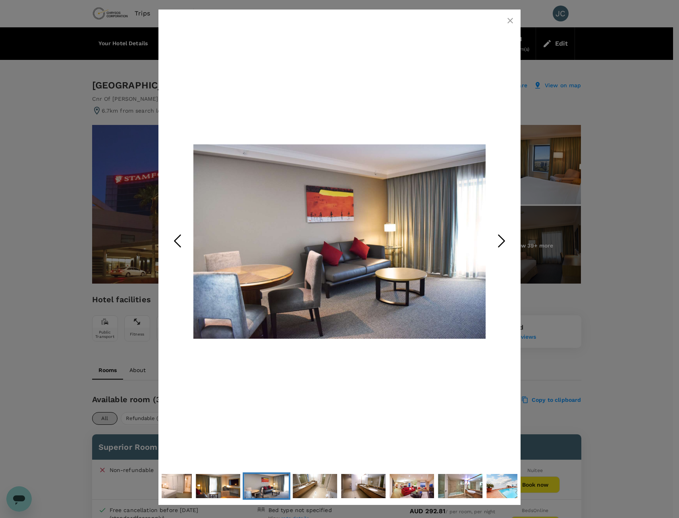
click at [497, 242] on icon "Next Slide" at bounding box center [501, 241] width 24 height 24
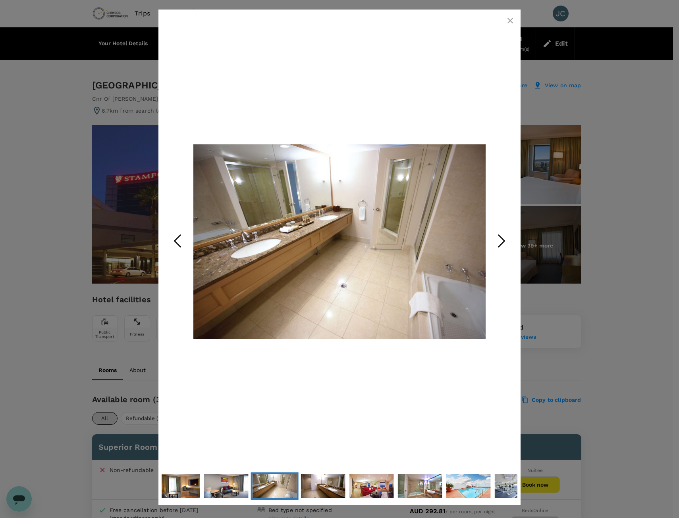
click at [497, 242] on icon "Next Slide" at bounding box center [501, 241] width 24 height 24
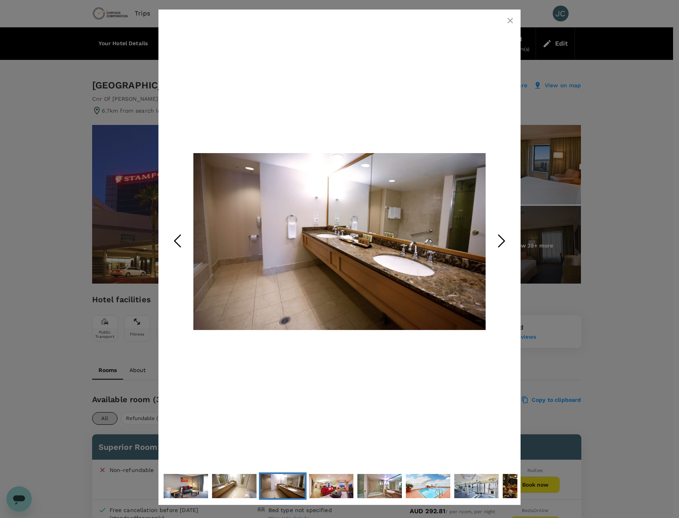
click at [497, 242] on icon "Next Slide" at bounding box center [501, 241] width 24 height 24
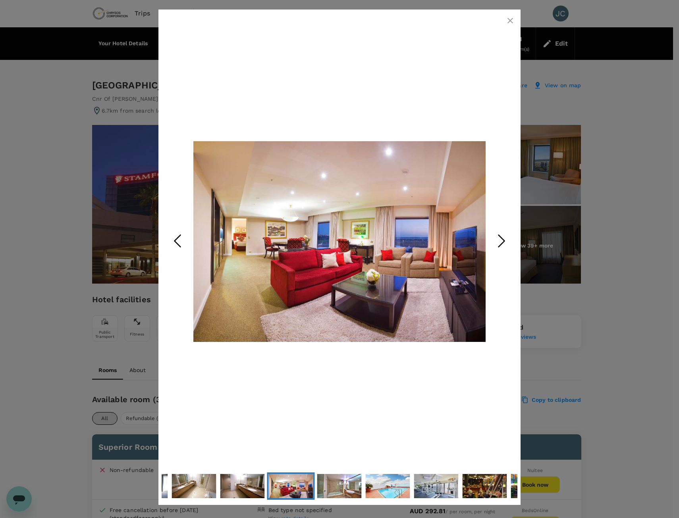
click at [497, 242] on icon "Next Slide" at bounding box center [501, 241] width 24 height 24
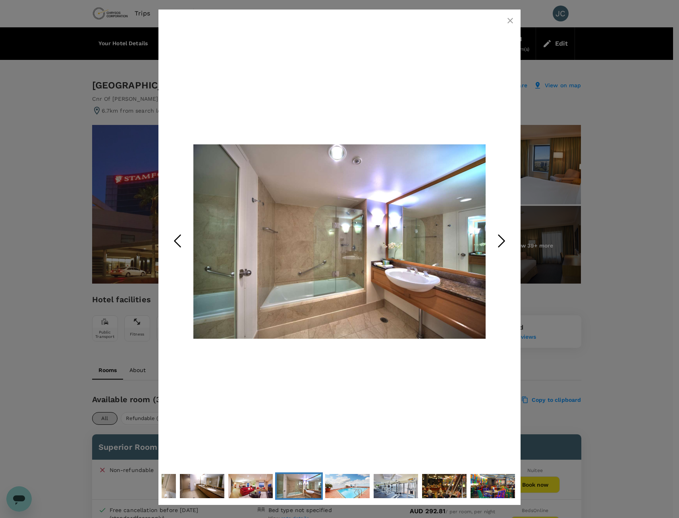
click at [497, 242] on icon "Next Slide" at bounding box center [501, 241] width 24 height 24
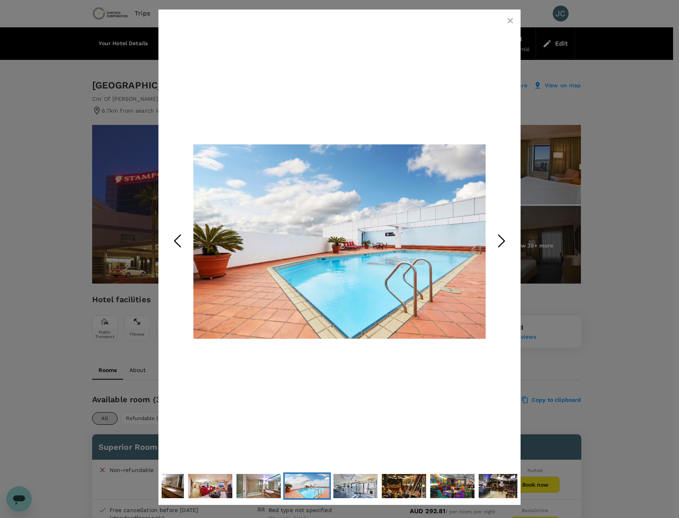
click at [497, 242] on icon "Next Slide" at bounding box center [501, 241] width 24 height 24
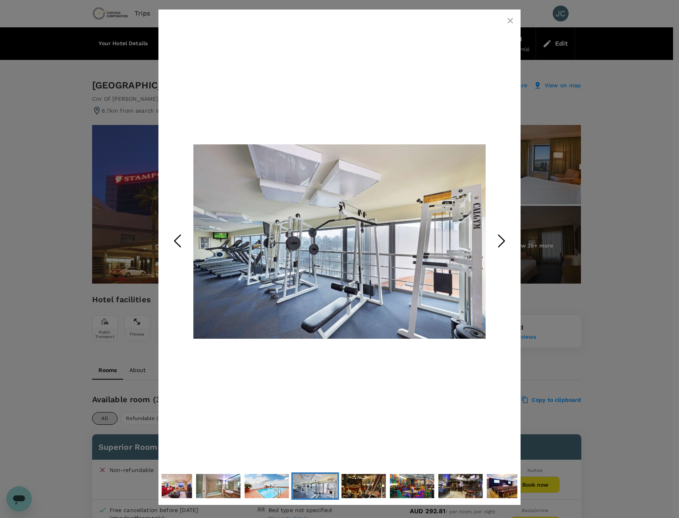
click at [497, 242] on icon "Next Slide" at bounding box center [501, 241] width 24 height 24
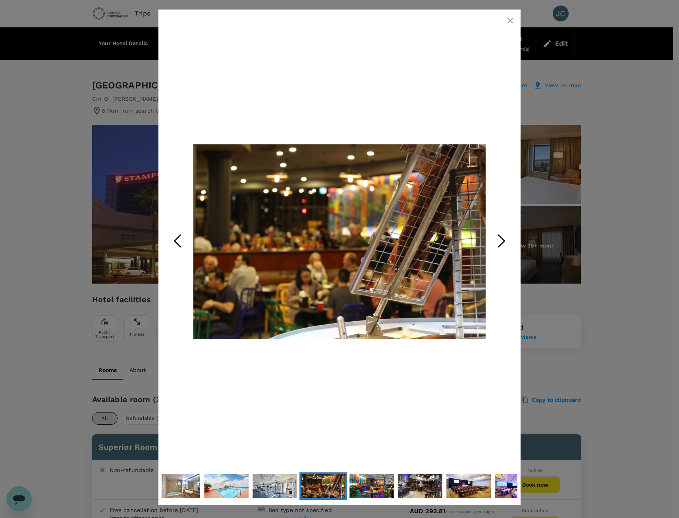
click at [497, 242] on icon "Next Slide" at bounding box center [501, 241] width 24 height 24
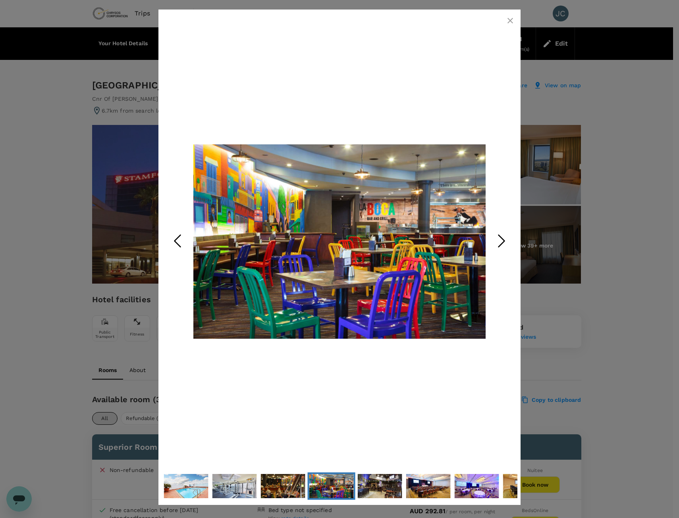
click at [497, 242] on icon "Next Slide" at bounding box center [501, 241] width 24 height 24
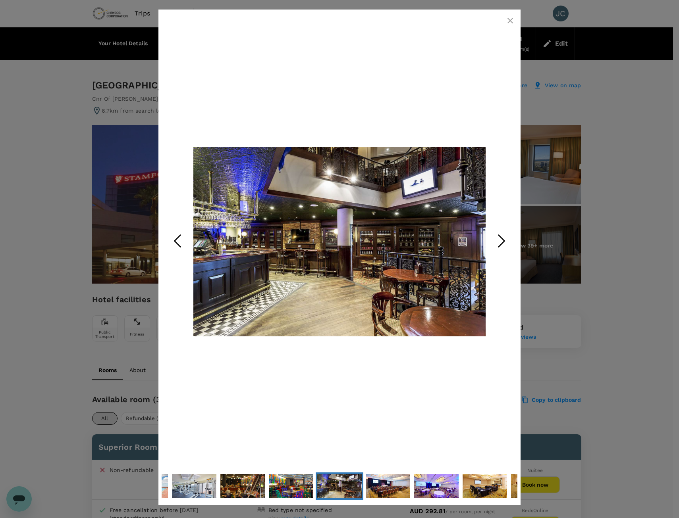
click at [497, 242] on icon "Next Slide" at bounding box center [501, 241] width 24 height 24
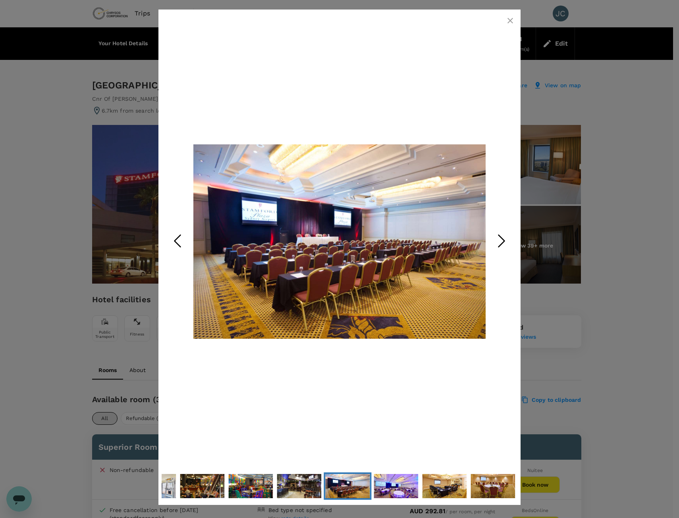
click at [598, 238] on div at bounding box center [339, 259] width 679 height 518
click at [67, 141] on div at bounding box center [339, 259] width 679 height 518
click at [501, 20] on div at bounding box center [340, 242] width 356 height 458
click at [503, 19] on button "button" at bounding box center [510, 21] width 16 height 16
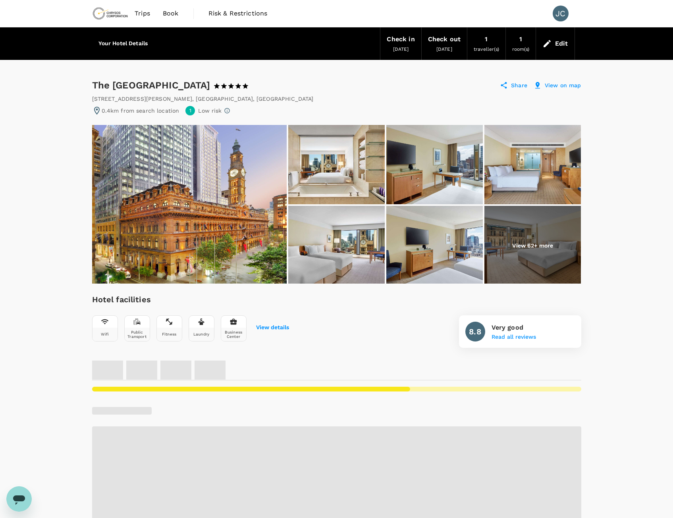
click at [186, 197] on img at bounding box center [189, 204] width 194 height 159
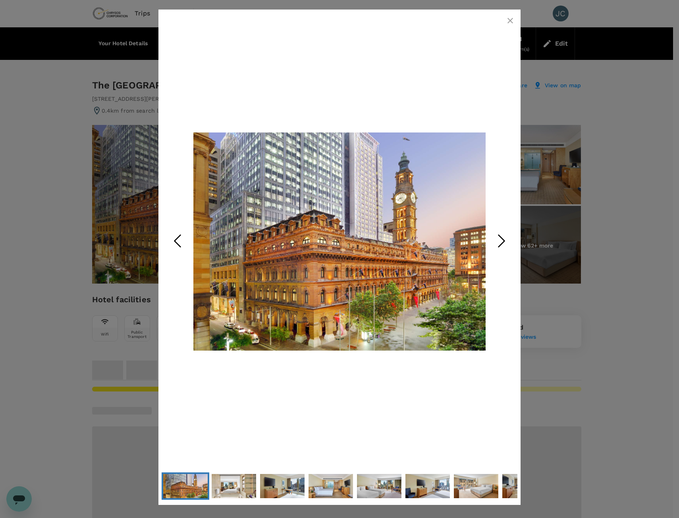
click at [504, 238] on icon "Next Slide" at bounding box center [501, 241] width 24 height 24
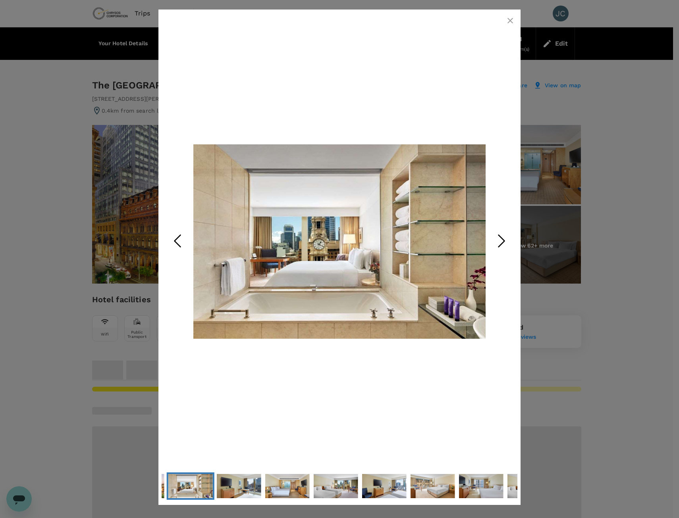
click at [504, 238] on icon "Next Slide" at bounding box center [501, 241] width 24 height 24
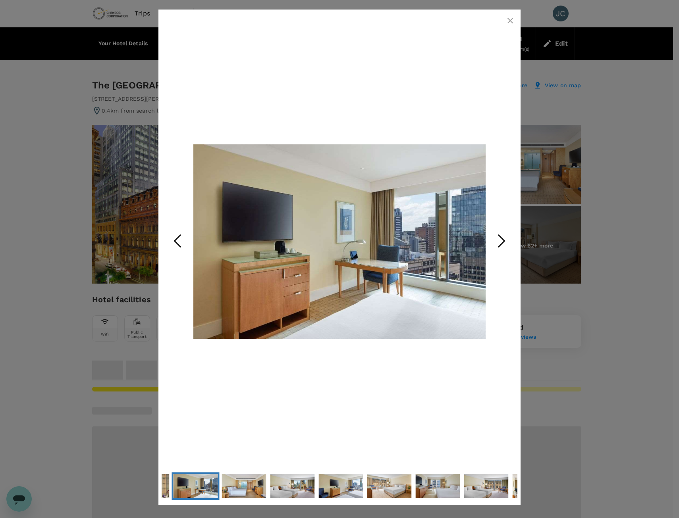
click at [504, 238] on icon "Next Slide" at bounding box center [501, 241] width 24 height 24
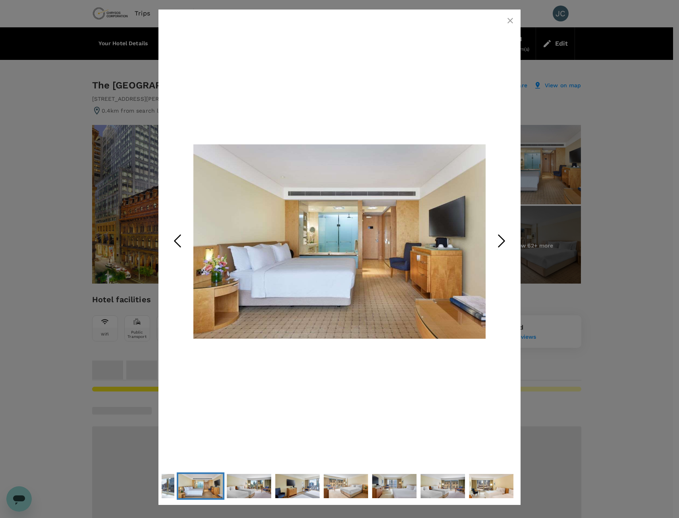
click at [504, 238] on icon "Next Slide" at bounding box center [501, 241] width 24 height 24
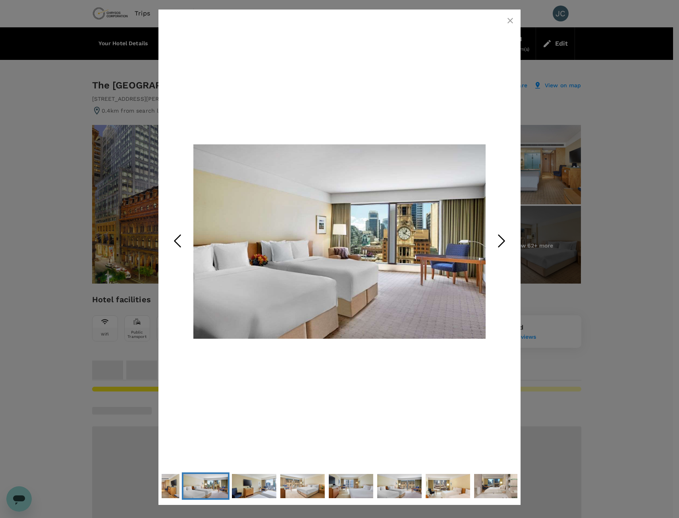
click at [504, 238] on icon "Next Slide" at bounding box center [501, 241] width 24 height 24
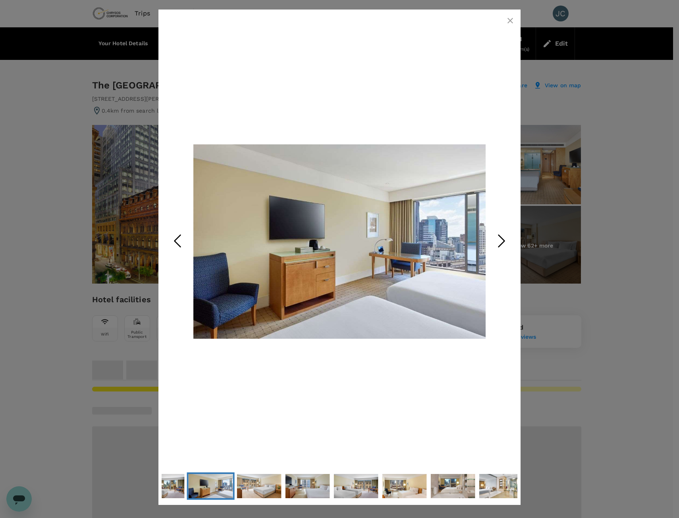
click at [504, 238] on icon "Next Slide" at bounding box center [501, 241] width 24 height 24
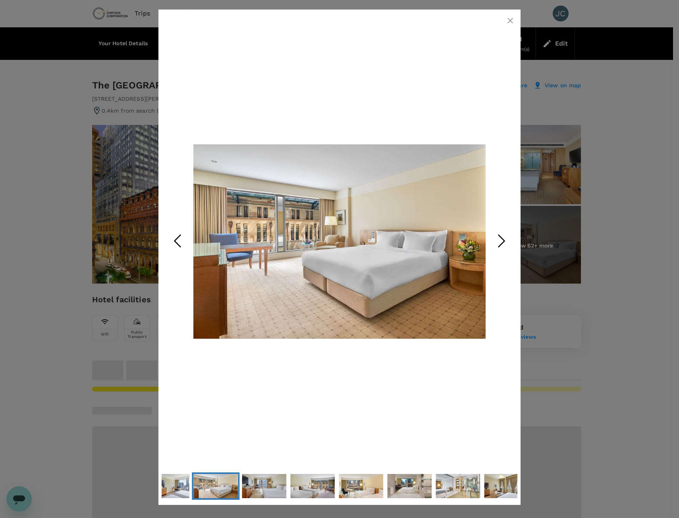
click at [504, 238] on icon "Next Slide" at bounding box center [501, 241] width 24 height 24
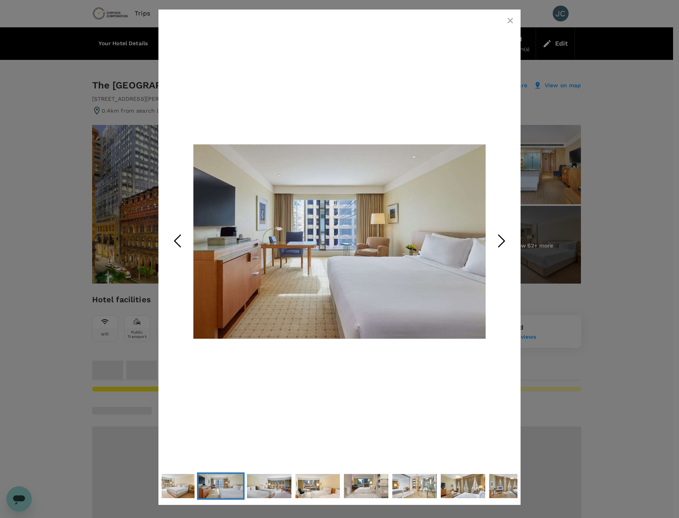
click at [504, 238] on icon "Next Slide" at bounding box center [501, 241] width 24 height 24
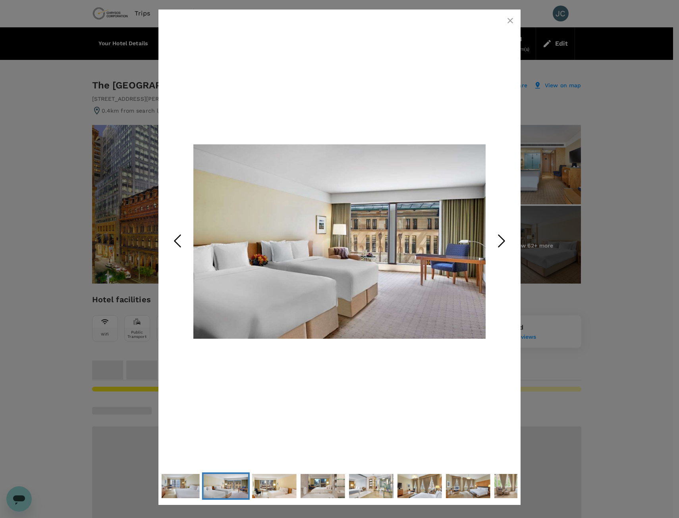
click at [504, 238] on icon "Next Slide" at bounding box center [501, 241] width 24 height 24
click at [506, 237] on icon "Next Slide" at bounding box center [501, 241] width 24 height 24
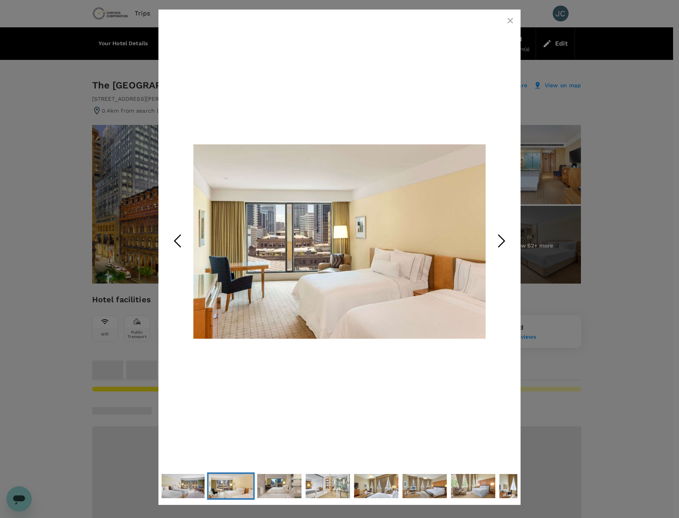
click at [623, 245] on div at bounding box center [339, 259] width 679 height 518
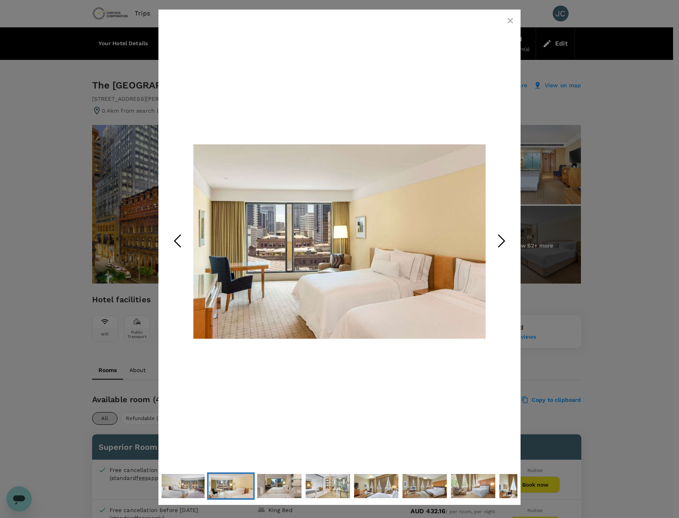
click at [624, 246] on div at bounding box center [339, 259] width 679 height 518
click at [505, 21] on icon "button" at bounding box center [510, 21] width 10 height 10
